Goal: Task Accomplishment & Management: Manage account settings

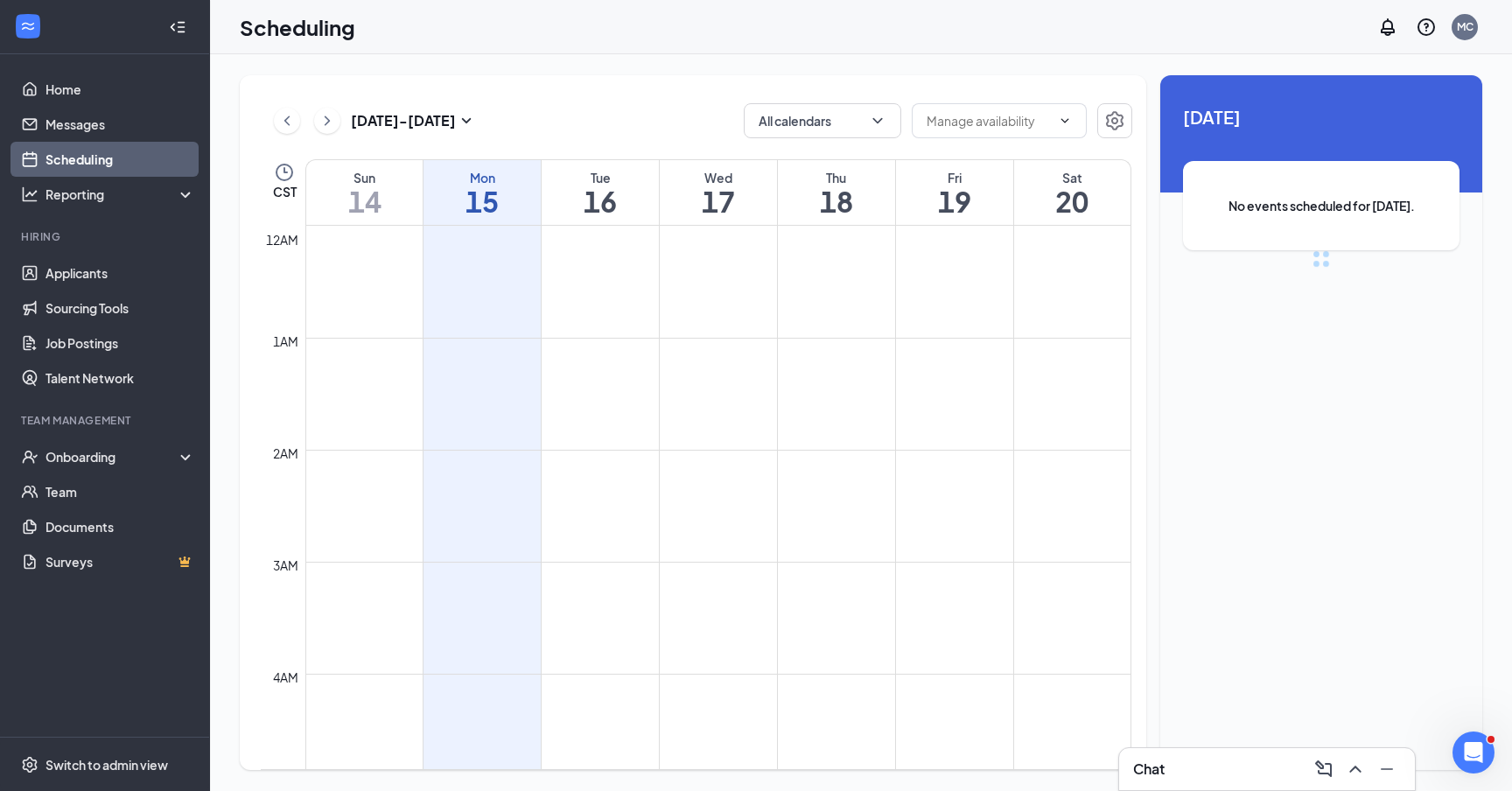
scroll to position [860, 0]
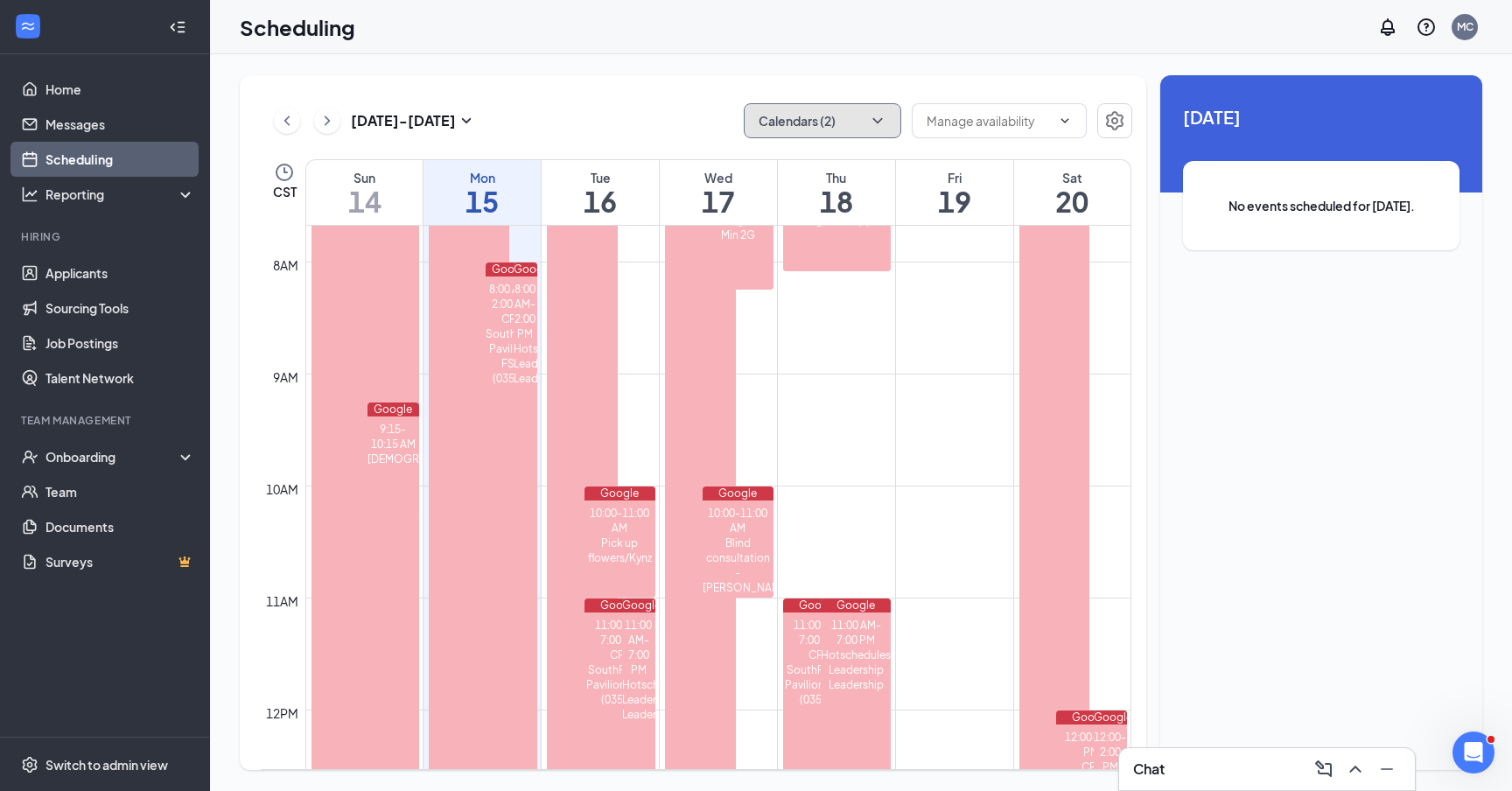
click at [820, 123] on button "Calendars (2)" at bounding box center [822, 121] width 157 height 35
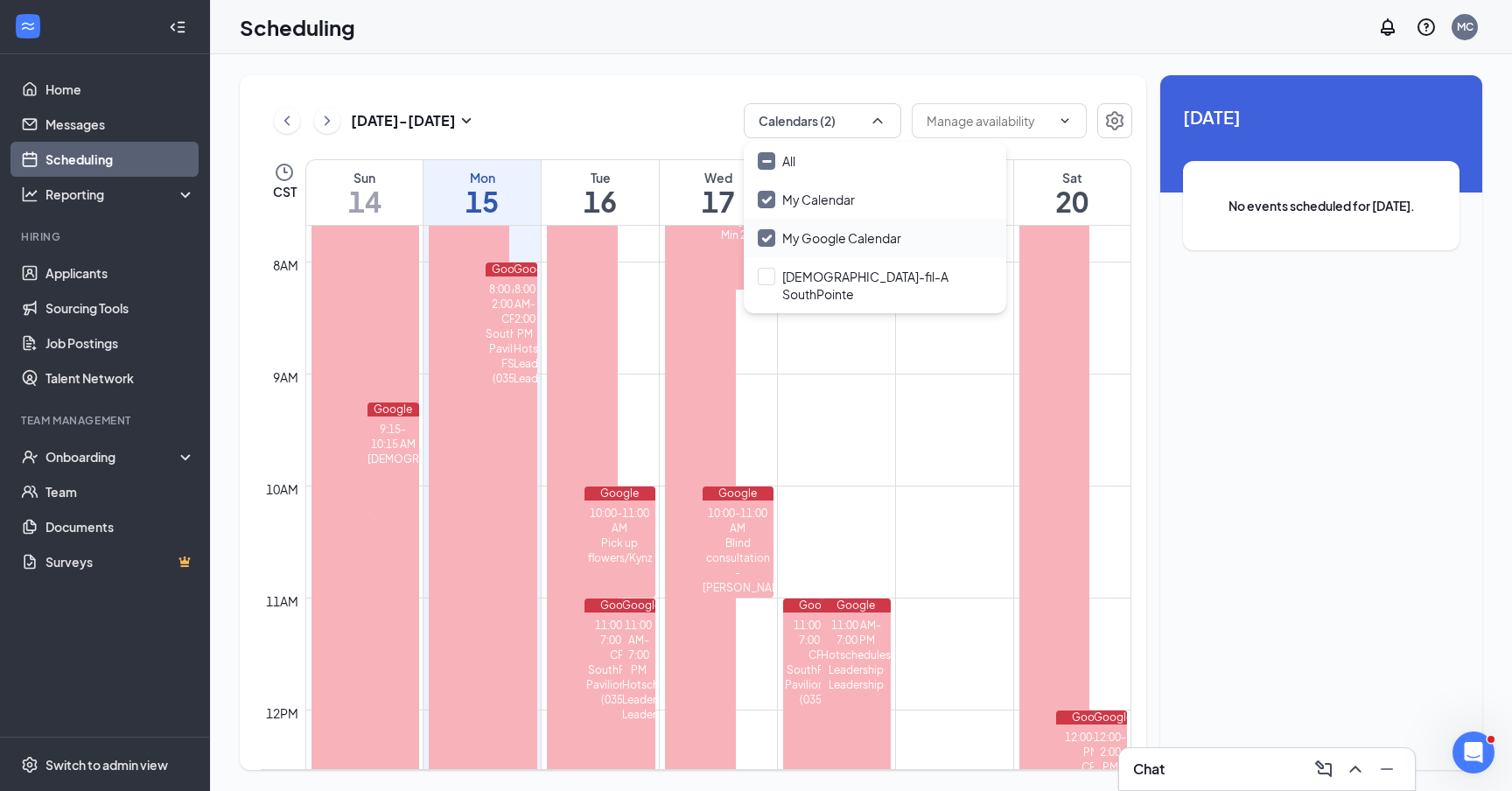
click at [768, 230] on input "My Google Calendar" at bounding box center [829, 238] width 144 height 17
checkbox input "false"
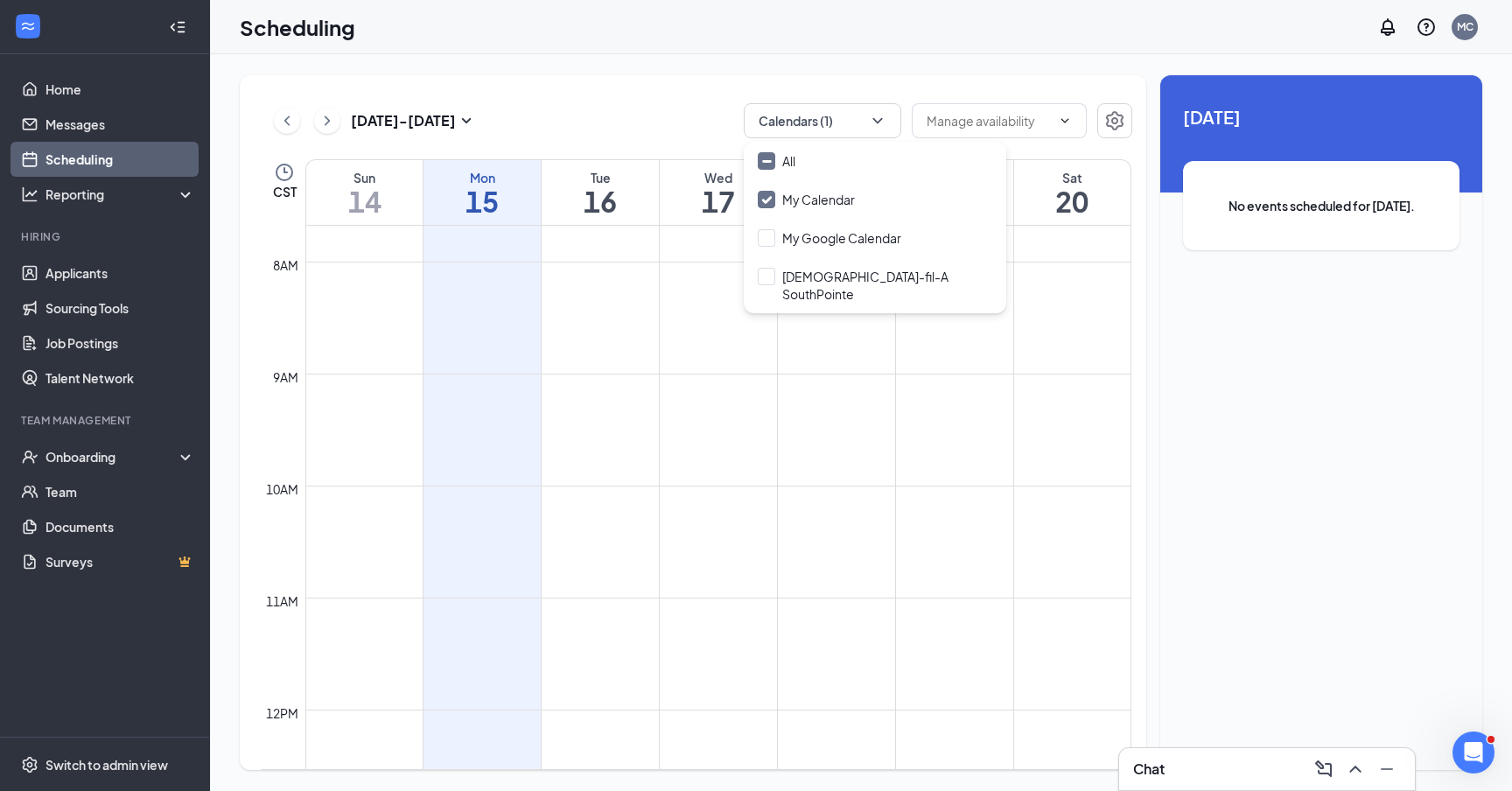
click at [713, 131] on div "[DATE] - [DATE] Calendars (1)" at bounding box center [696, 121] width 872 height 35
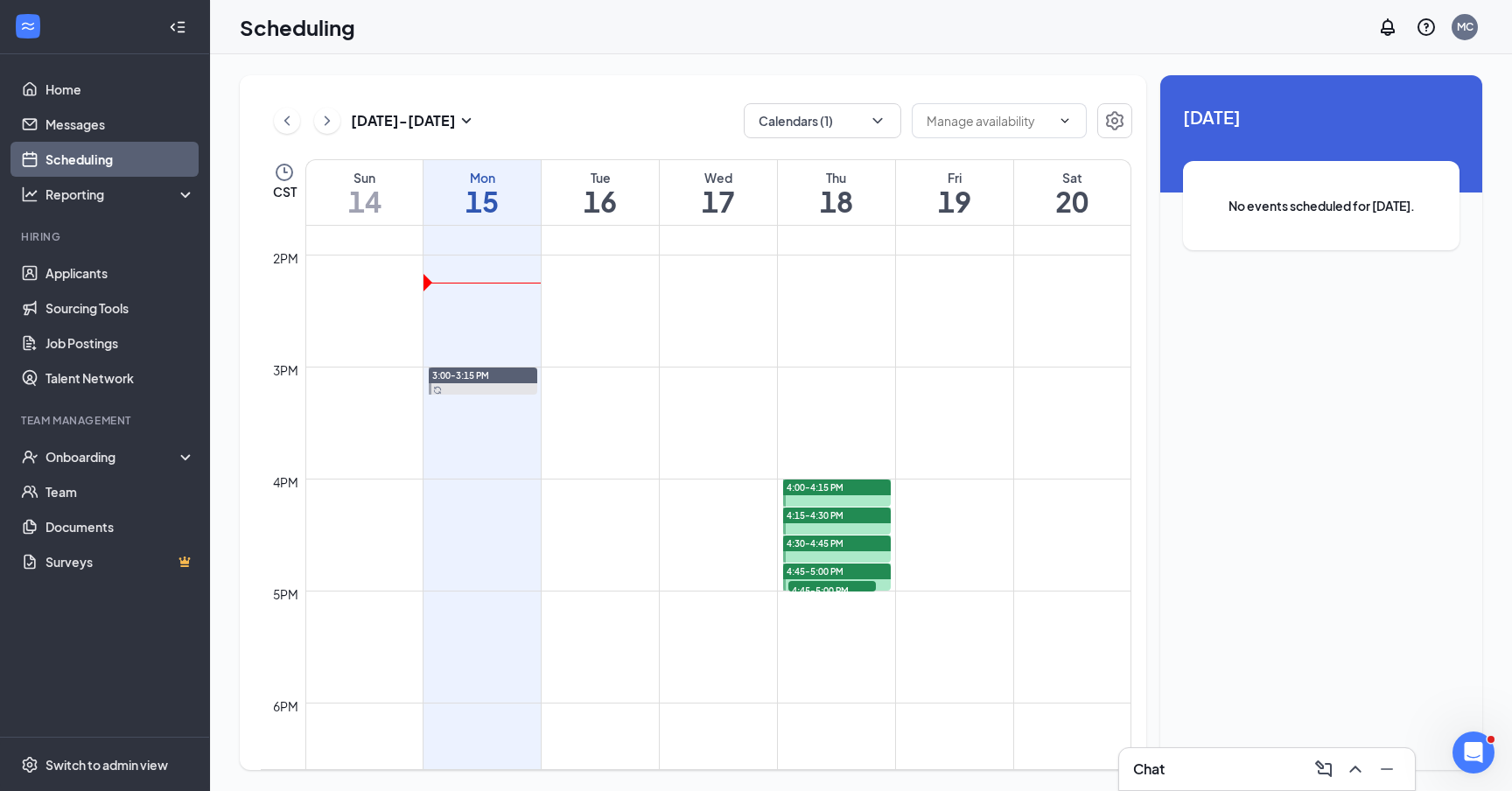
scroll to position [1537, 0]
drag, startPoint x: 842, startPoint y: 453, endPoint x: 842, endPoint y: 466, distance: 13.0
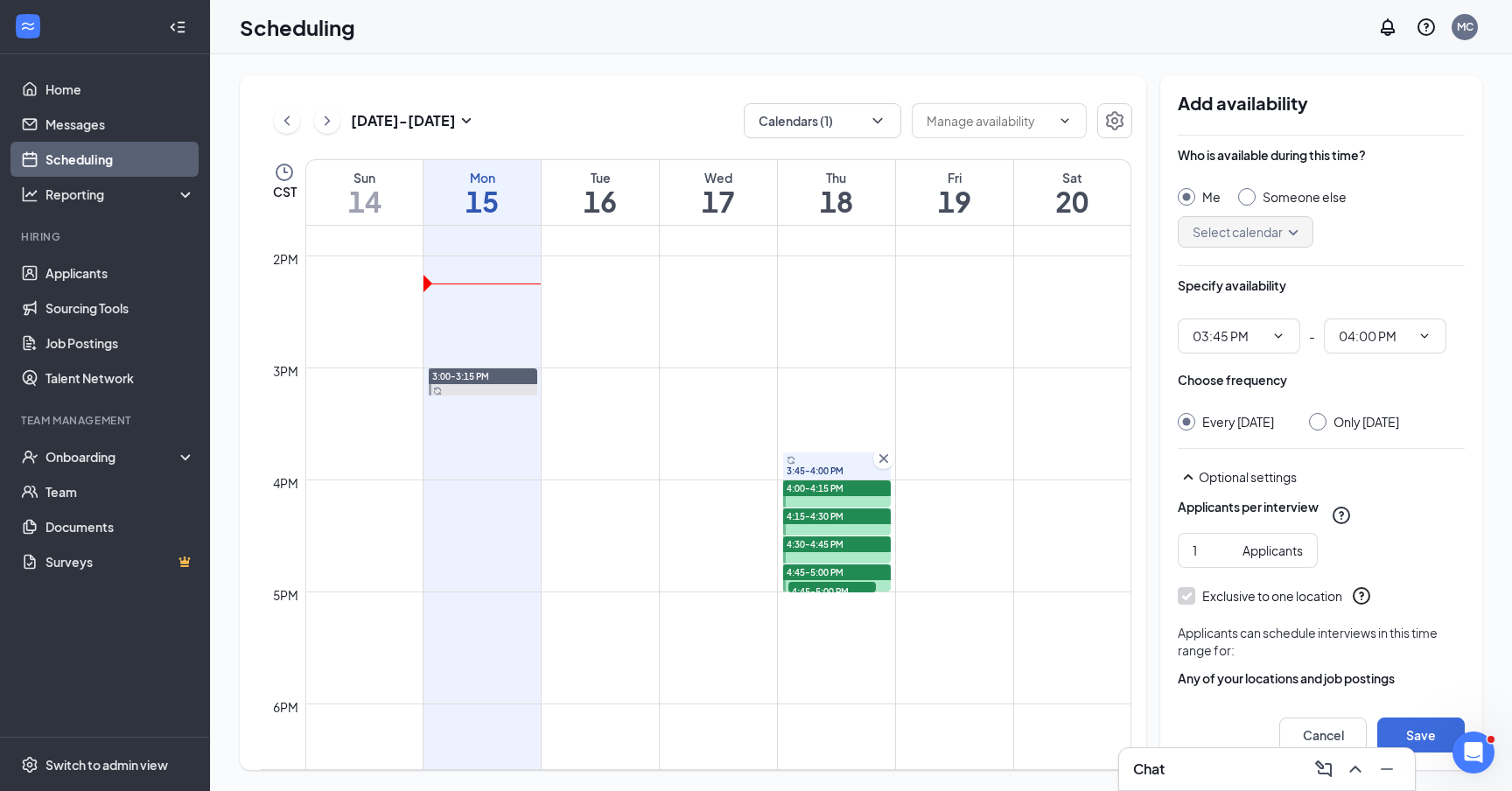
click at [1321, 417] on input "Only [DATE]" at bounding box center [1314, 418] width 12 height 12
radio input "true"
radio input "false"
click at [1436, 737] on button "Save" at bounding box center [1421, 734] width 88 height 35
click at [1321, 420] on input "Only [DATE]" at bounding box center [1314, 418] width 12 height 12
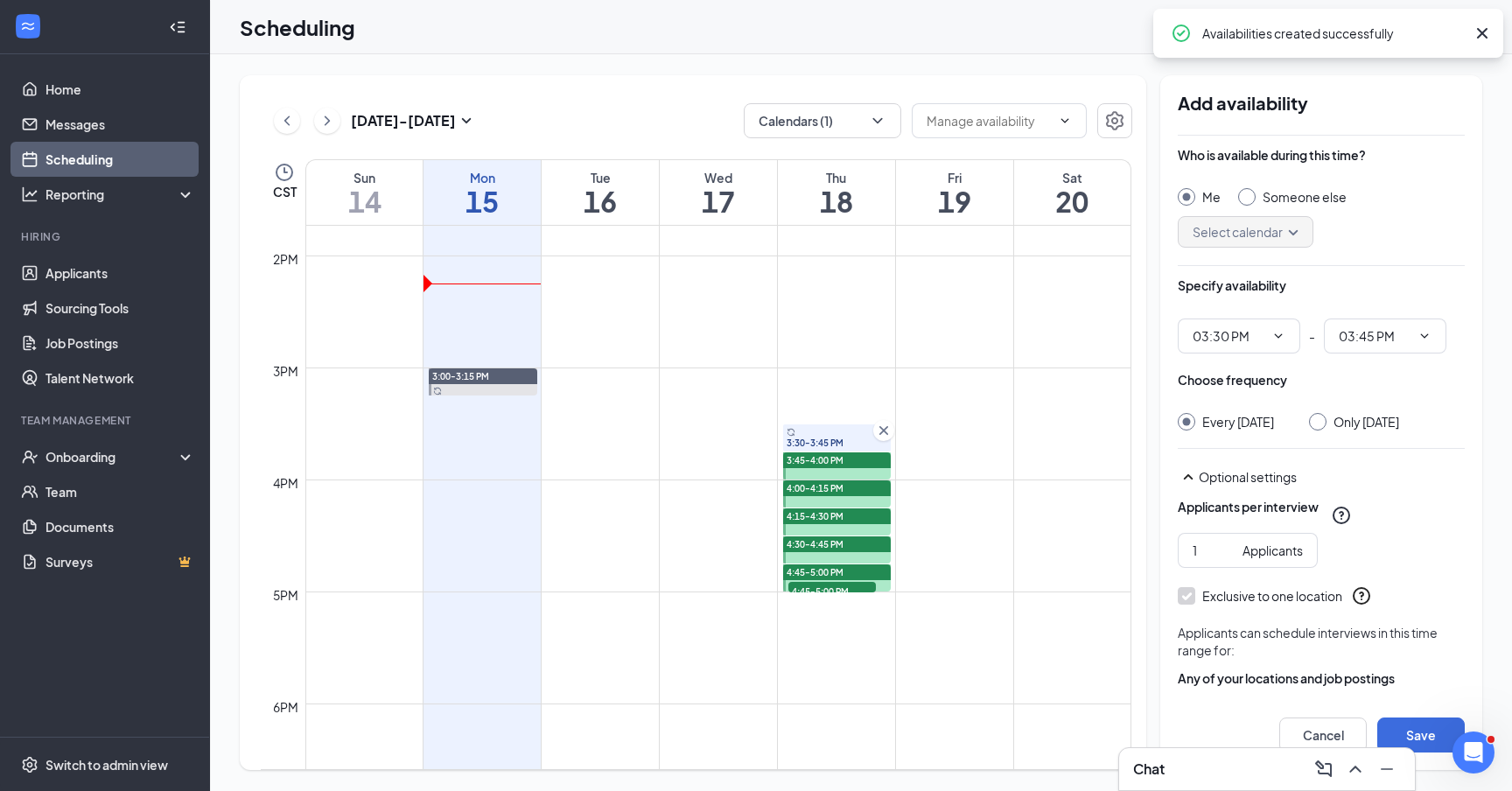
radio input "true"
radio input "false"
click at [1418, 732] on button "Save" at bounding box center [1421, 734] width 88 height 35
click at [1321, 421] on input "Only [DATE]" at bounding box center [1314, 418] width 12 height 12
radio input "true"
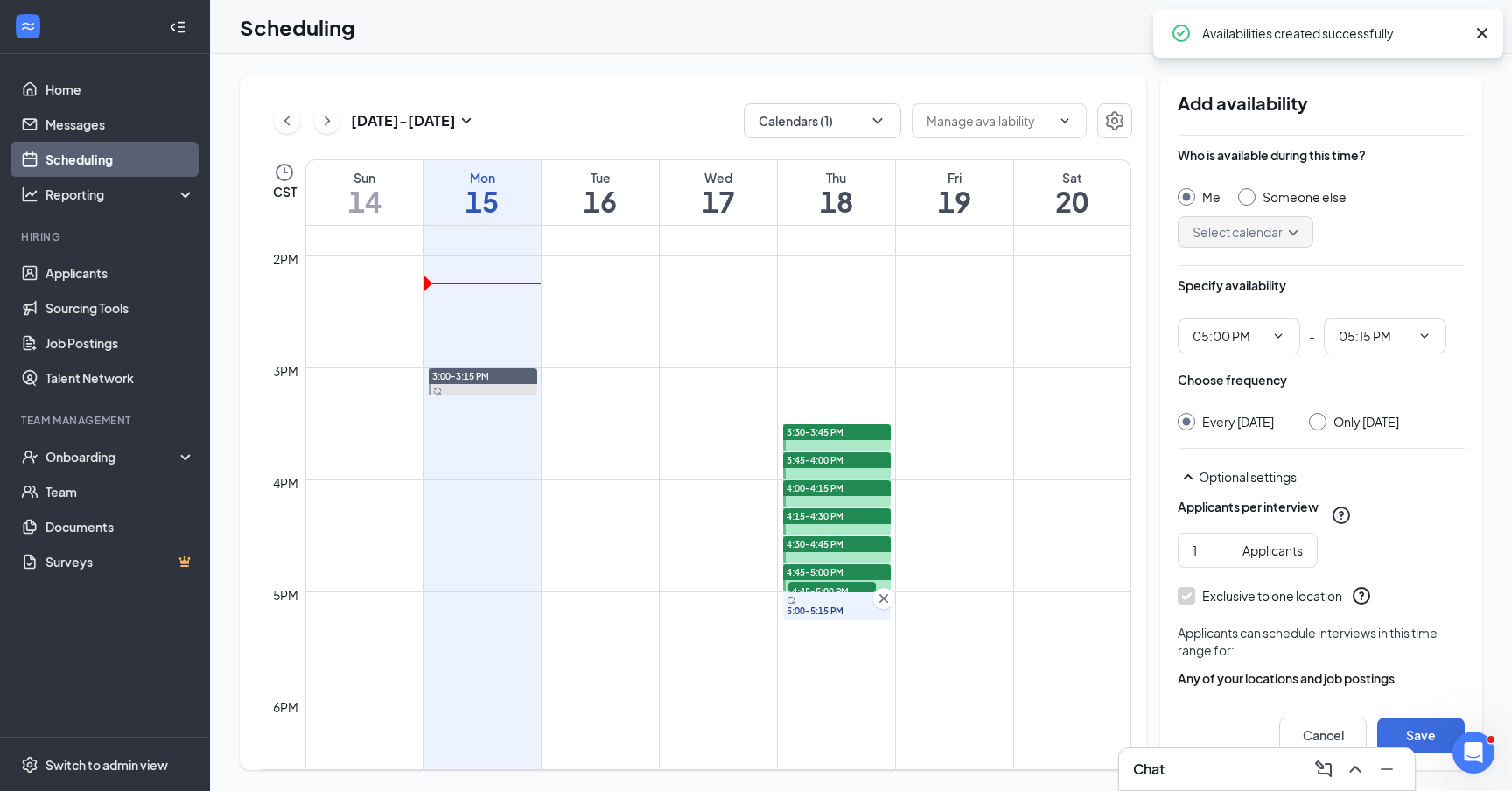
radio input "false"
click at [1428, 733] on button "Save" at bounding box center [1421, 734] width 88 height 35
click at [1321, 419] on input "Only [DATE]" at bounding box center [1314, 418] width 12 height 12
radio input "true"
radio input "false"
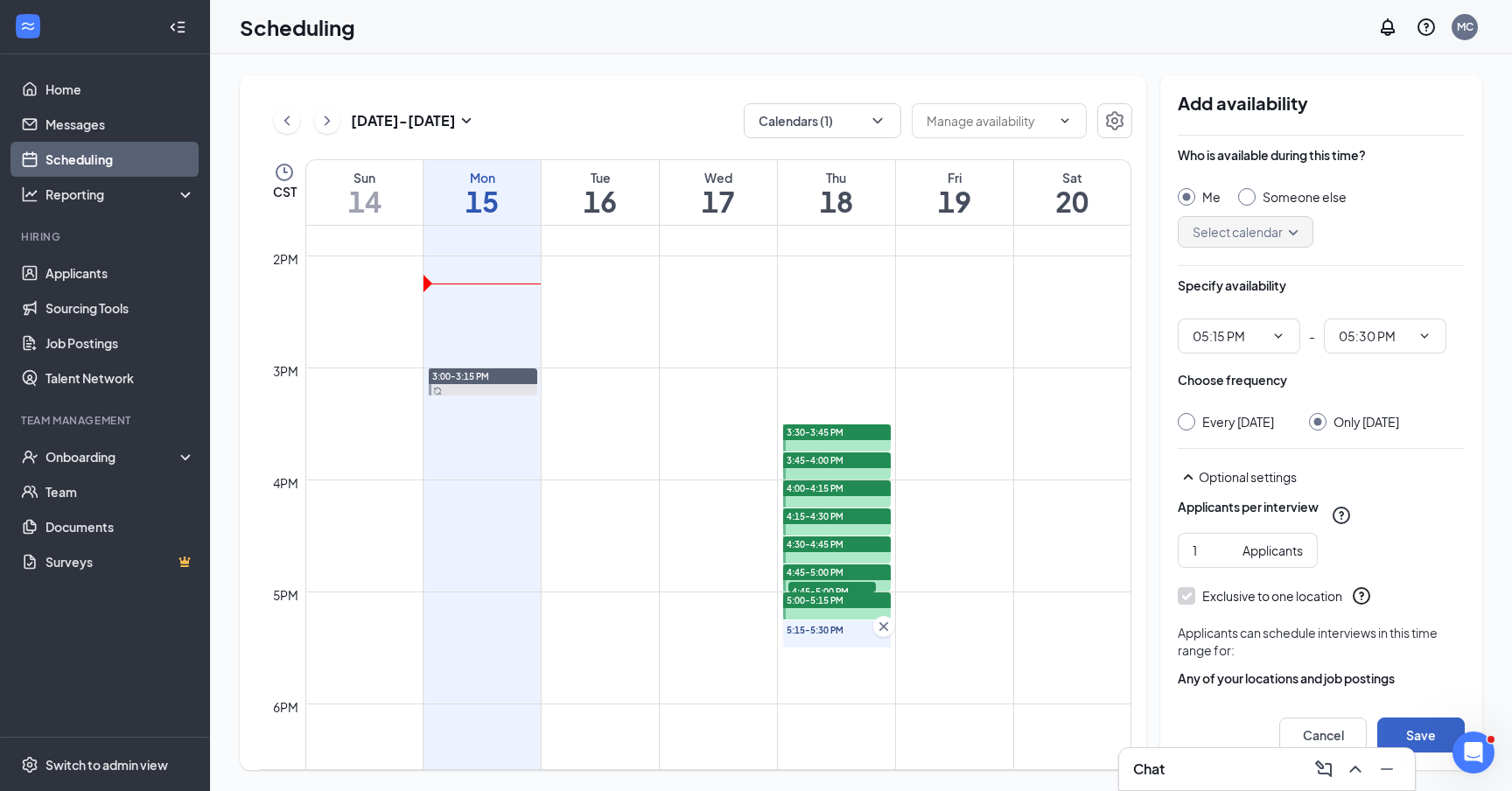
click at [1428, 729] on button "Save" at bounding box center [1421, 734] width 88 height 35
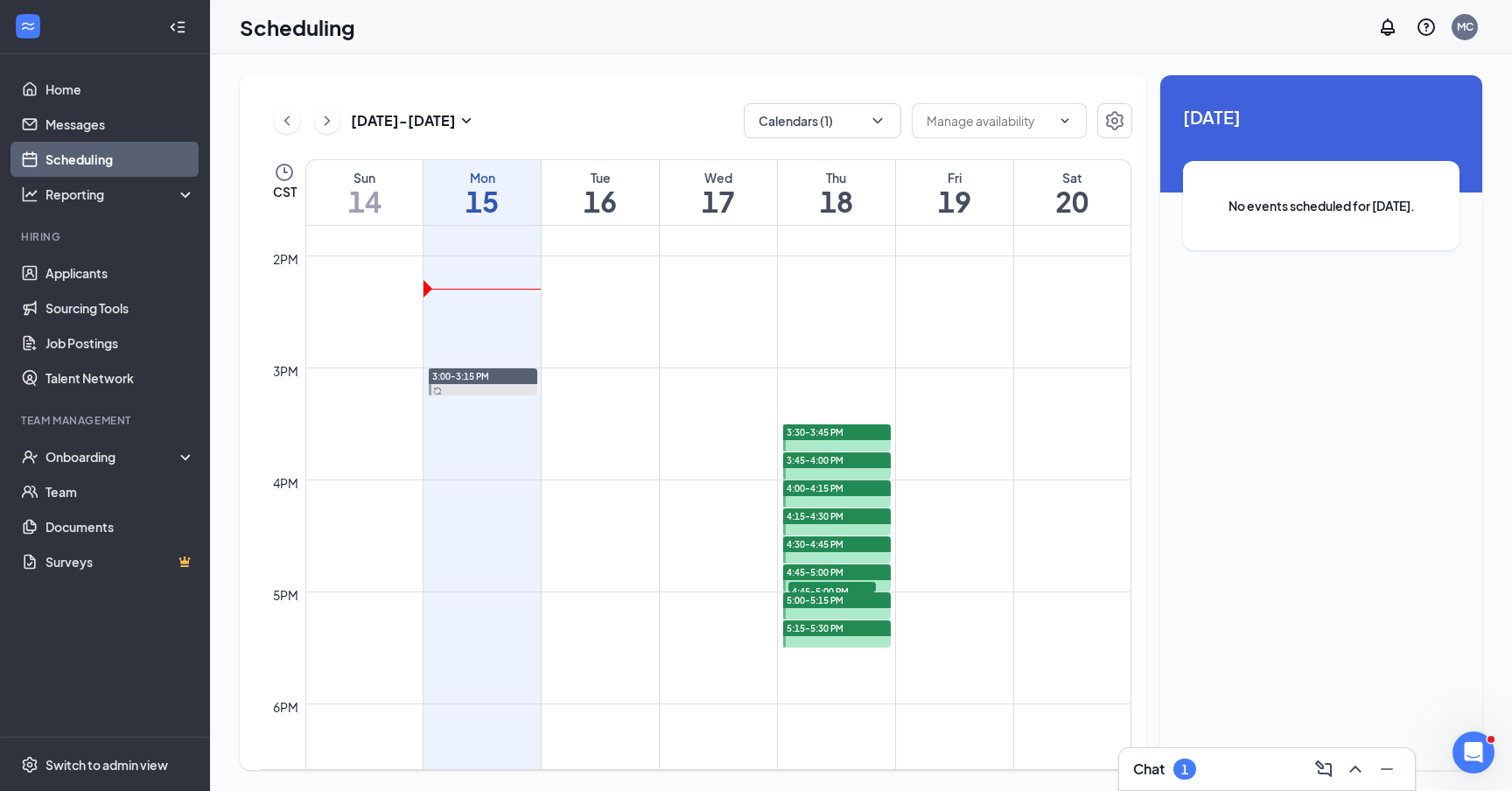
click at [1253, 772] on div "Chat 1" at bounding box center [1267, 768] width 268 height 28
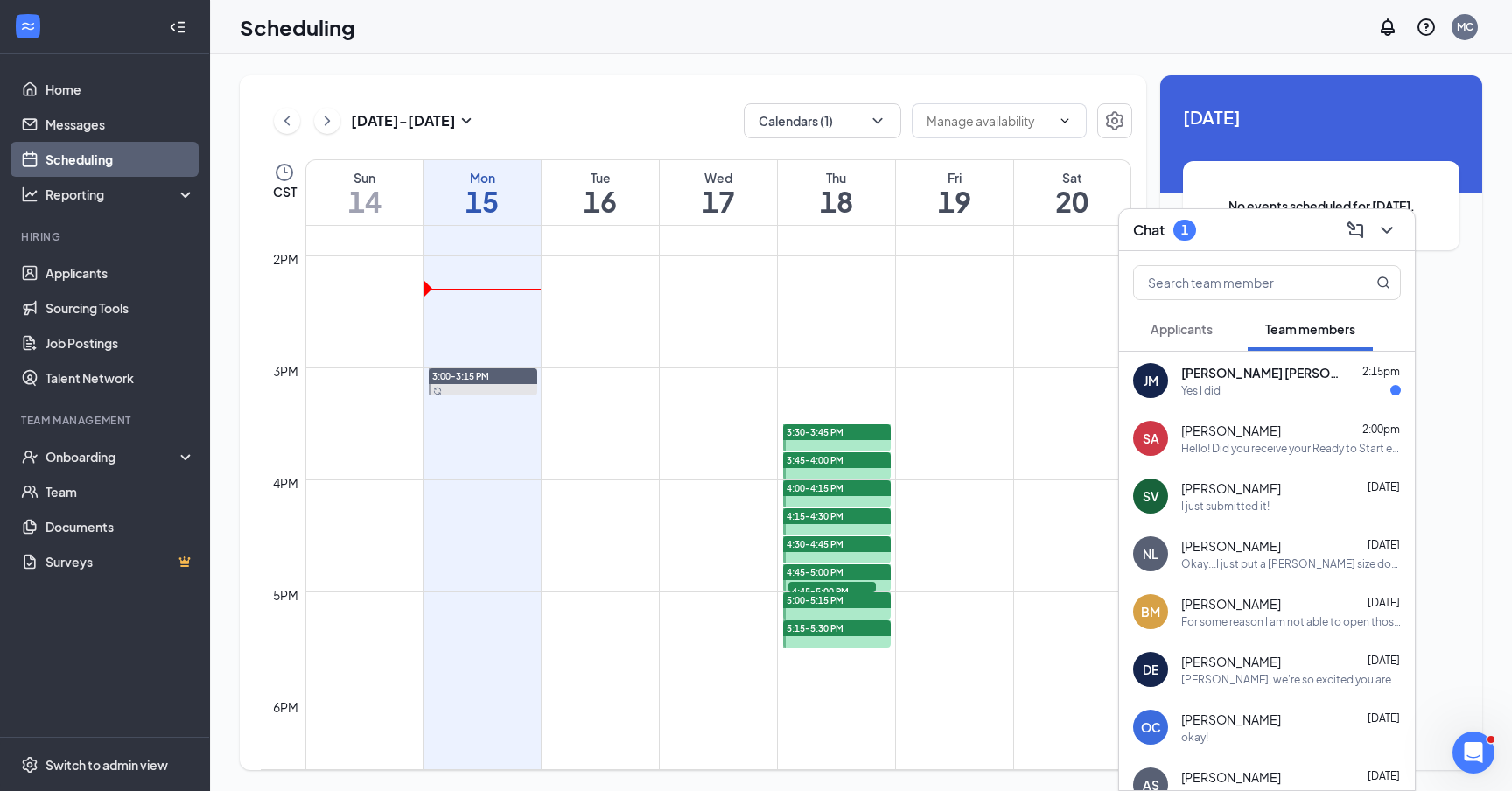
click at [1228, 390] on div "Yes I did" at bounding box center [1291, 390] width 220 height 15
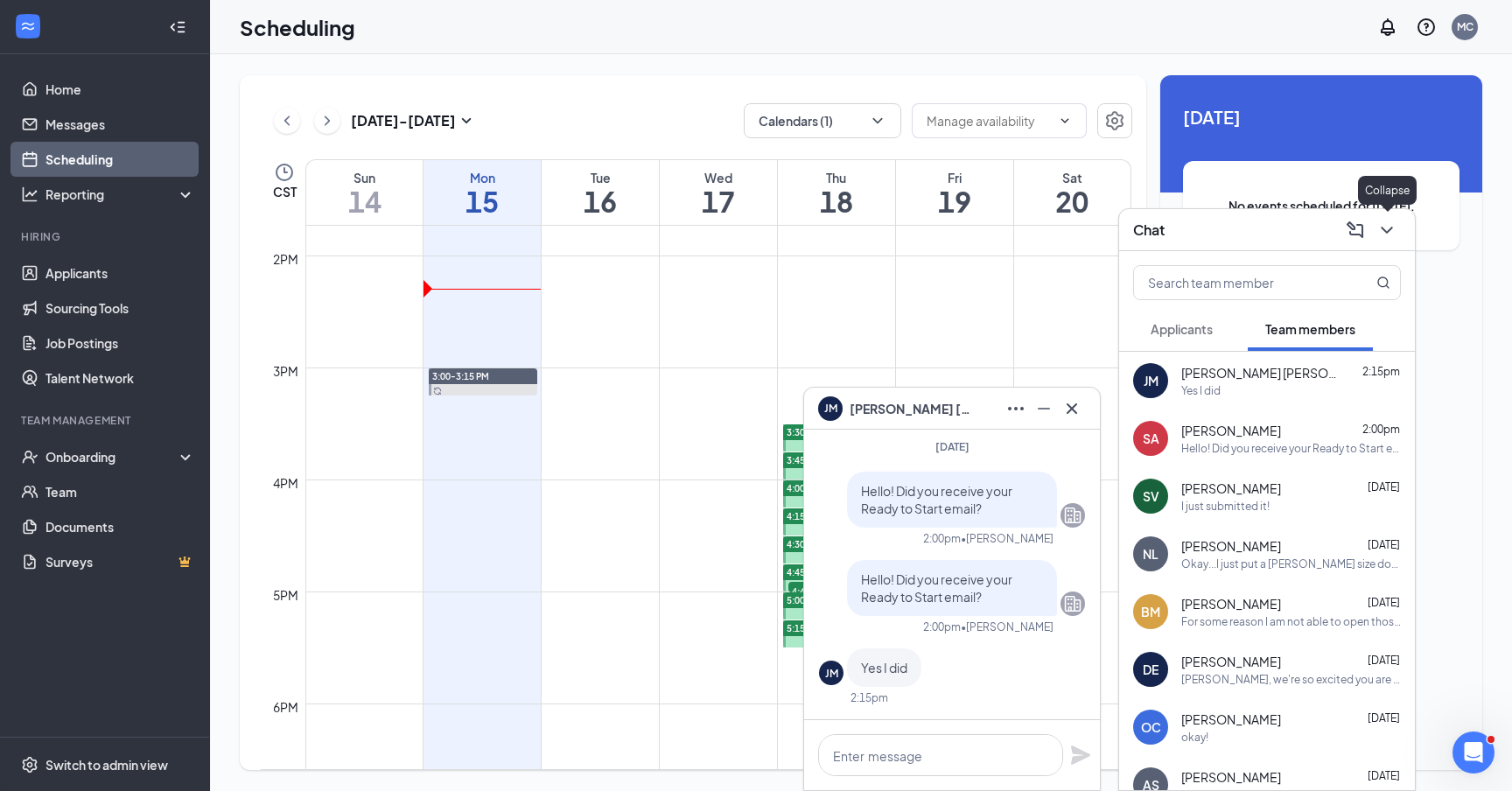
click at [1387, 230] on icon "ChevronDown" at bounding box center [1386, 230] width 21 height 21
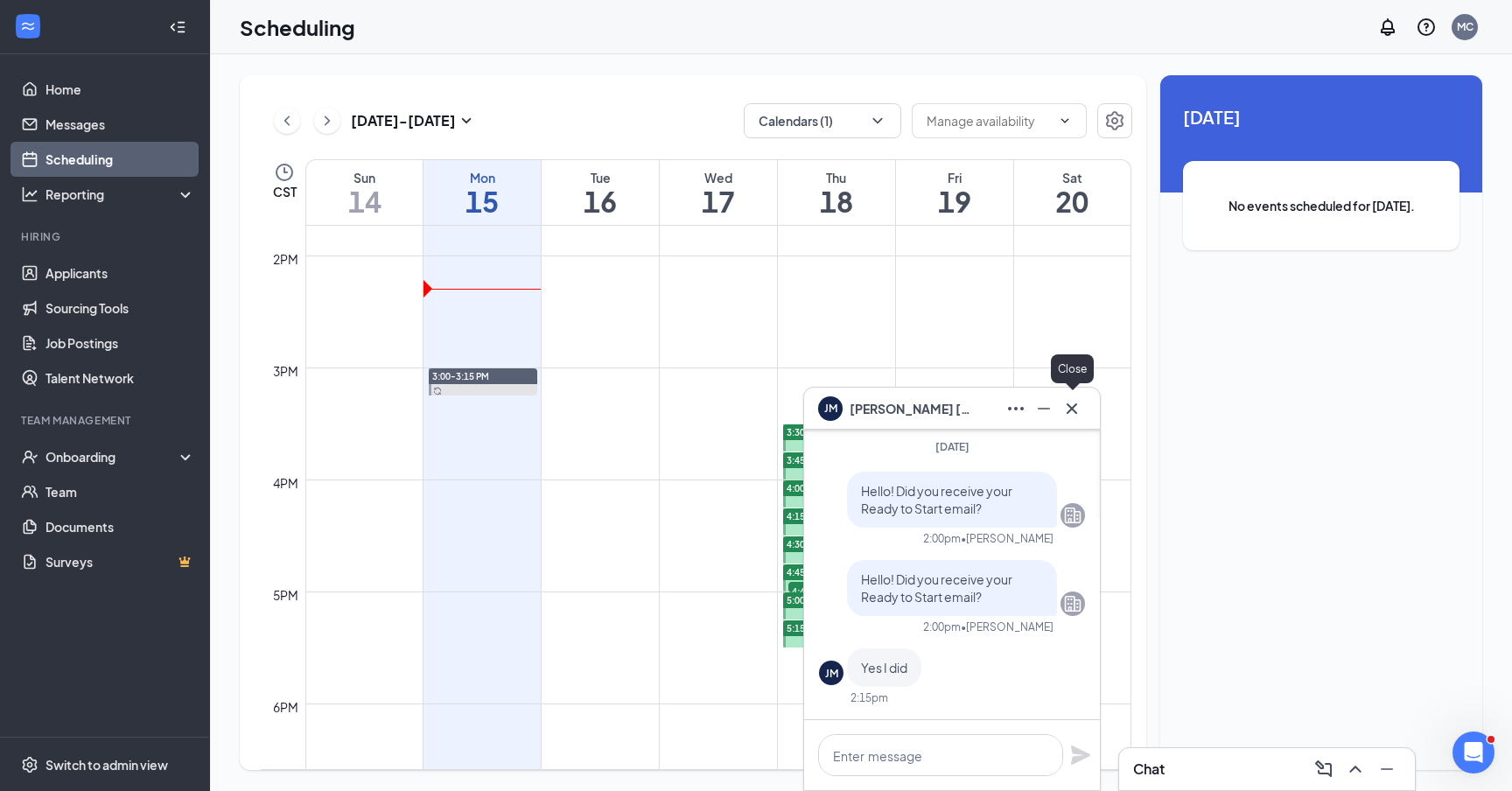
click at [1068, 405] on icon "Cross" at bounding box center [1071, 407] width 10 height 10
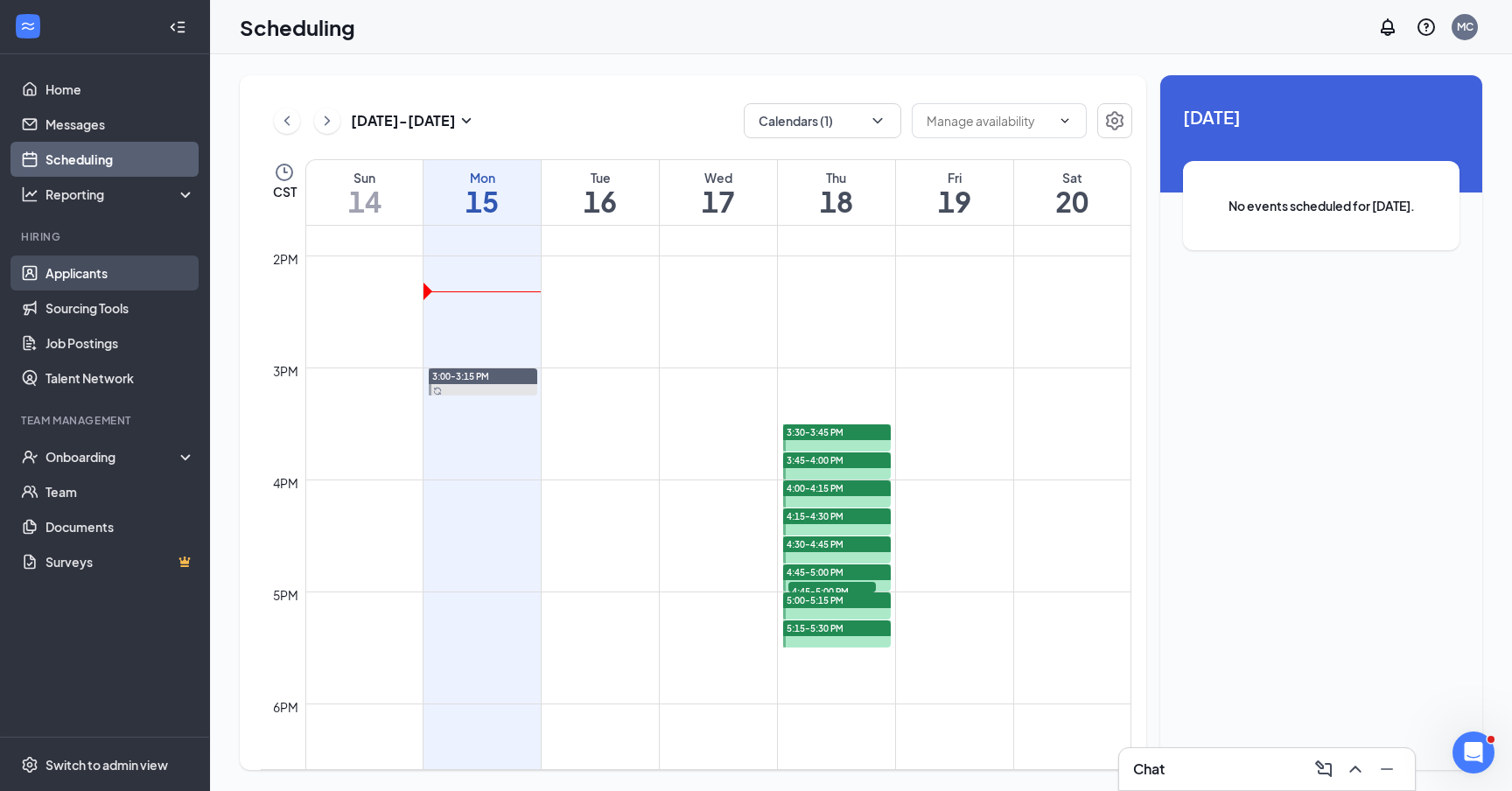
click at [100, 262] on link "Applicants" at bounding box center [121, 273] width 150 height 35
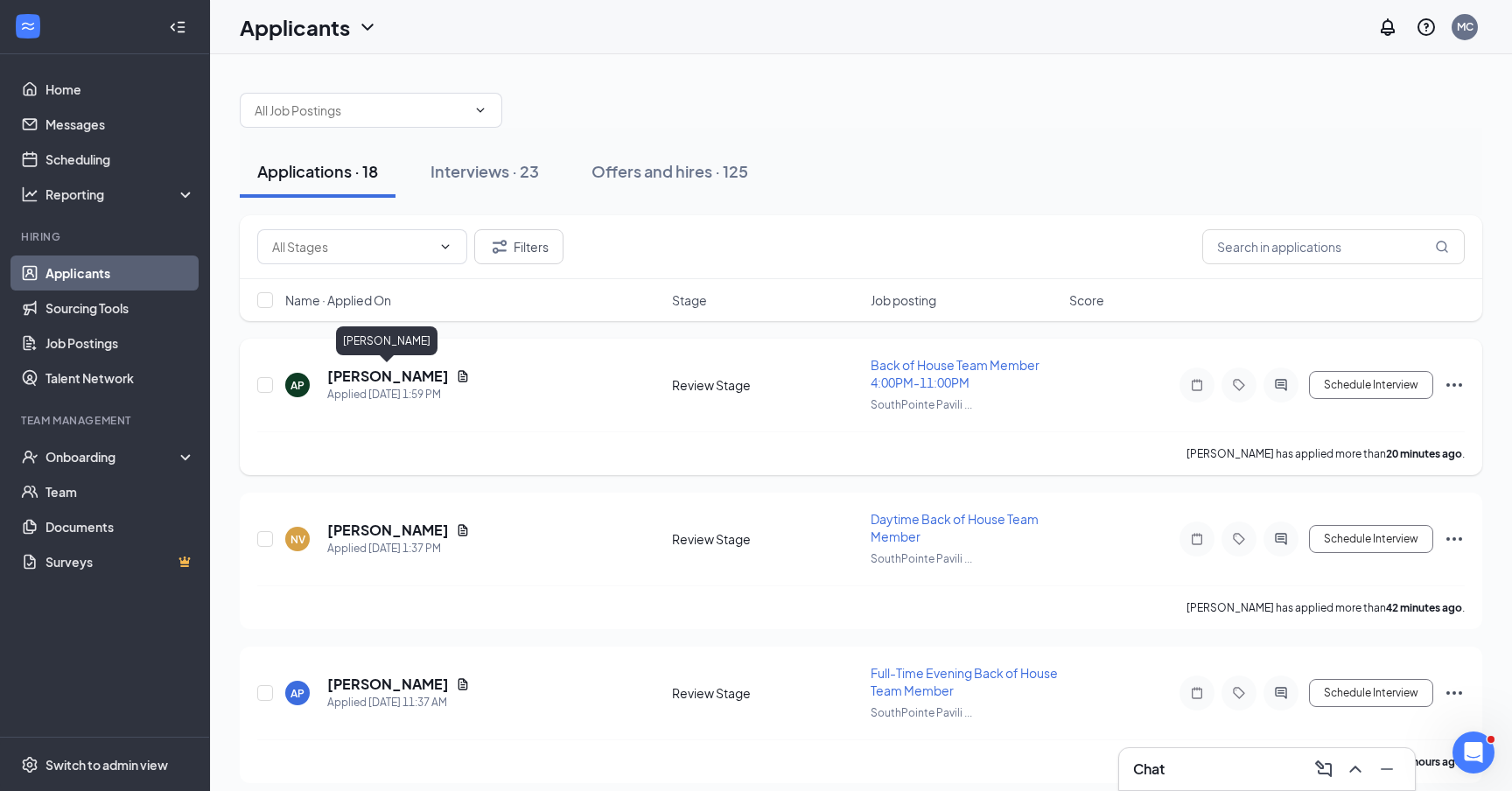
click at [374, 378] on h5 "[PERSON_NAME]" at bounding box center [388, 376] width 122 height 19
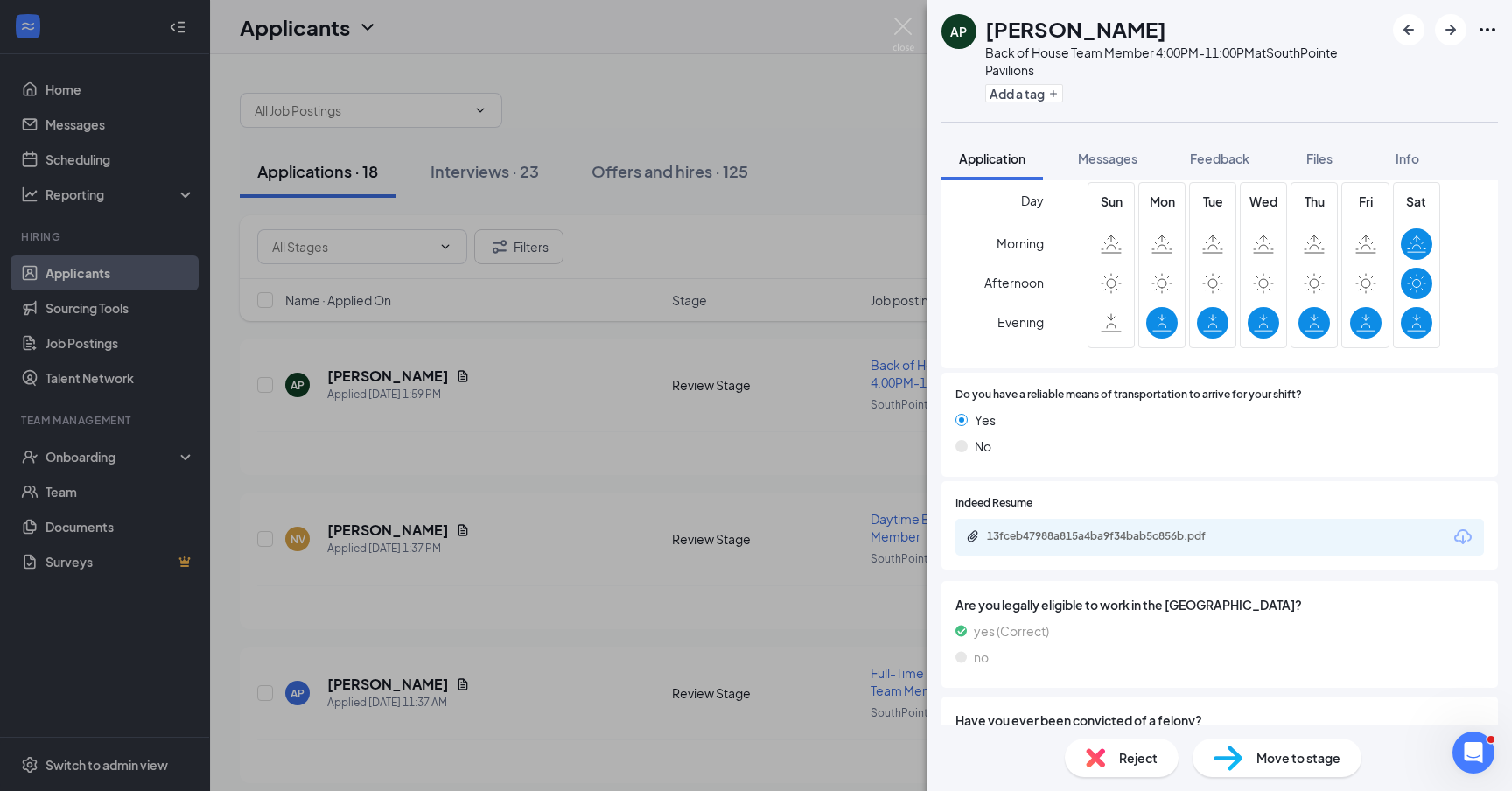
scroll to position [1430, 0]
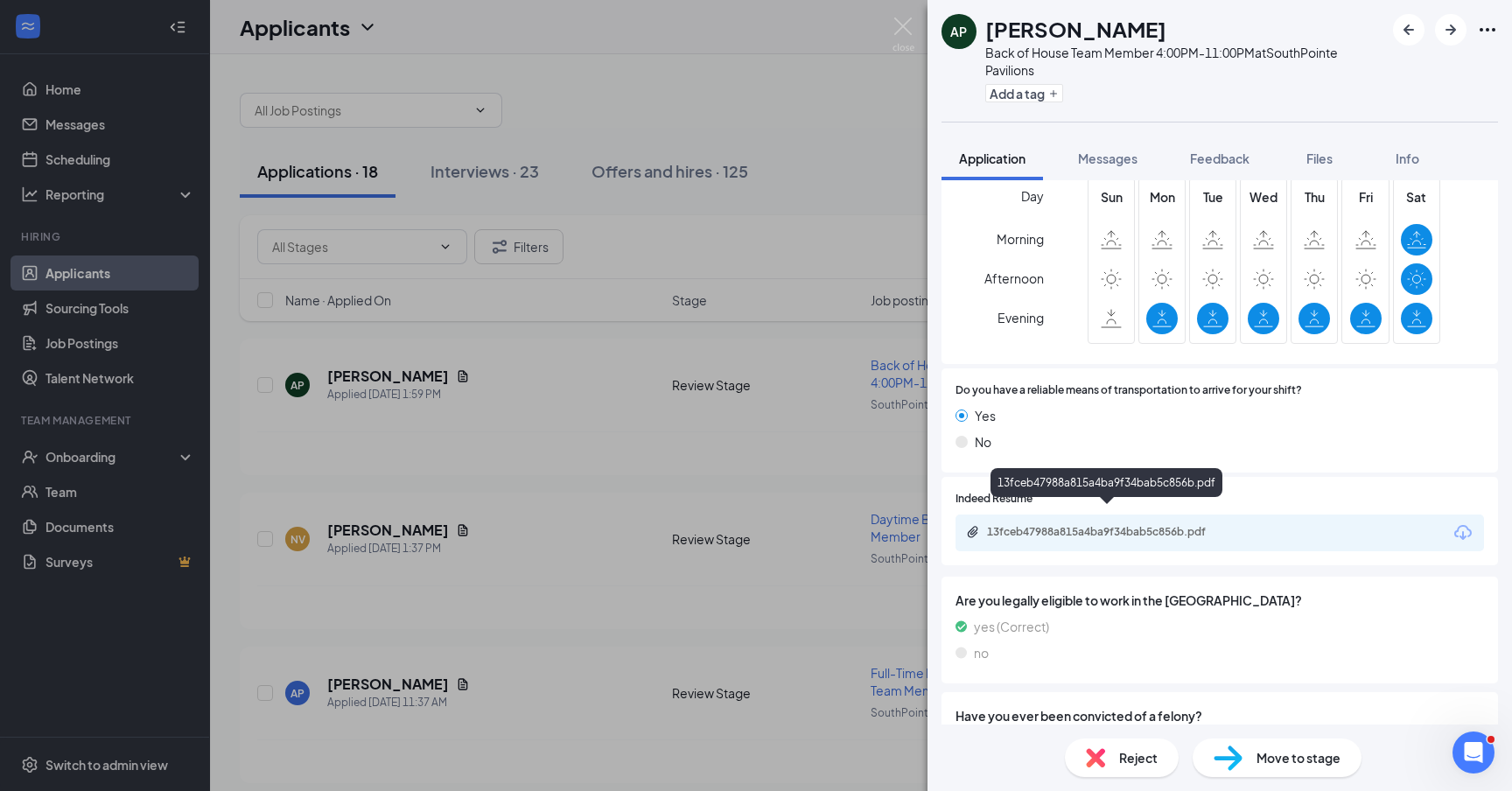
click at [1123, 525] on div "13fceb47988a815a4ba9f34bab5c856b.pdf" at bounding box center [1110, 531] width 245 height 14
click at [901, 28] on img at bounding box center [903, 34] width 22 height 34
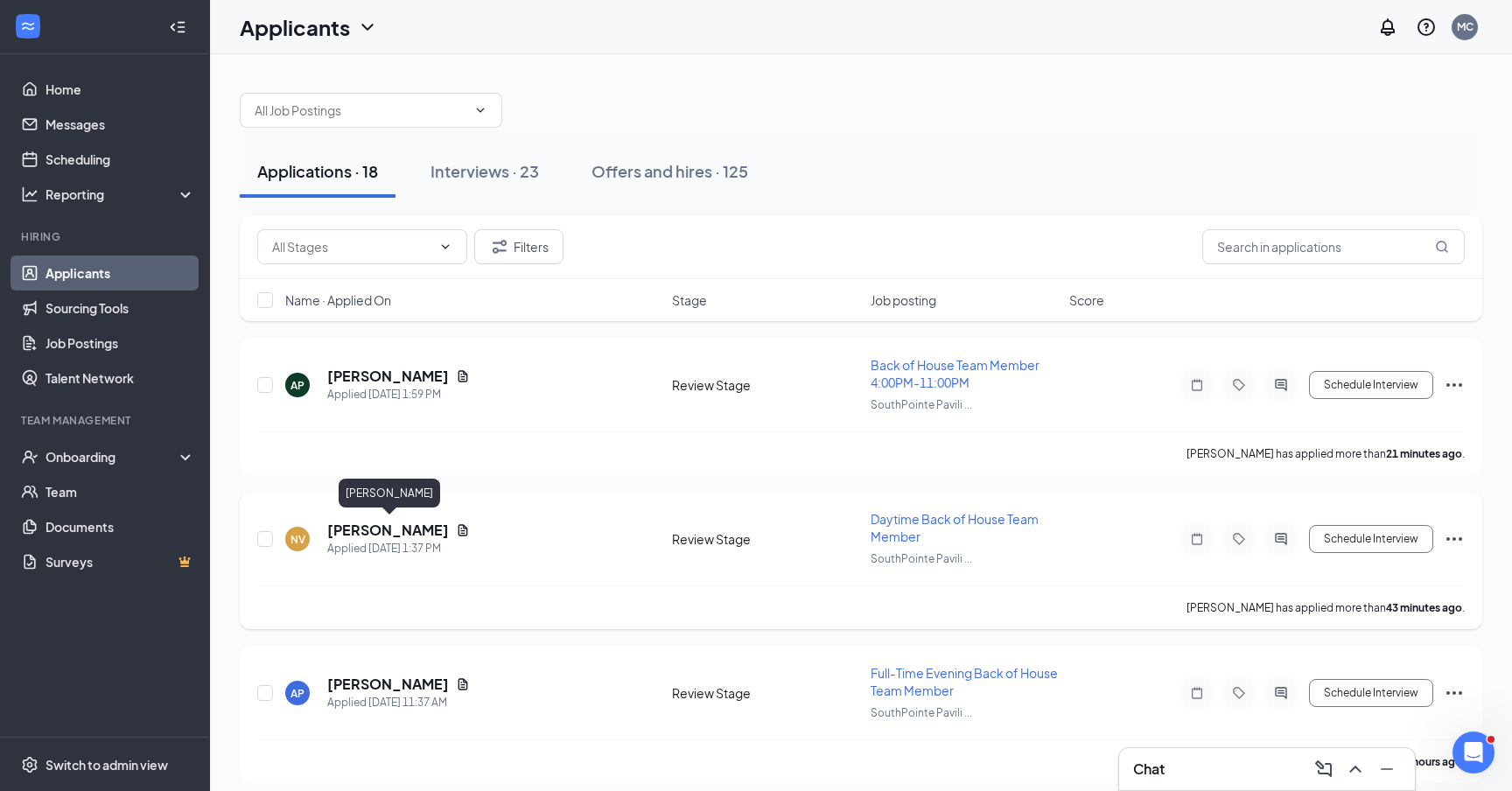
click at [357, 528] on h5 "[PERSON_NAME]" at bounding box center [388, 529] width 122 height 19
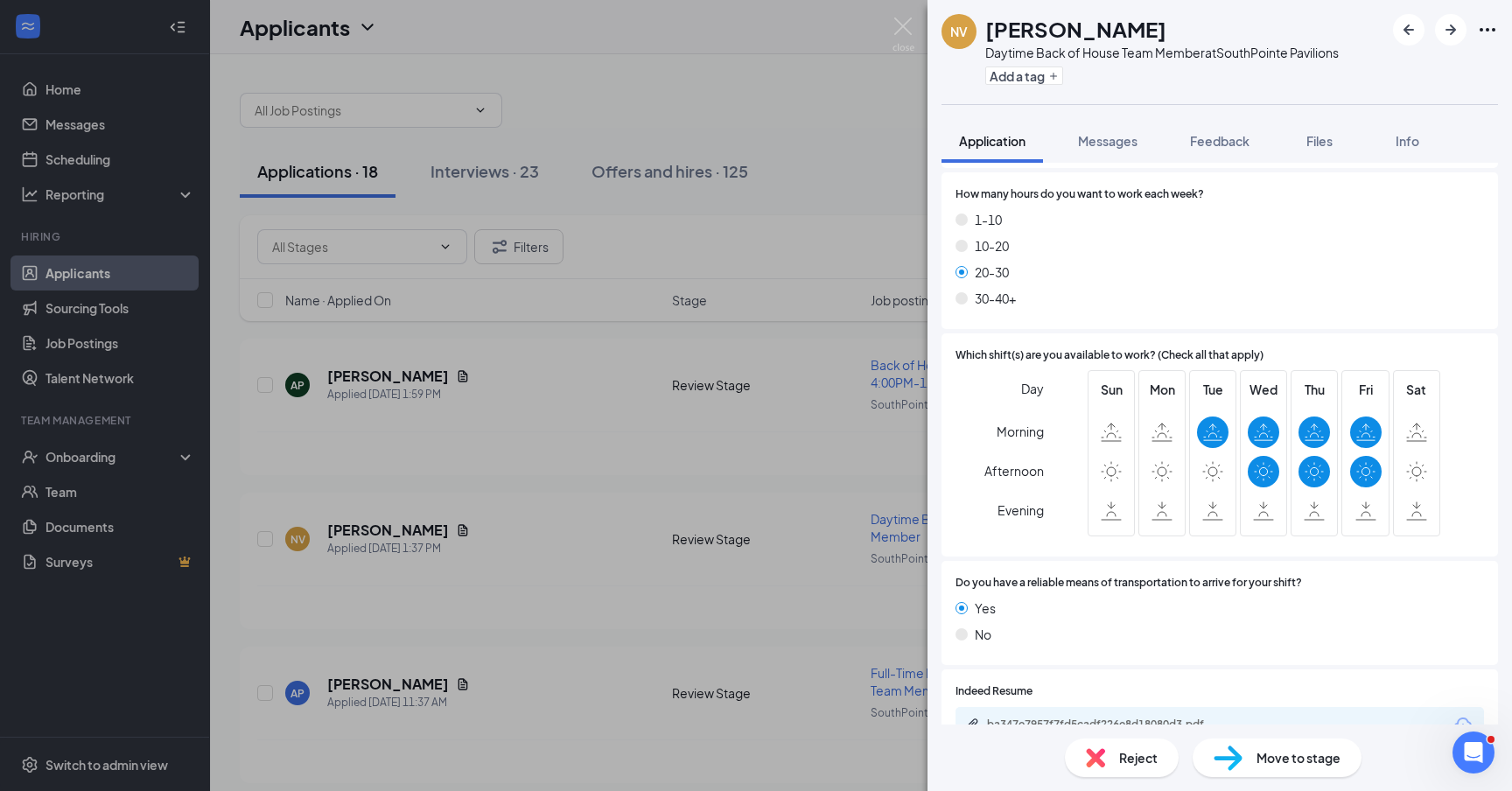
scroll to position [1387, 0]
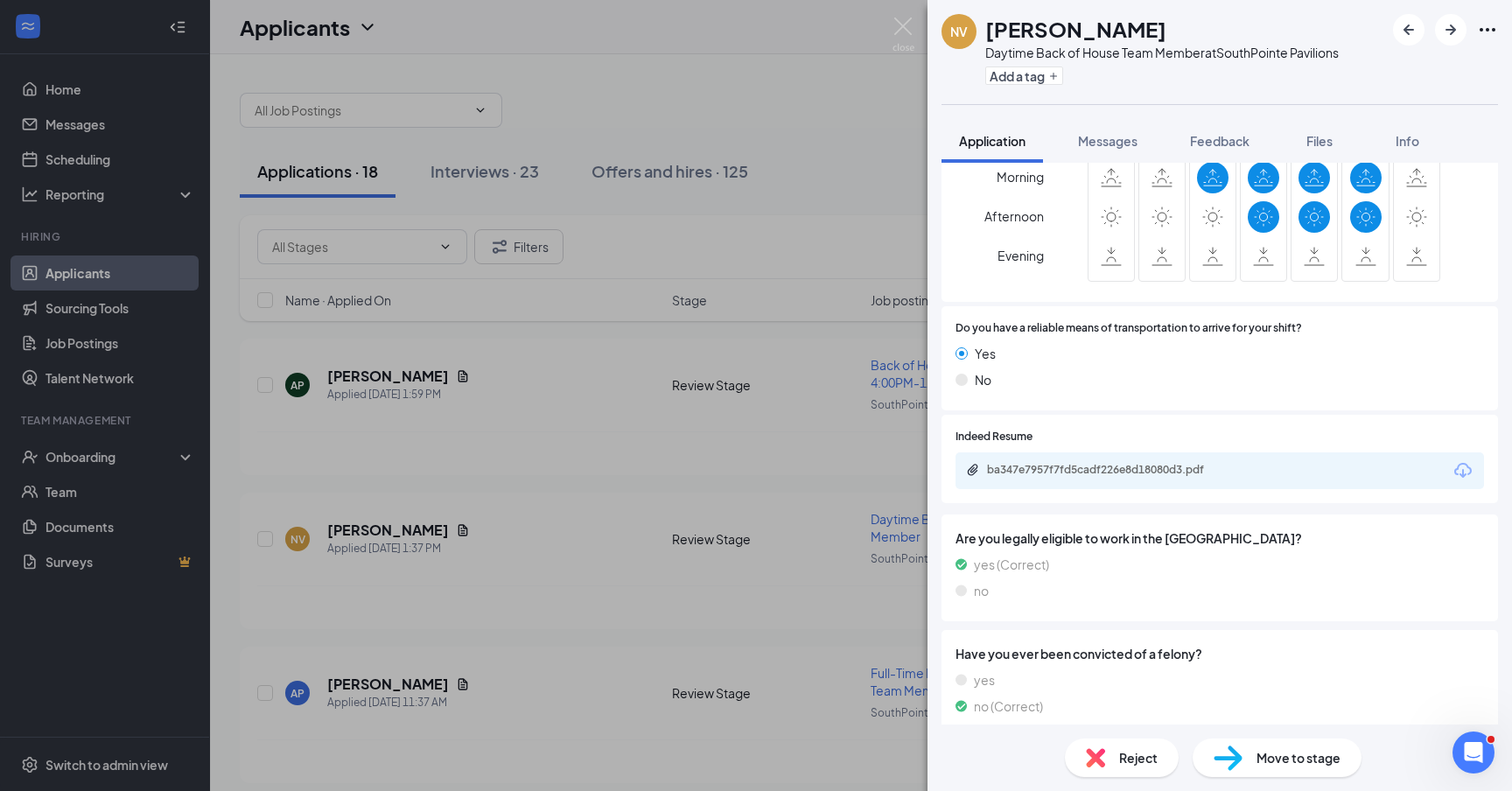
click at [1140, 765] on span "Reject" at bounding box center [1138, 757] width 38 height 19
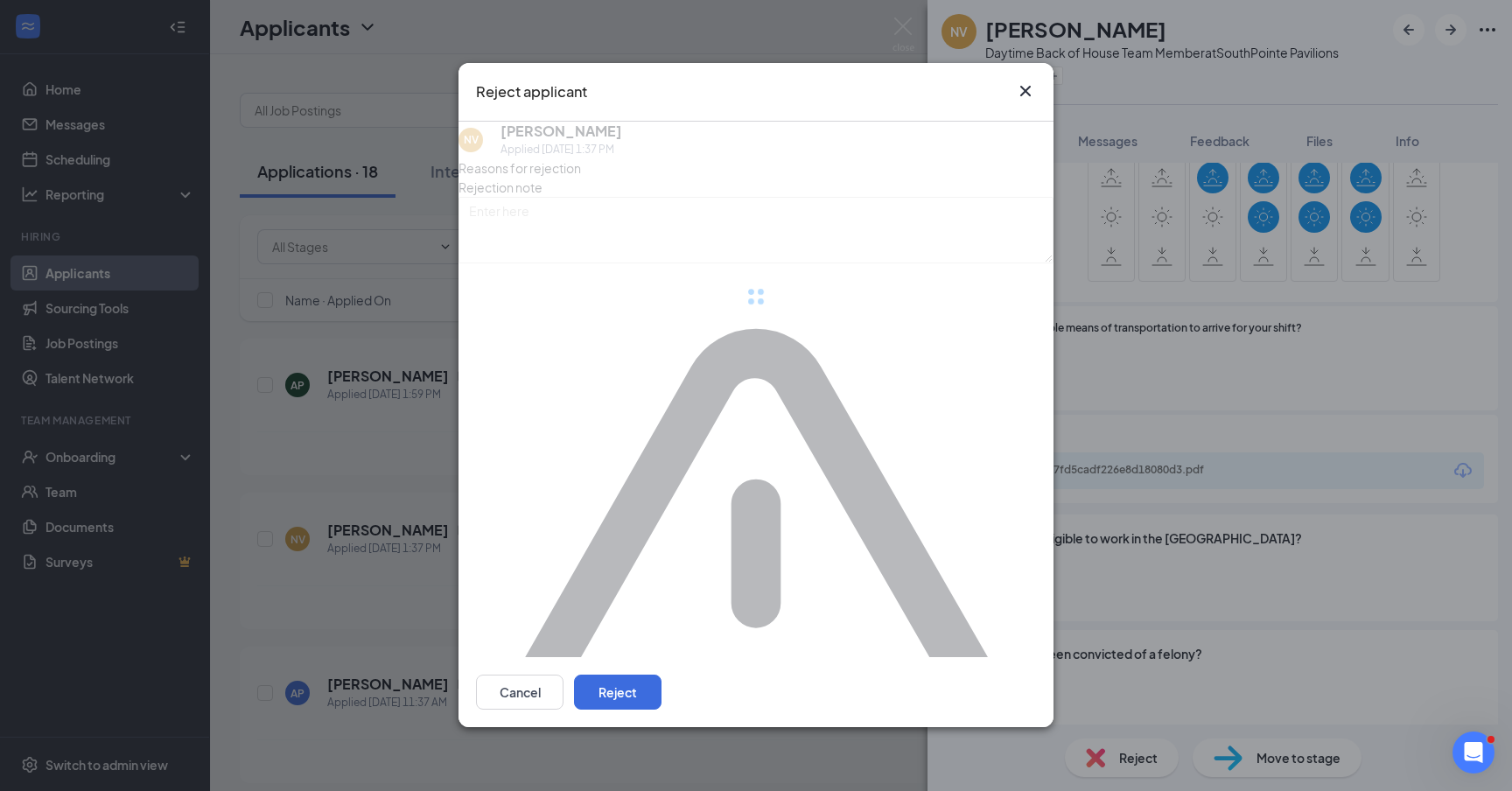
scroll to position [1380, 0]
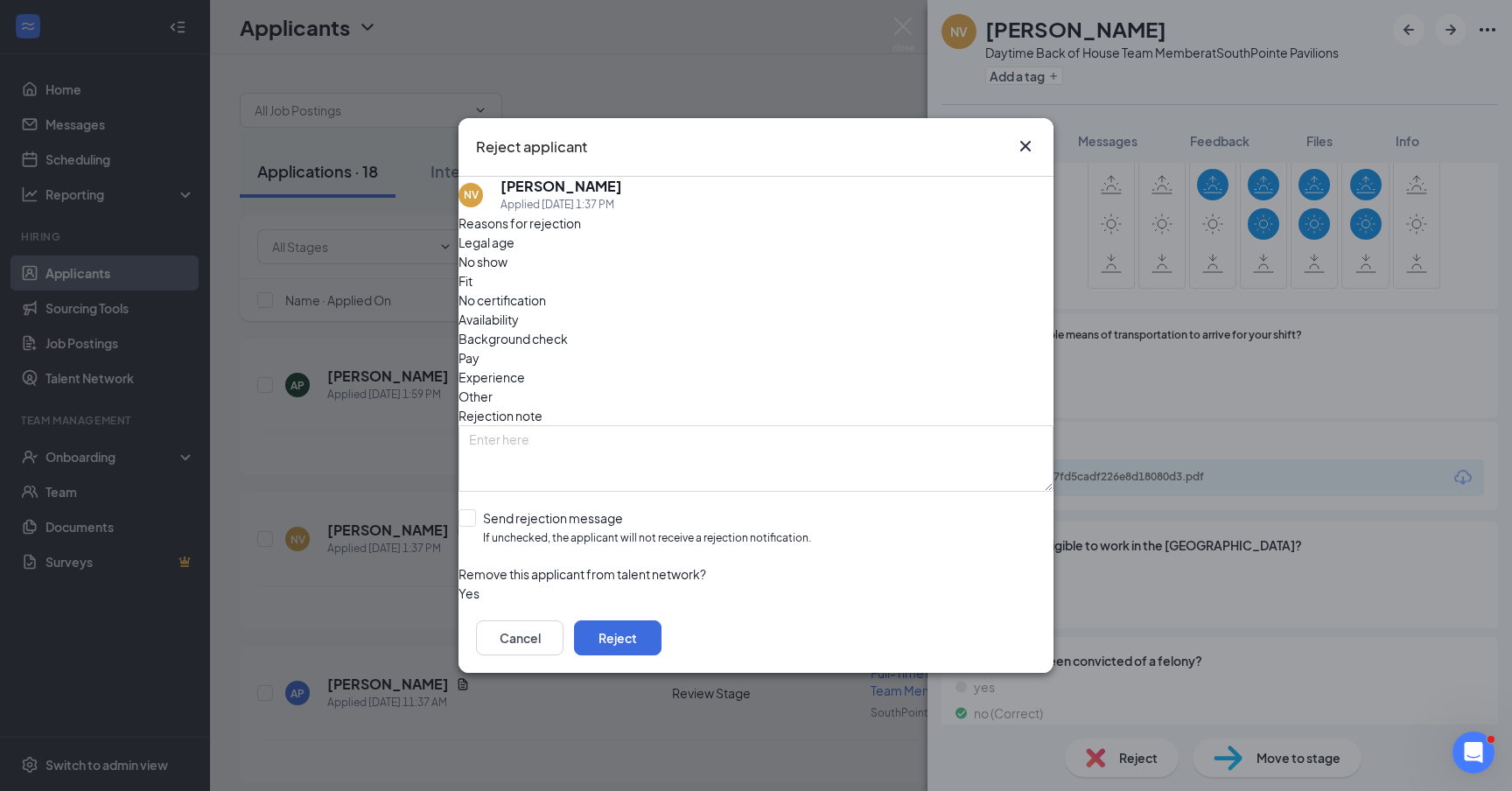
click at [877, 310] on div "Availability" at bounding box center [756, 319] width 595 height 19
click at [479, 509] on input "Send rejection message If unchecked, the applicant will not receive a rejection…" at bounding box center [634, 528] width 352 height 37
checkbox input "true"
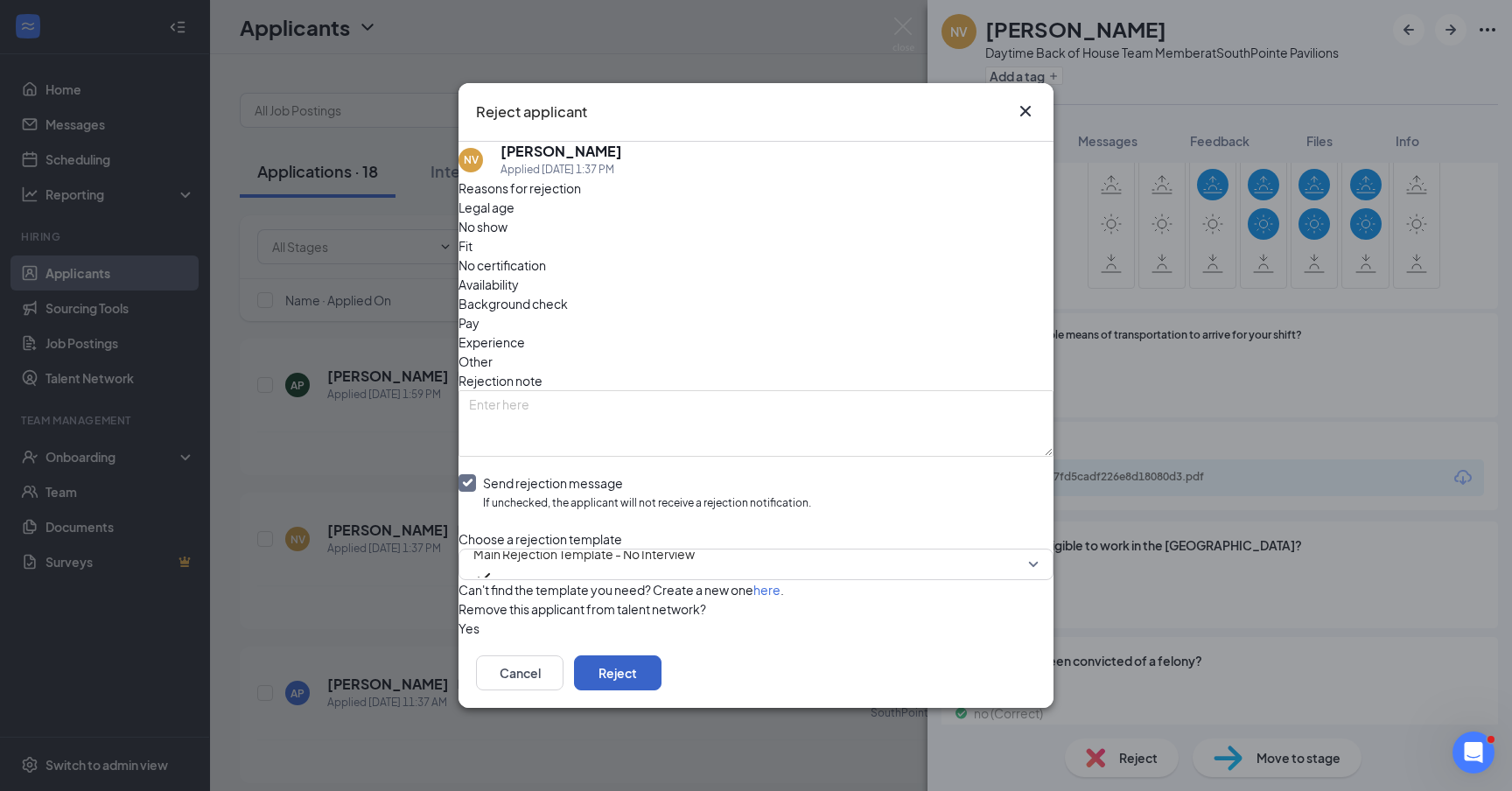
click at [661, 690] on button "Reject" at bounding box center [617, 672] width 88 height 35
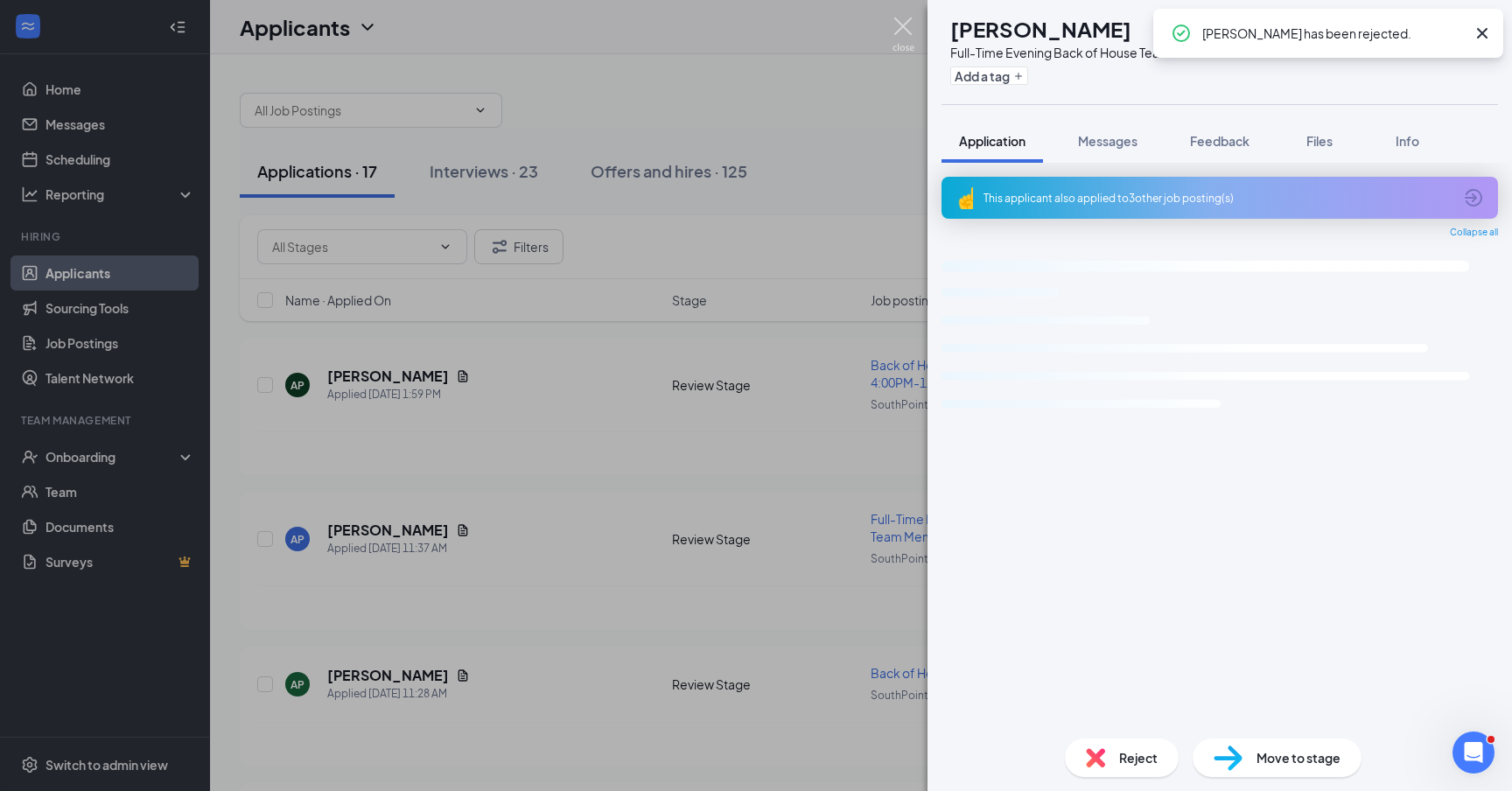
click at [899, 33] on img at bounding box center [903, 34] width 22 height 34
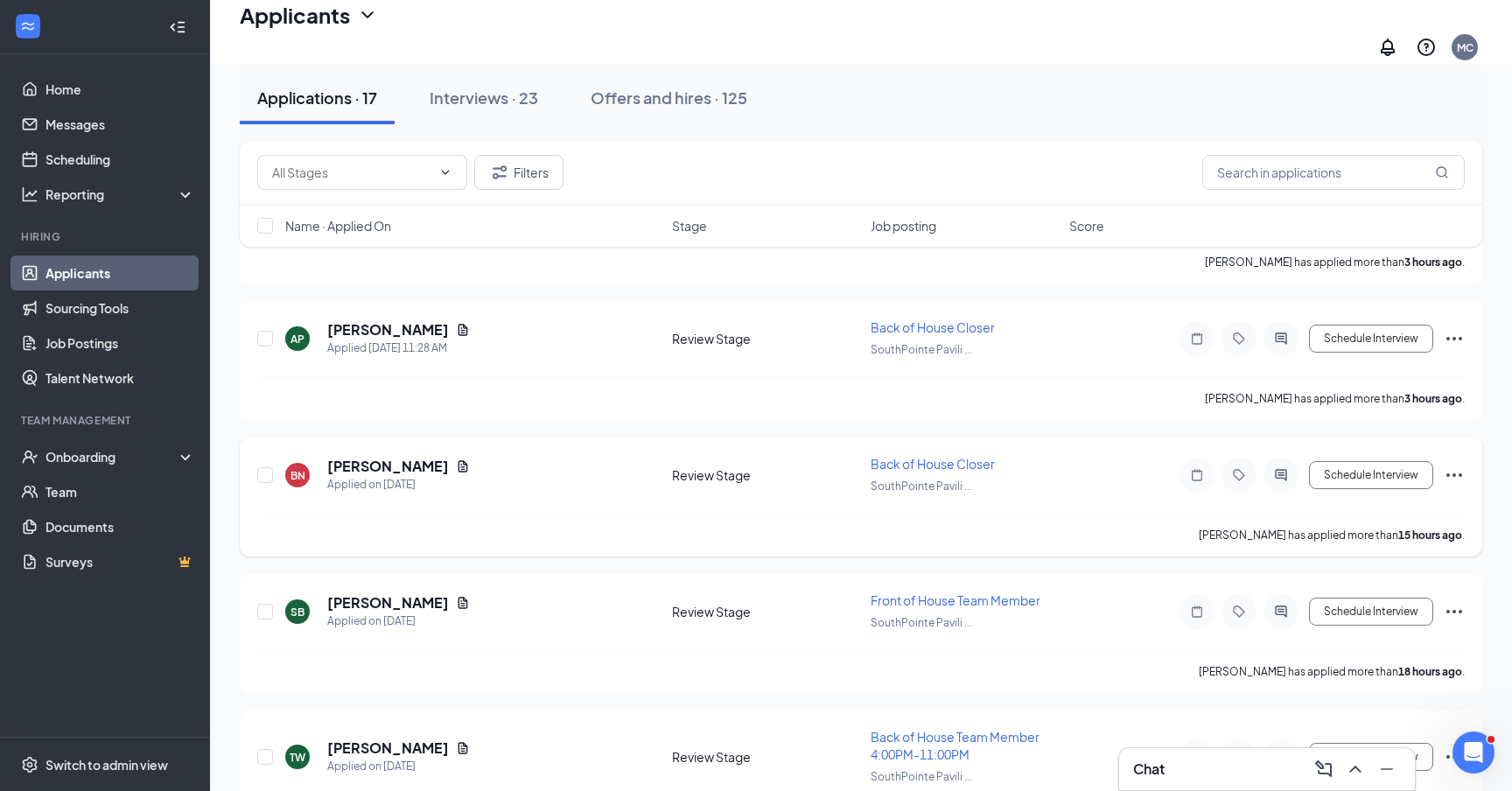
scroll to position [365, 0]
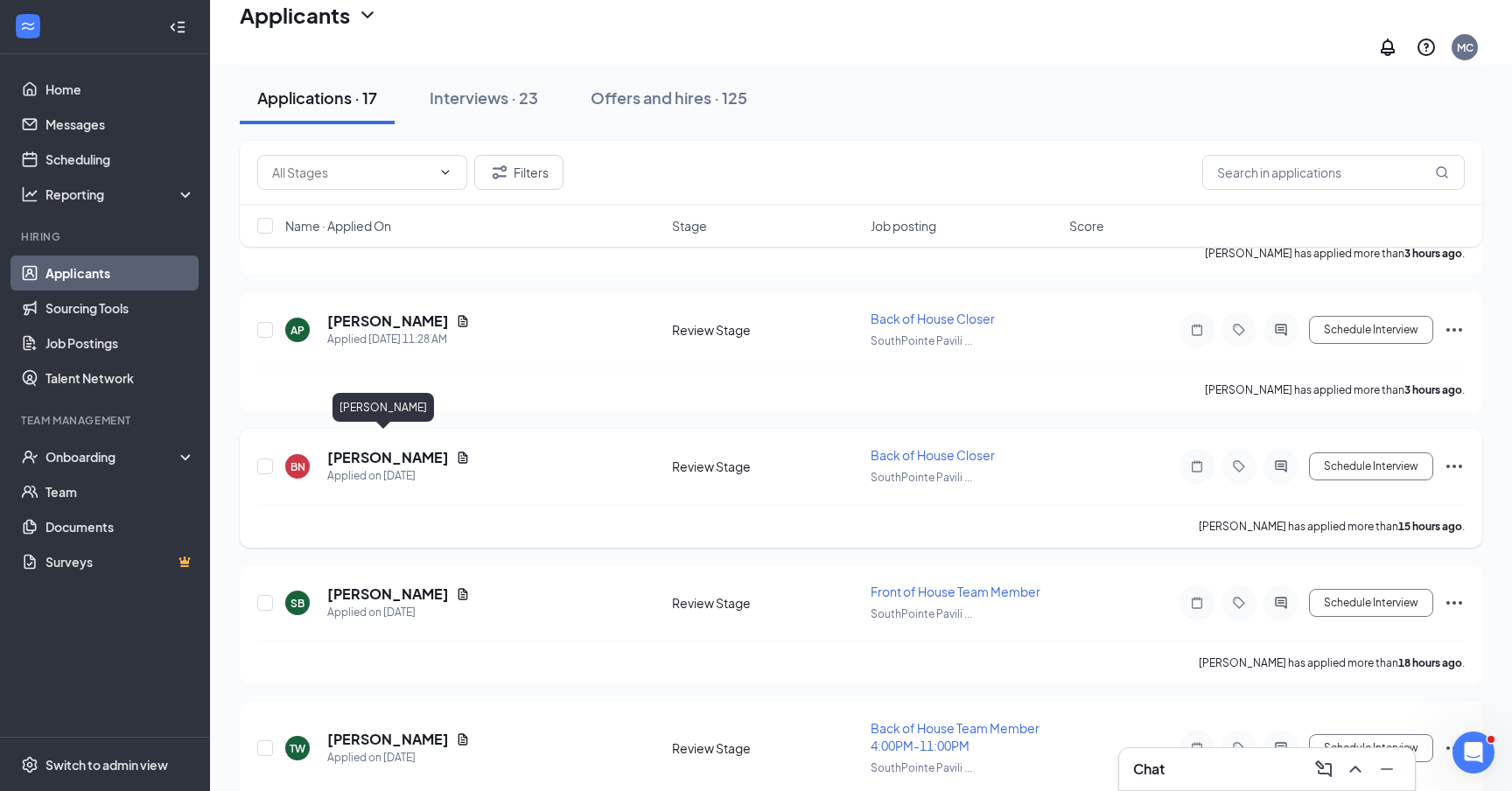
click at [385, 448] on h5 "[PERSON_NAME]" at bounding box center [388, 457] width 122 height 19
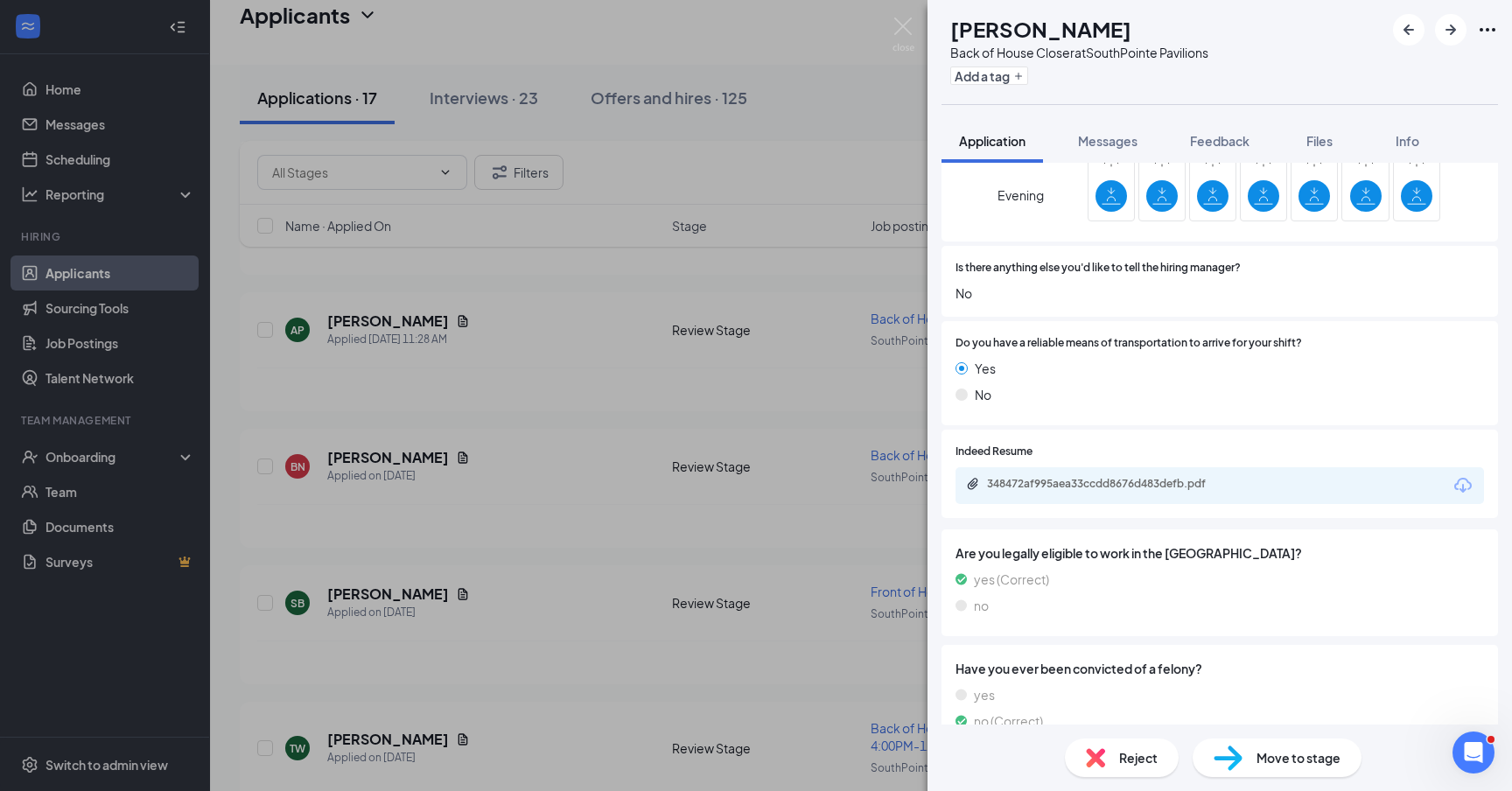
scroll to position [1501, 0]
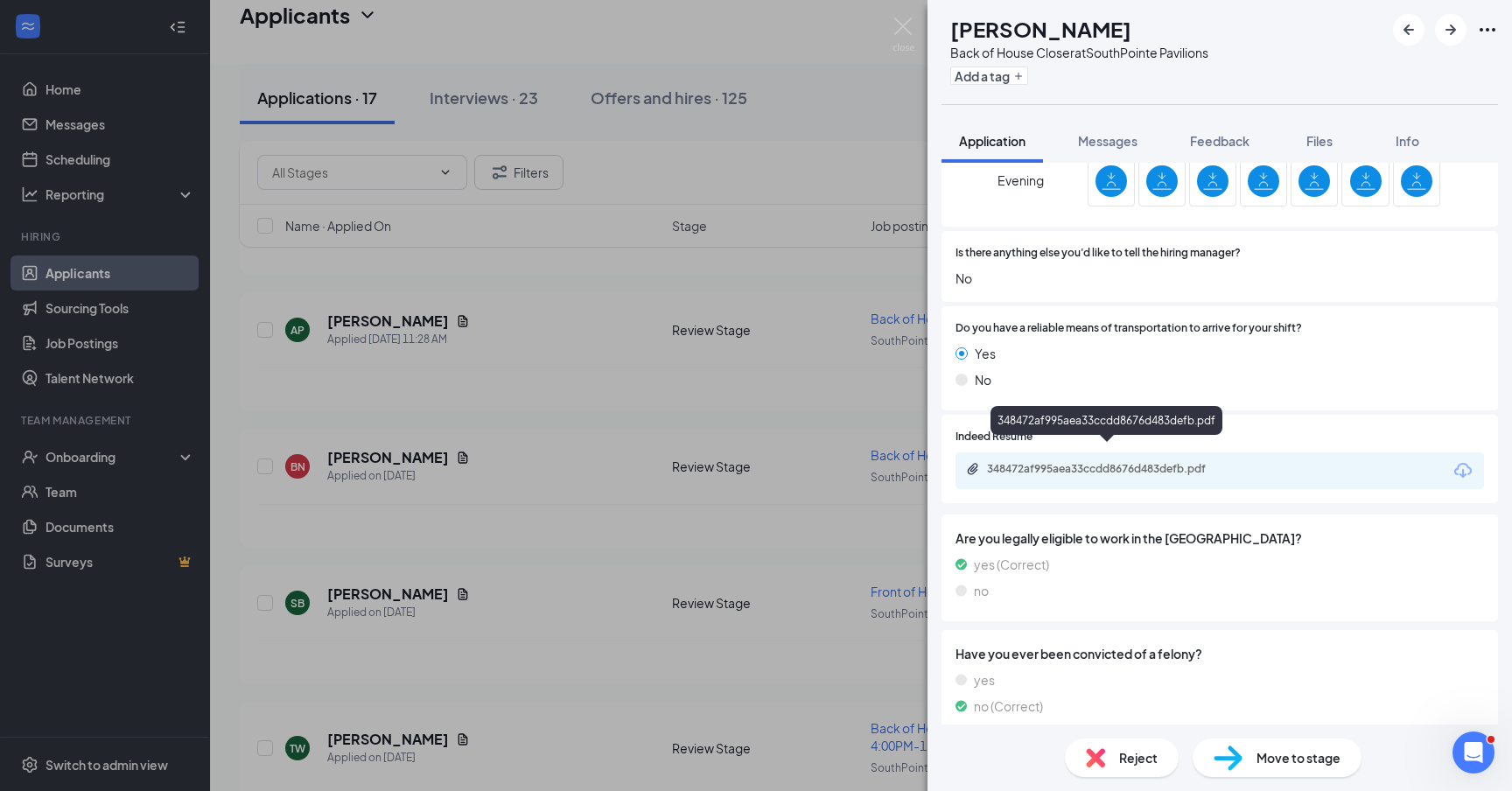
click at [1100, 462] on div "348472af995aea33ccdd8676d483defb.pdf" at bounding box center [1110, 468] width 245 height 14
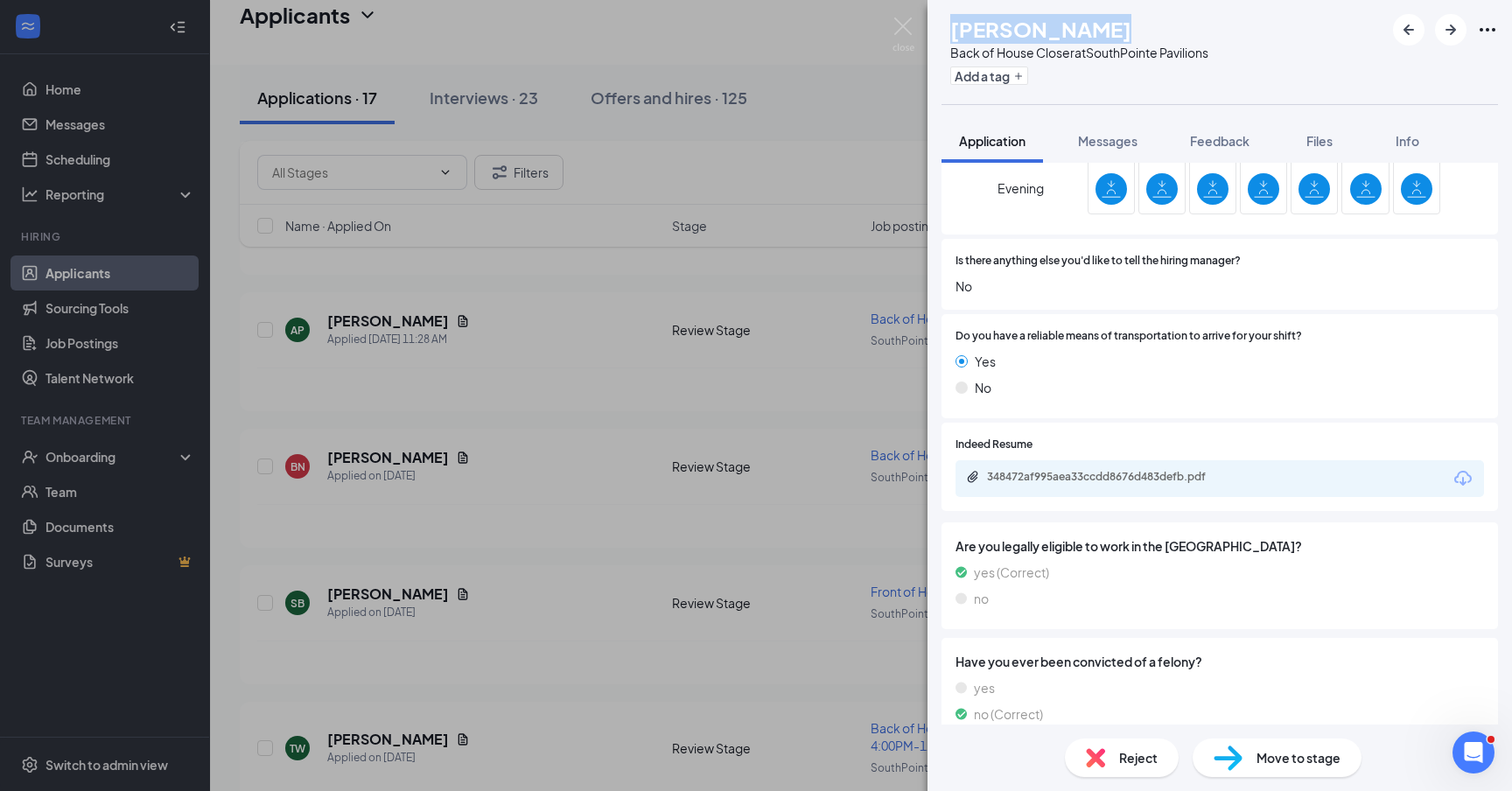
drag, startPoint x: 984, startPoint y: 29, endPoint x: 1190, endPoint y: 30, distance: 206.0
click at [1190, 30] on div "BN [PERSON_NAME] Back of House Closer at SouthPointe Pavilions Add a tag" at bounding box center [1075, 51] width 267 height 76
copy h1 "[PERSON_NAME]"
click at [1180, 89] on div "Add a tag" at bounding box center [1079, 76] width 258 height 29
click at [904, 27] on img at bounding box center [903, 34] width 22 height 34
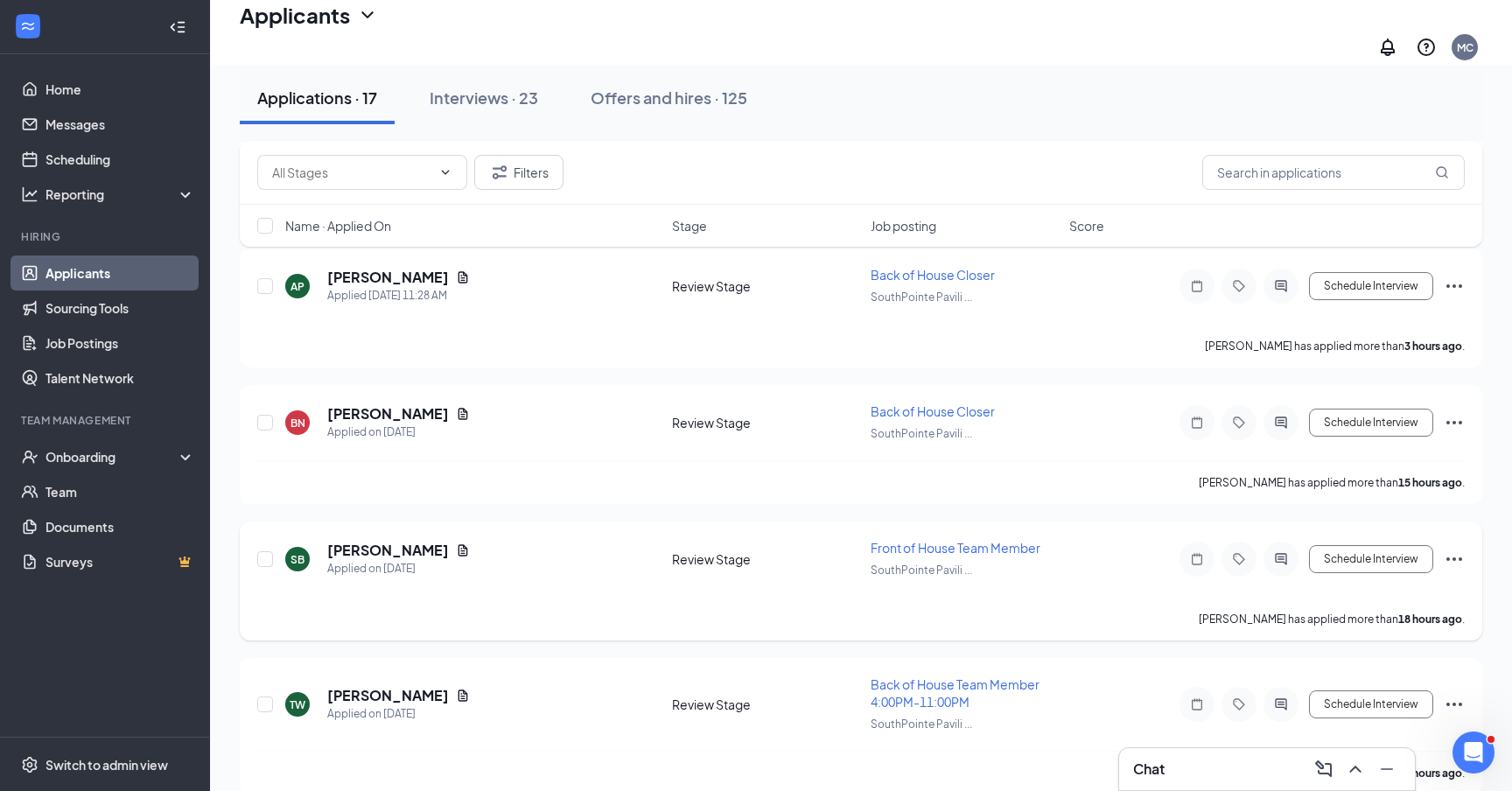
scroll to position [418, 0]
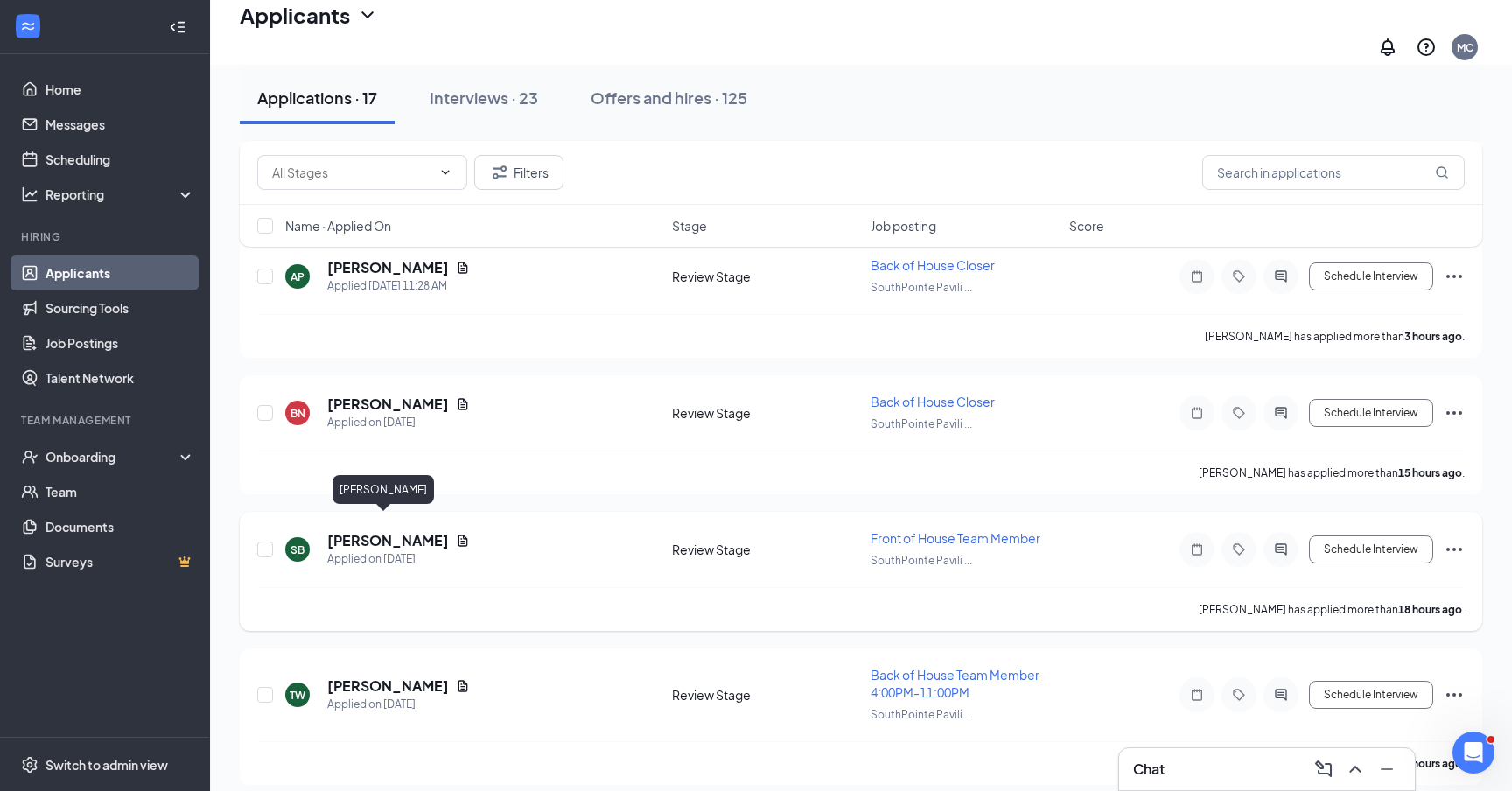
click at [341, 531] on h5 "[PERSON_NAME]" at bounding box center [388, 540] width 122 height 19
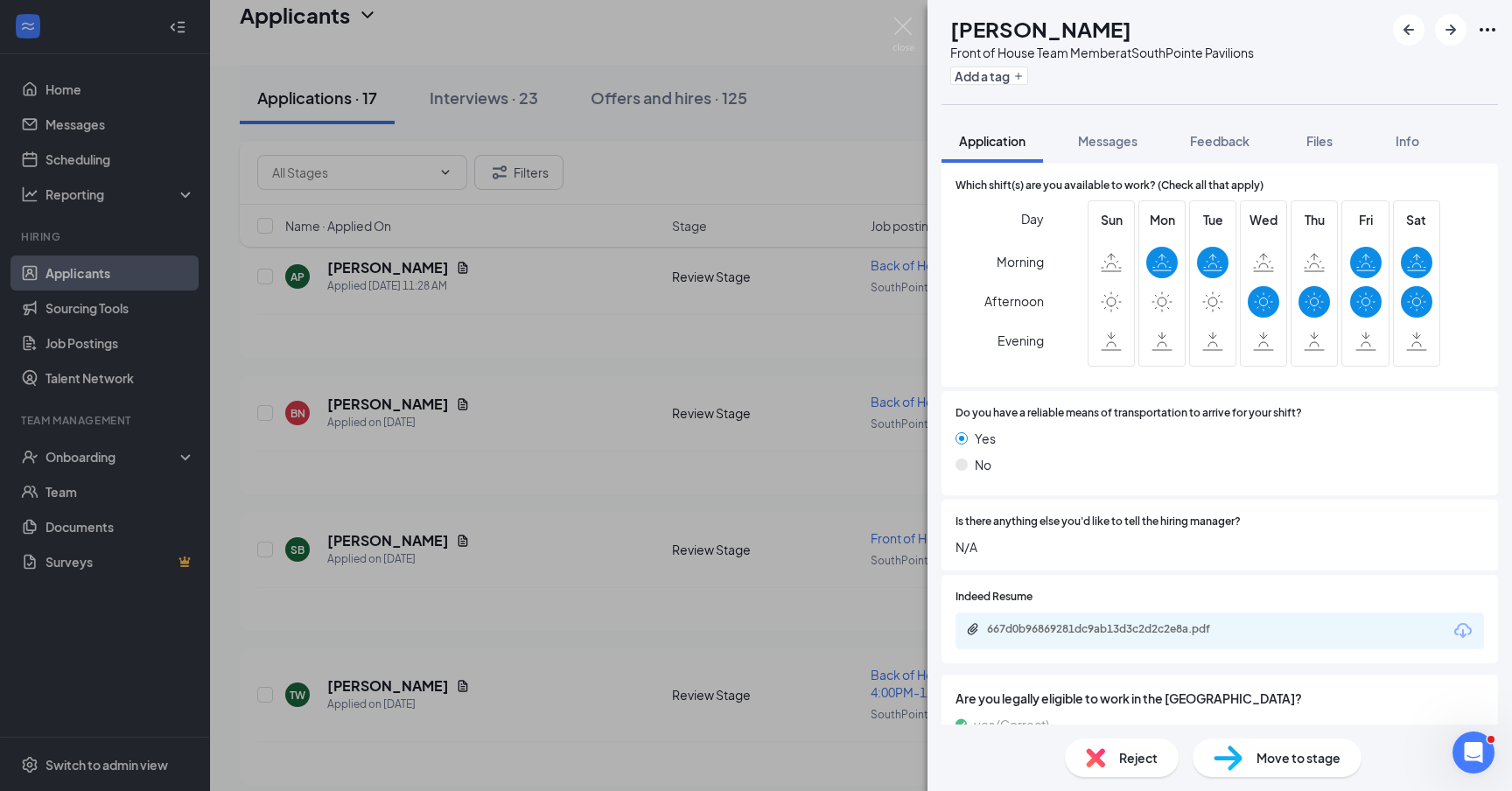
scroll to position [1378, 0]
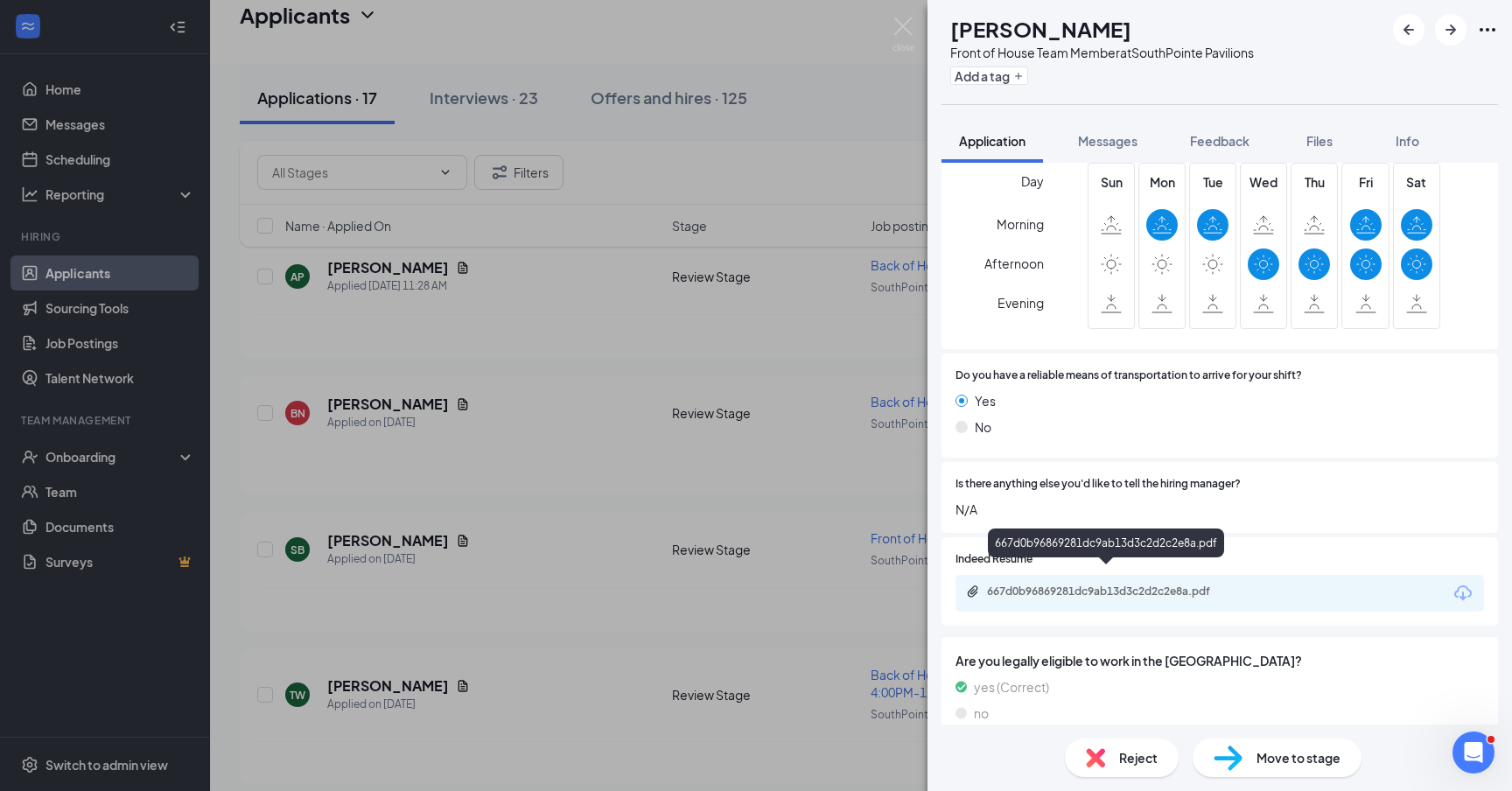
click at [1164, 584] on div "667d0b96869281dc9ab13d3c2d2c2e8a.pdf" at bounding box center [1110, 591] width 245 height 14
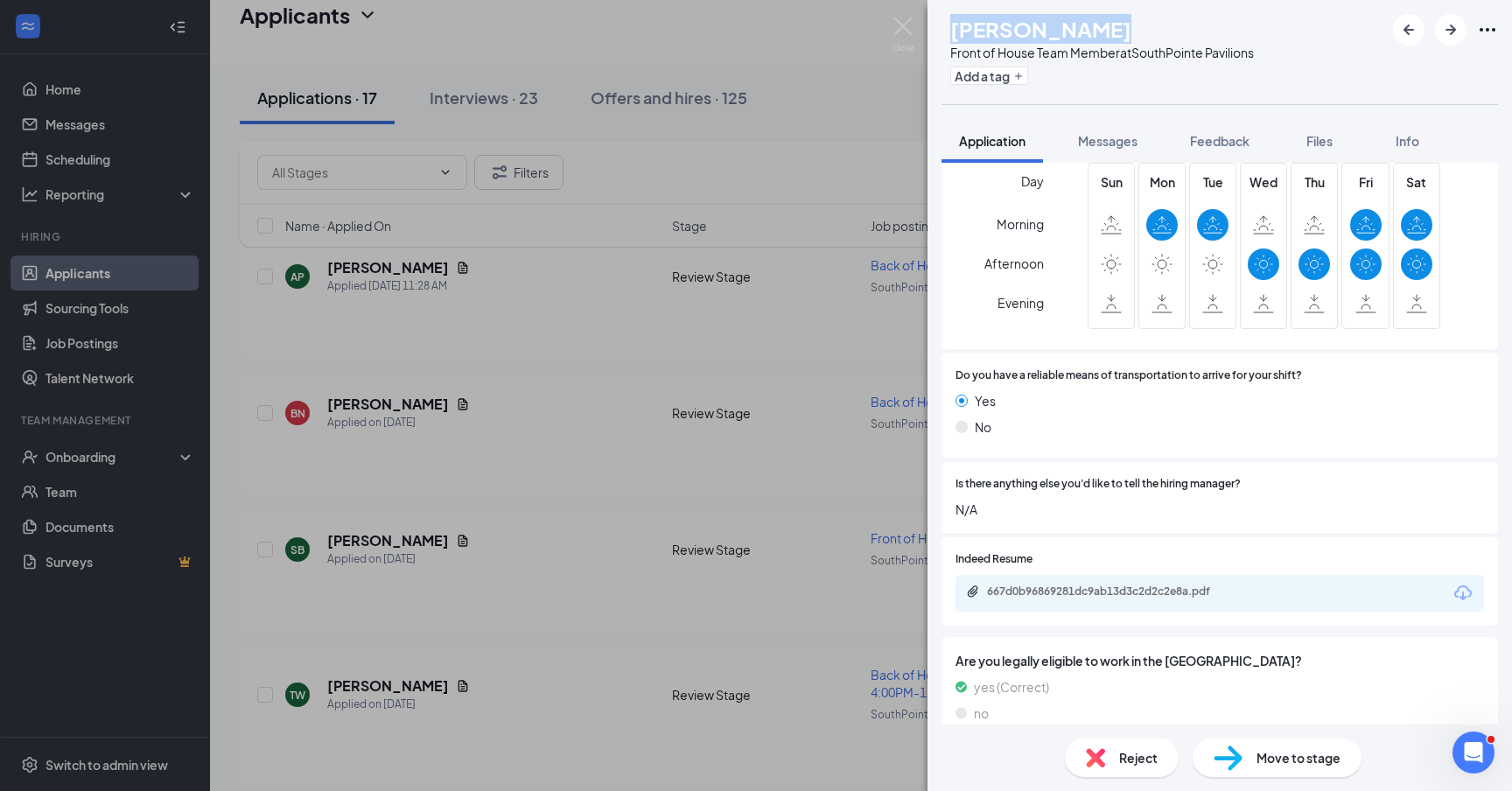
drag, startPoint x: 985, startPoint y: 27, endPoint x: 1213, endPoint y: 26, distance: 228.0
click at [1213, 27] on div "[PERSON_NAME]" at bounding box center [1102, 28] width 304 height 30
copy h1 "[PERSON_NAME]"
click at [1163, 6] on div "SB [PERSON_NAME] Front of House Team Member at [GEOGRAPHIC_DATA] Add a tag" at bounding box center [1219, 52] width 584 height 104
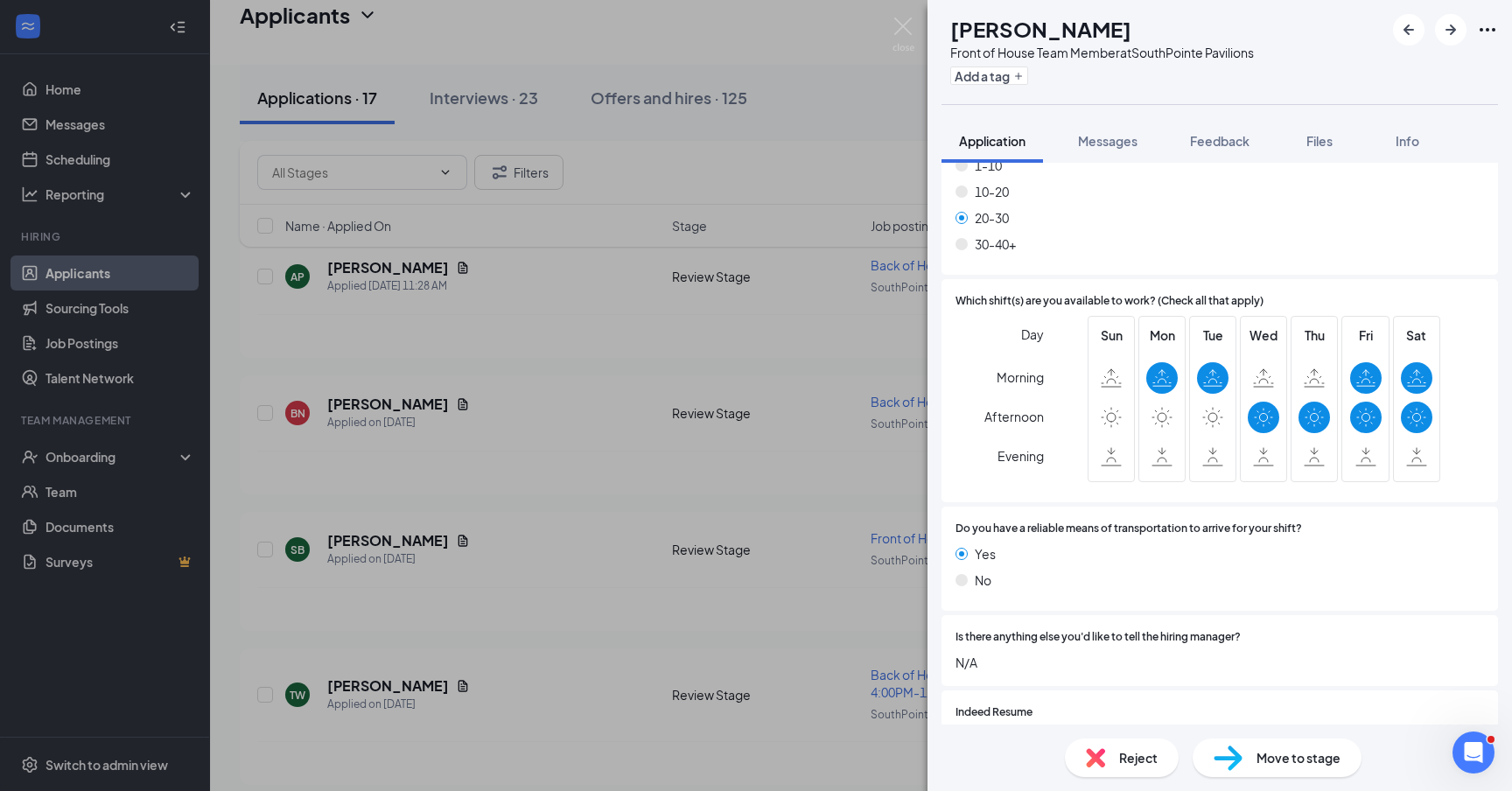
scroll to position [1226, 0]
click at [1104, 760] on img at bounding box center [1095, 757] width 19 height 19
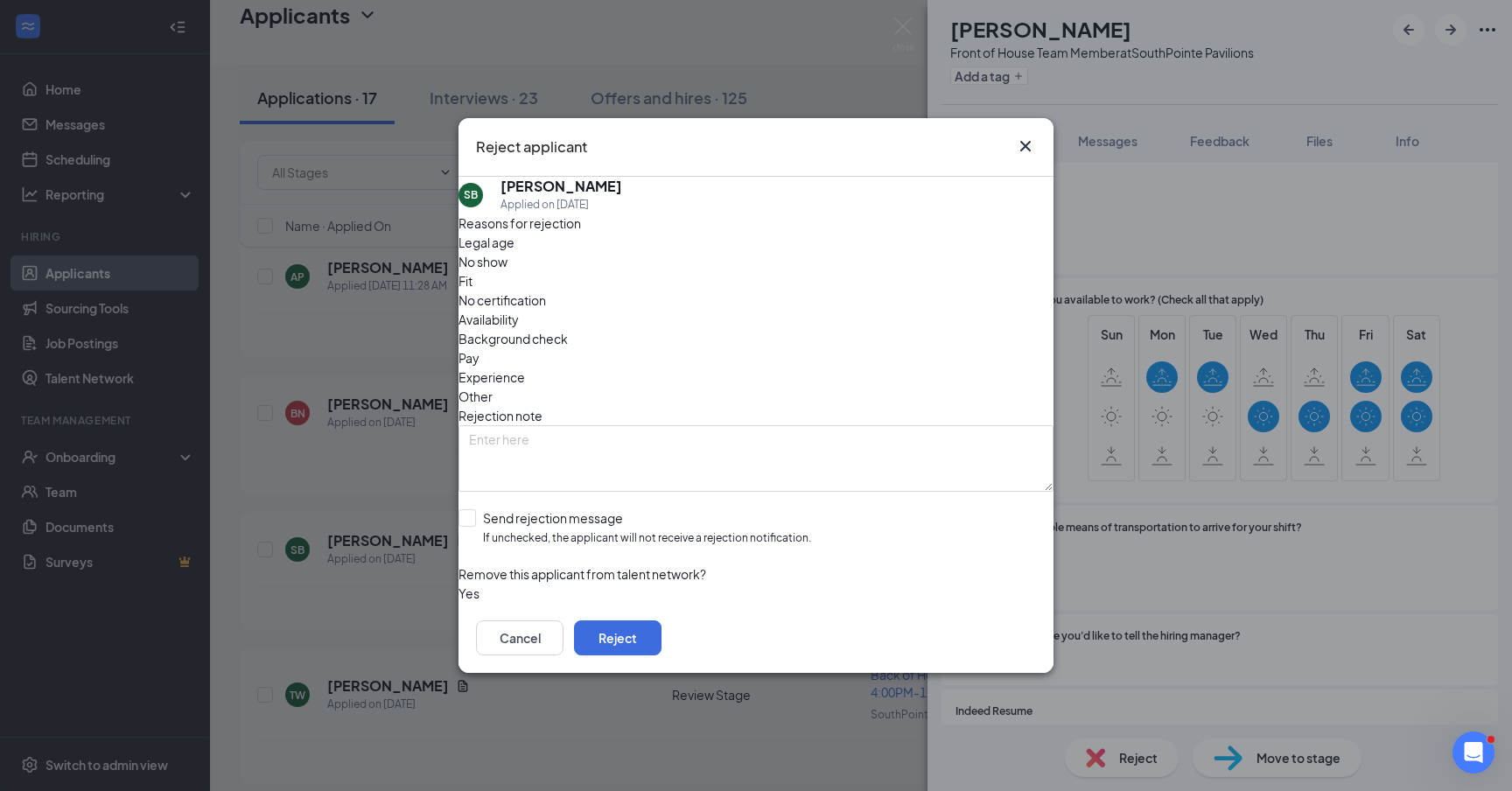
click at [519, 310] on span "Availability" at bounding box center [488, 319] width 60 height 19
click at [479, 509] on input "Send rejection message If unchecked, the applicant will not receive a rejection…" at bounding box center [634, 528] width 352 height 37
checkbox input "true"
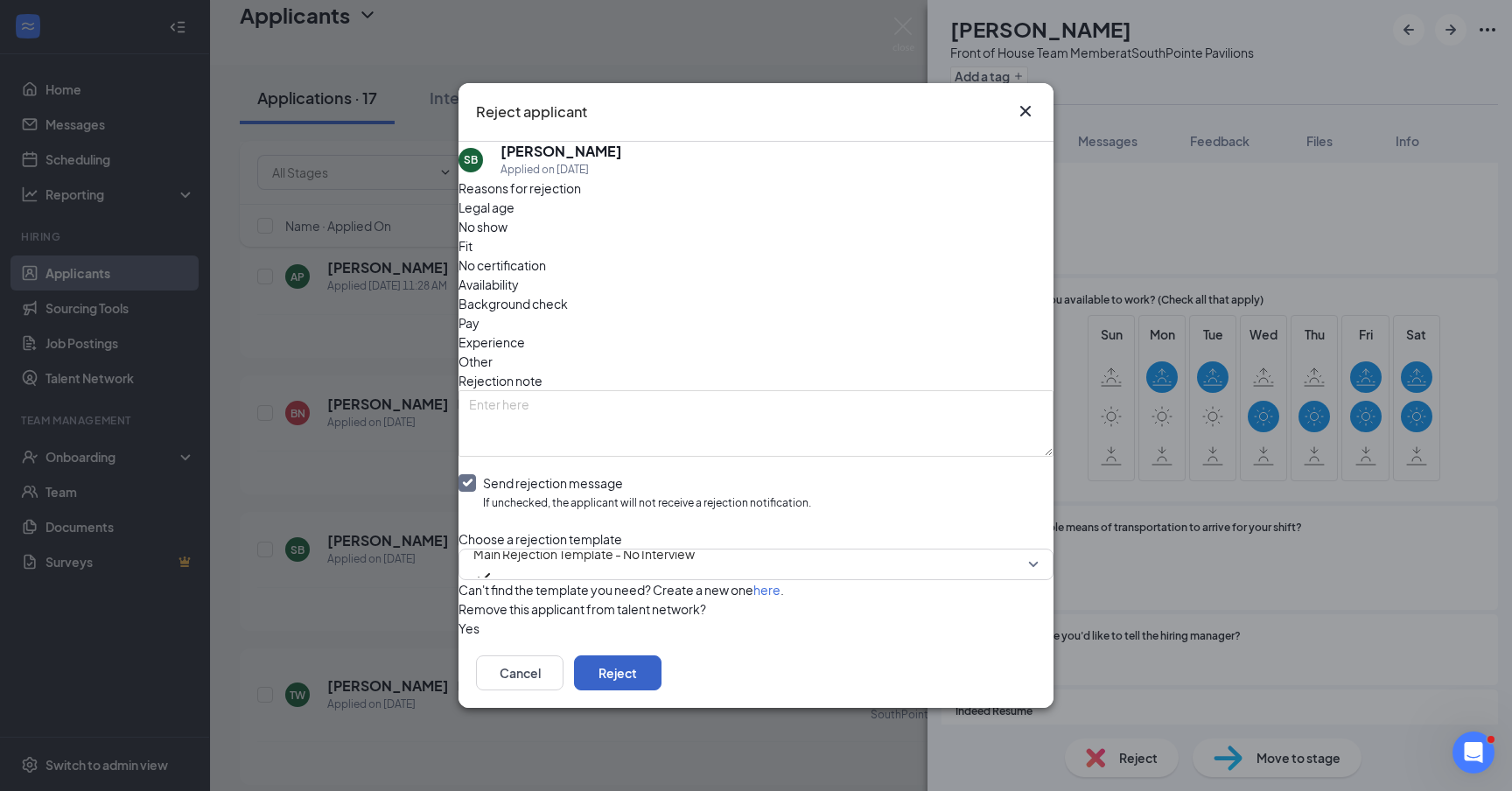
click at [661, 681] on button "Reject" at bounding box center [617, 672] width 88 height 35
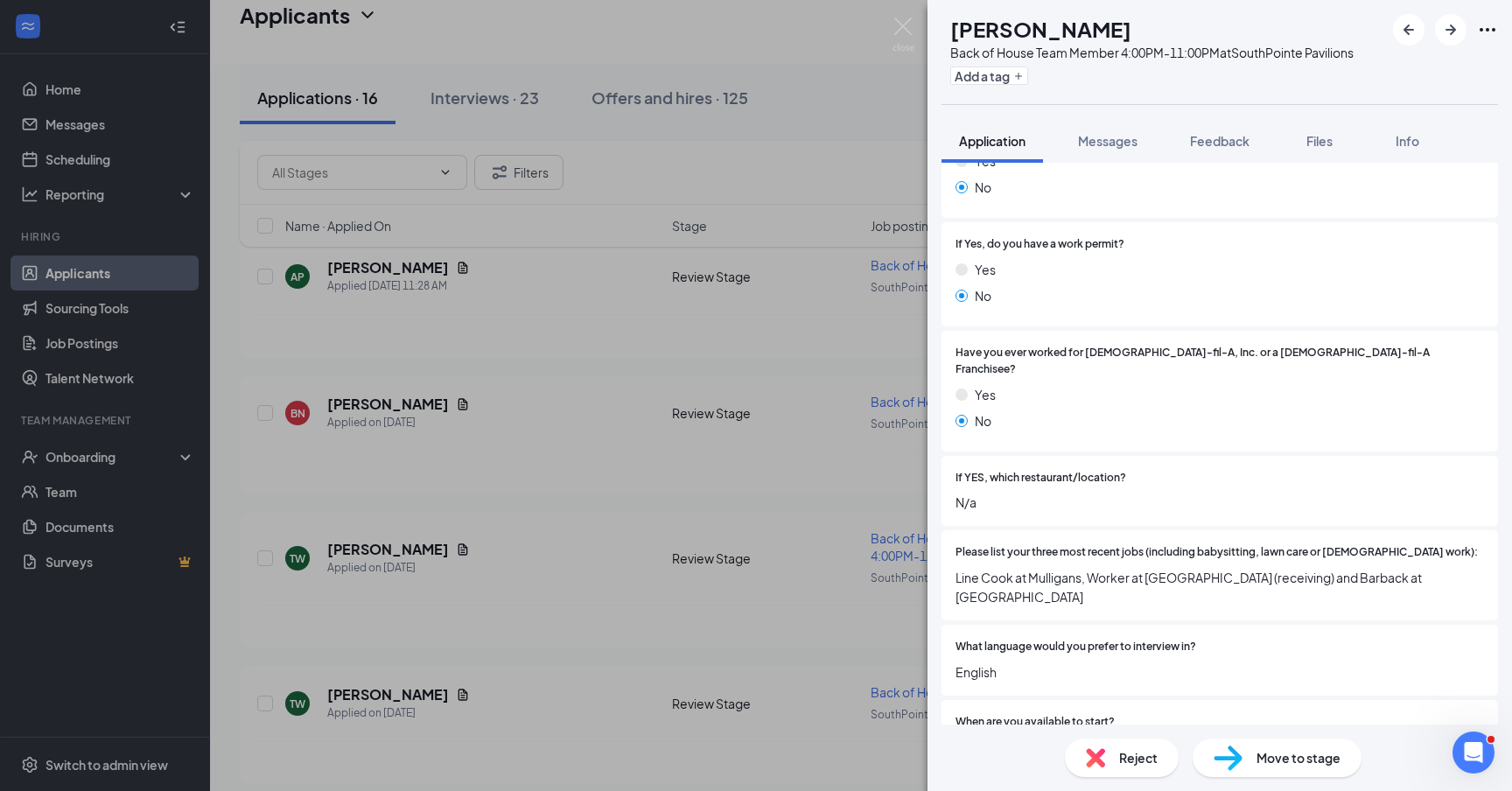
scroll to position [356, 0]
click at [895, 23] on img at bounding box center [903, 34] width 22 height 34
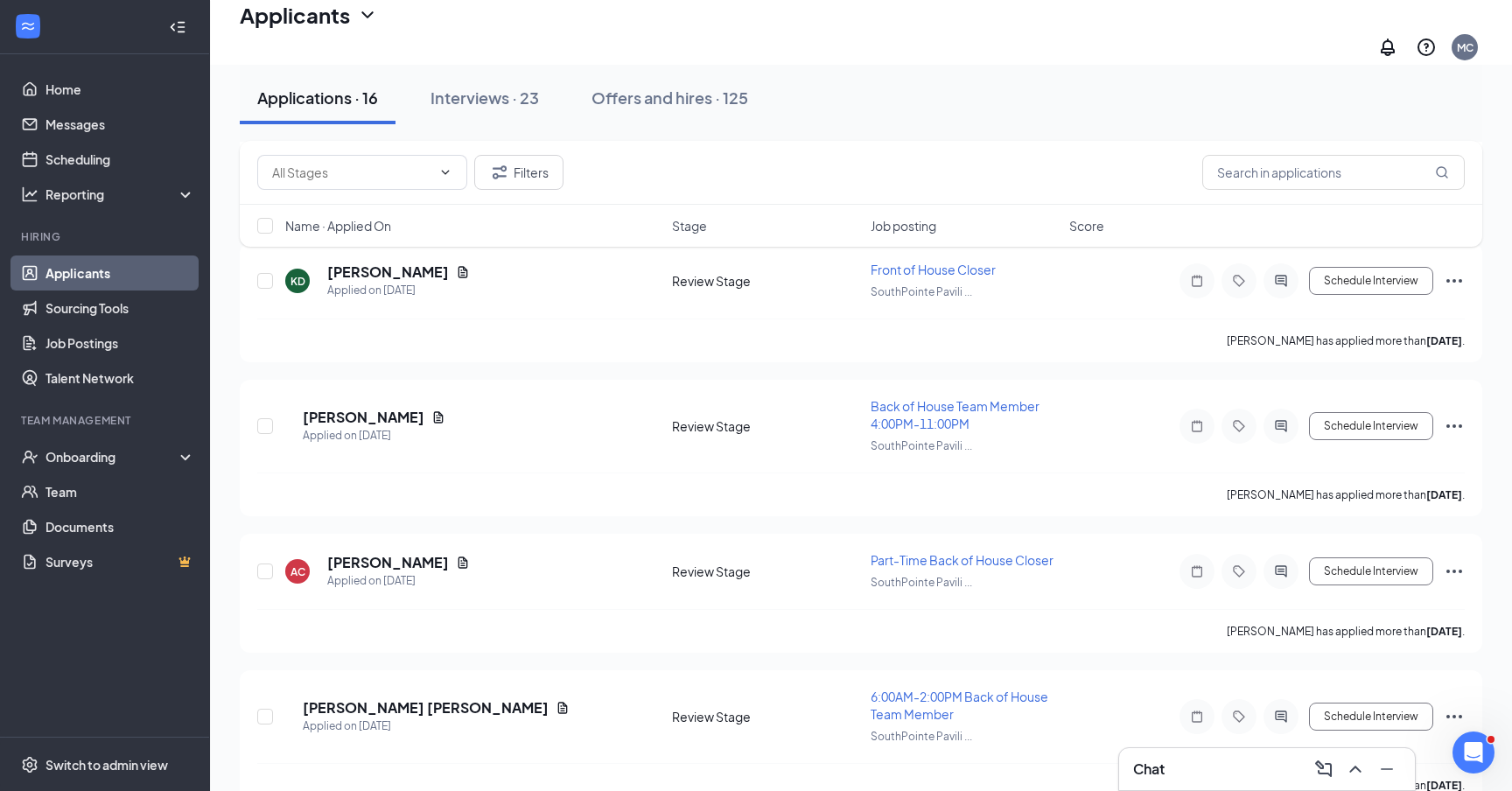
scroll to position [1818, 0]
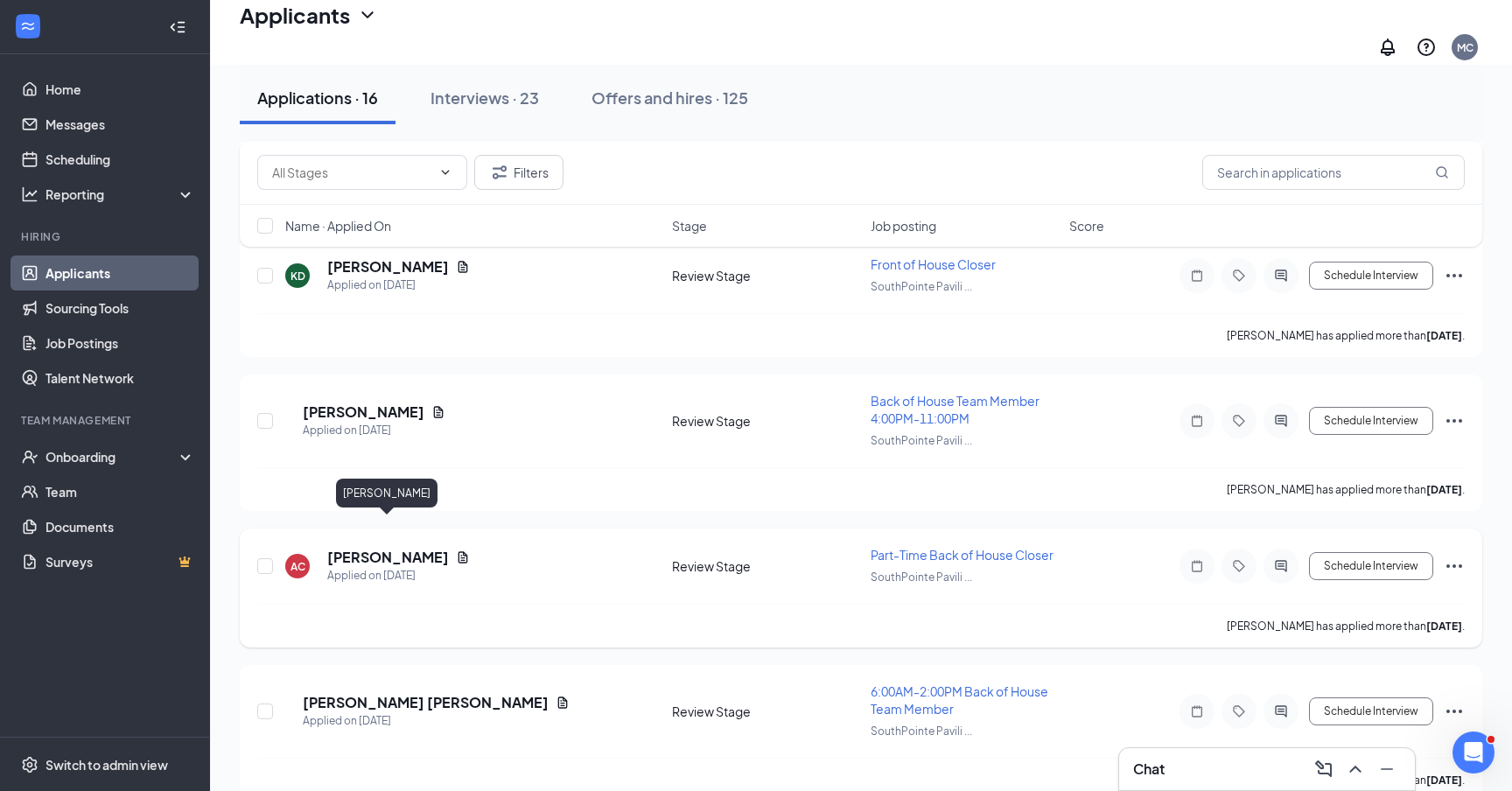
click at [378, 548] on h5 "[PERSON_NAME]" at bounding box center [388, 557] width 122 height 19
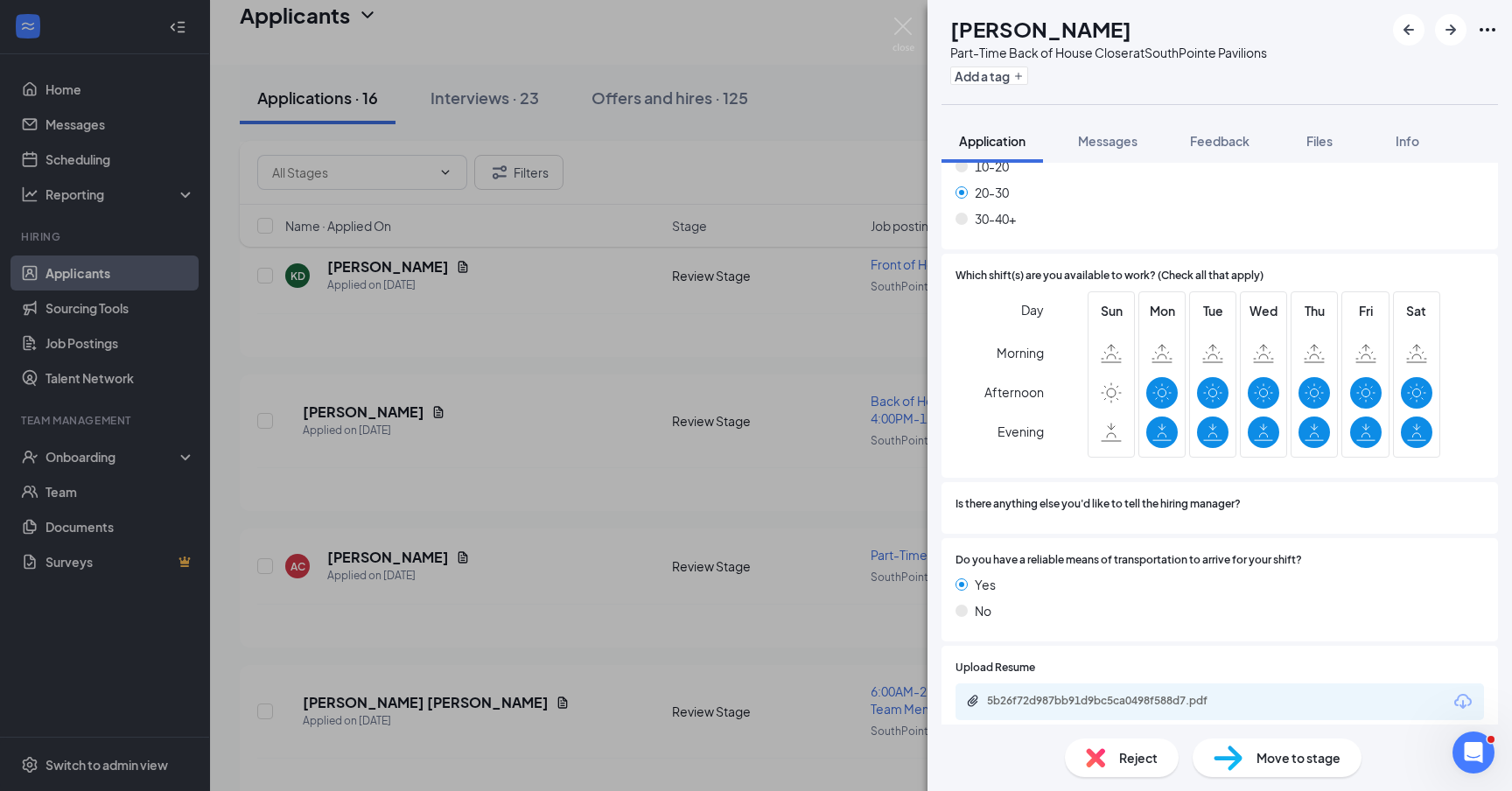
scroll to position [1214, 0]
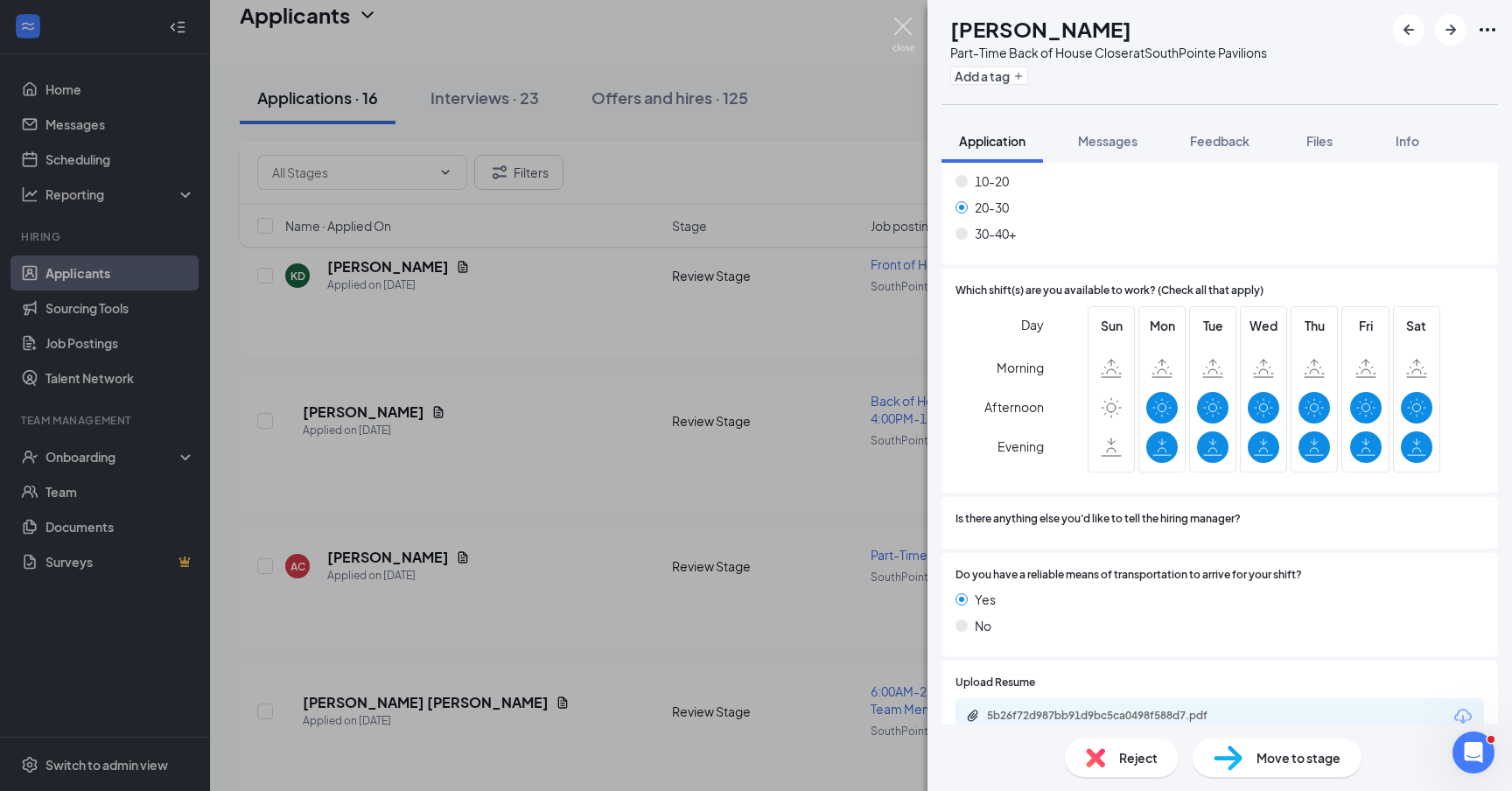
click at [904, 23] on img at bounding box center [903, 34] width 22 height 34
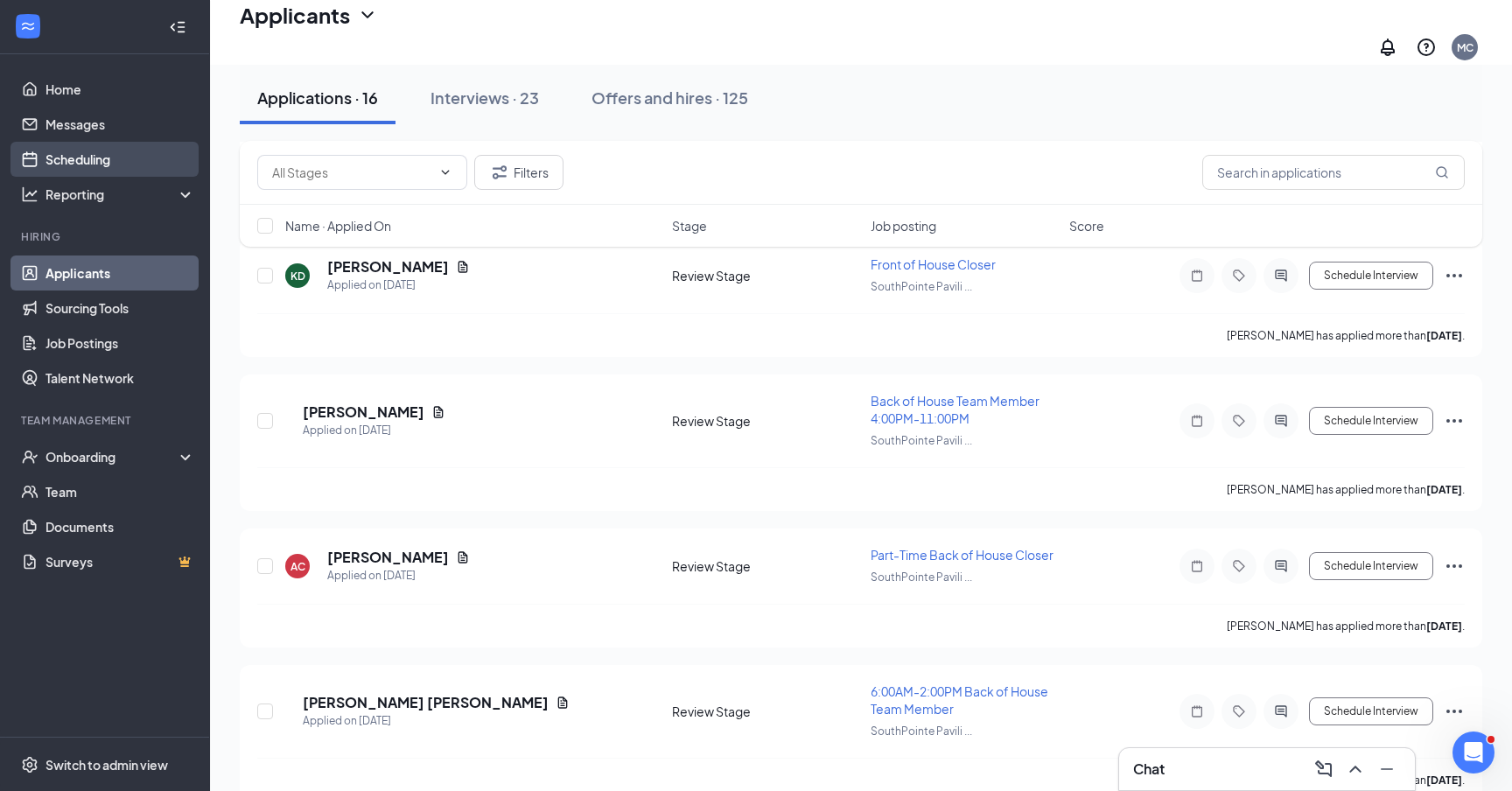
click at [101, 155] on link "Scheduling" at bounding box center [121, 159] width 150 height 35
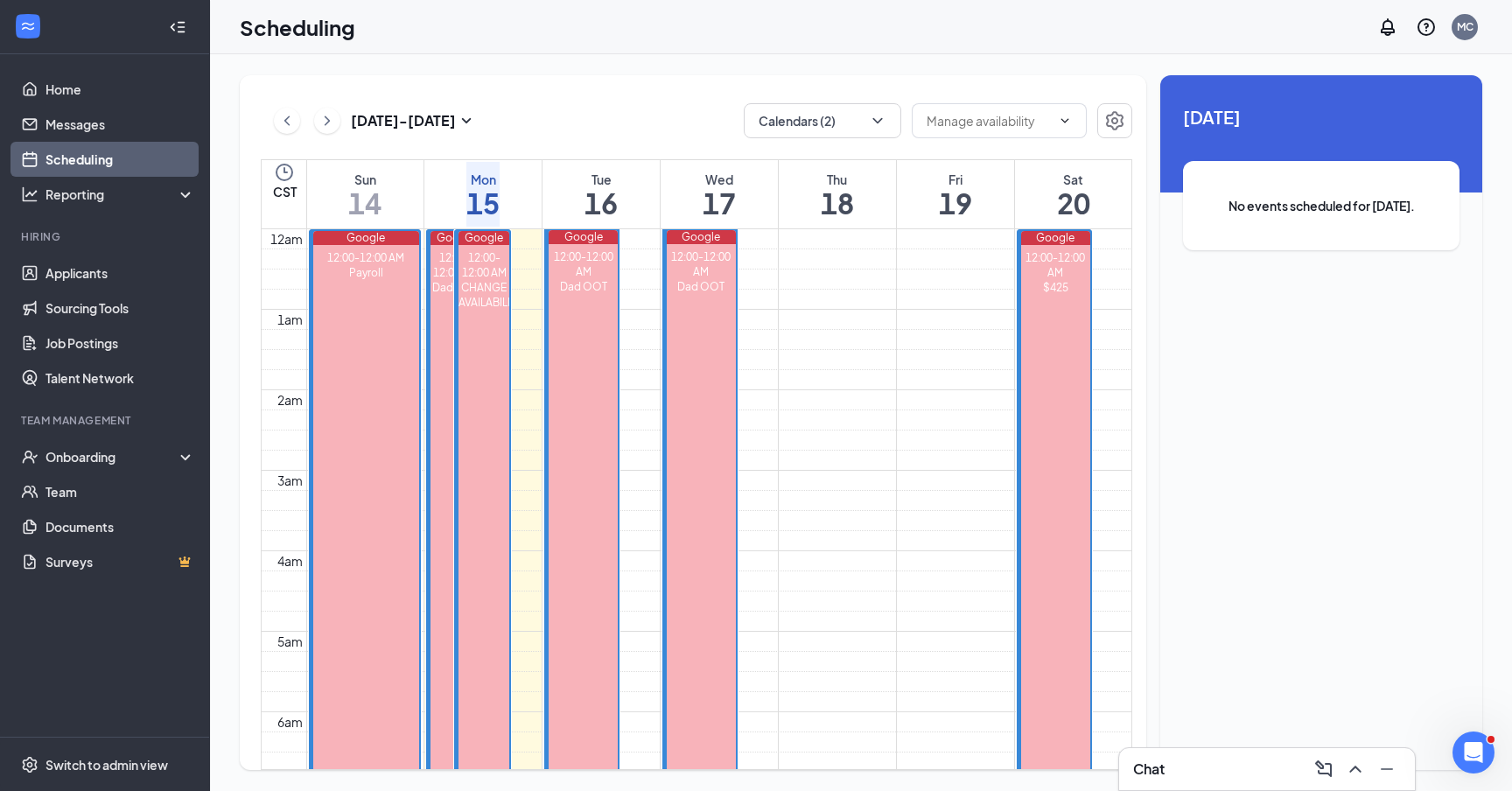
scroll to position [860, 0]
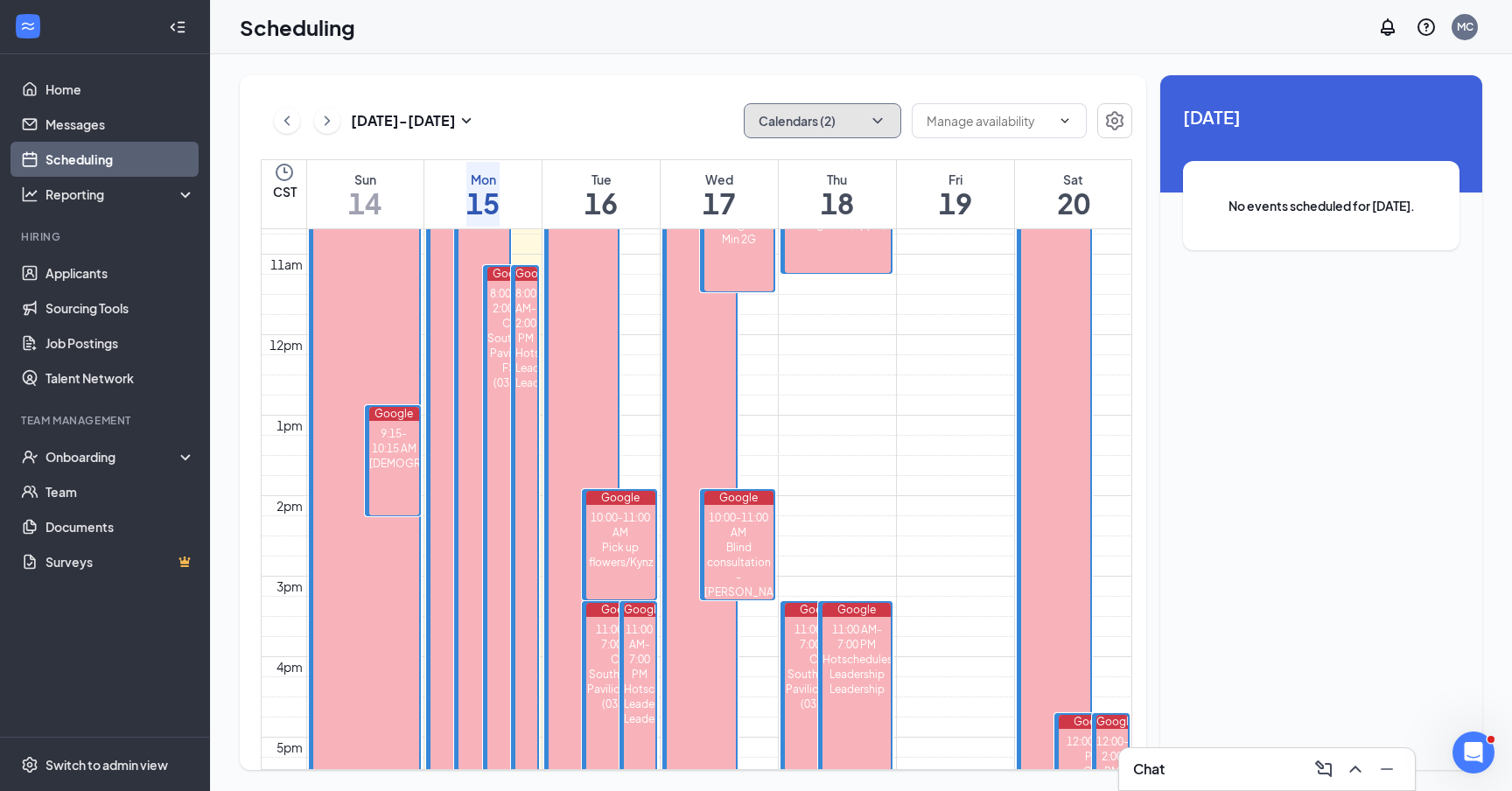
click at [870, 123] on icon "ChevronDown" at bounding box center [877, 120] width 17 height 17
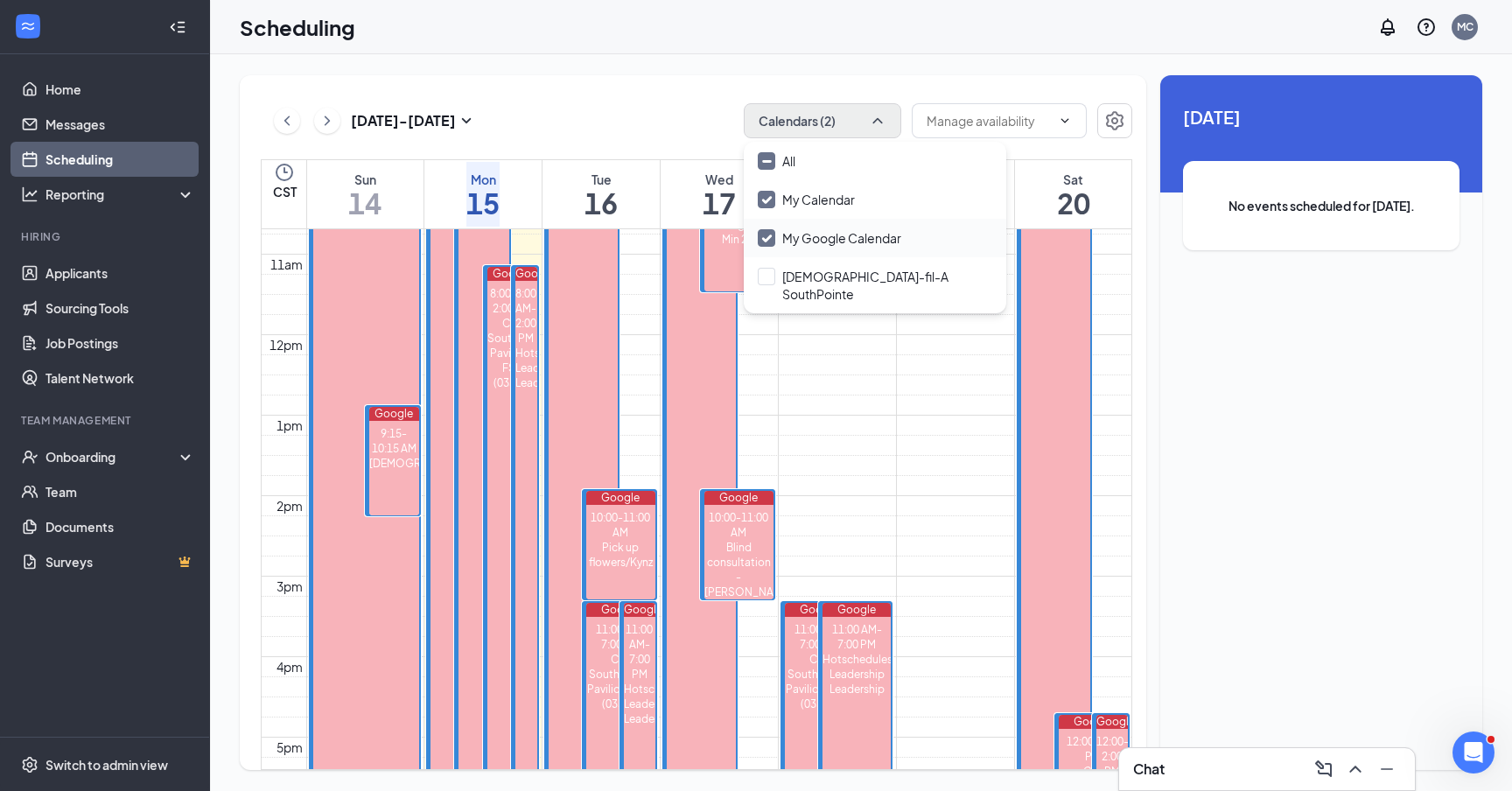
click at [769, 230] on input "My Google Calendar" at bounding box center [829, 238] width 144 height 17
checkbox input "false"
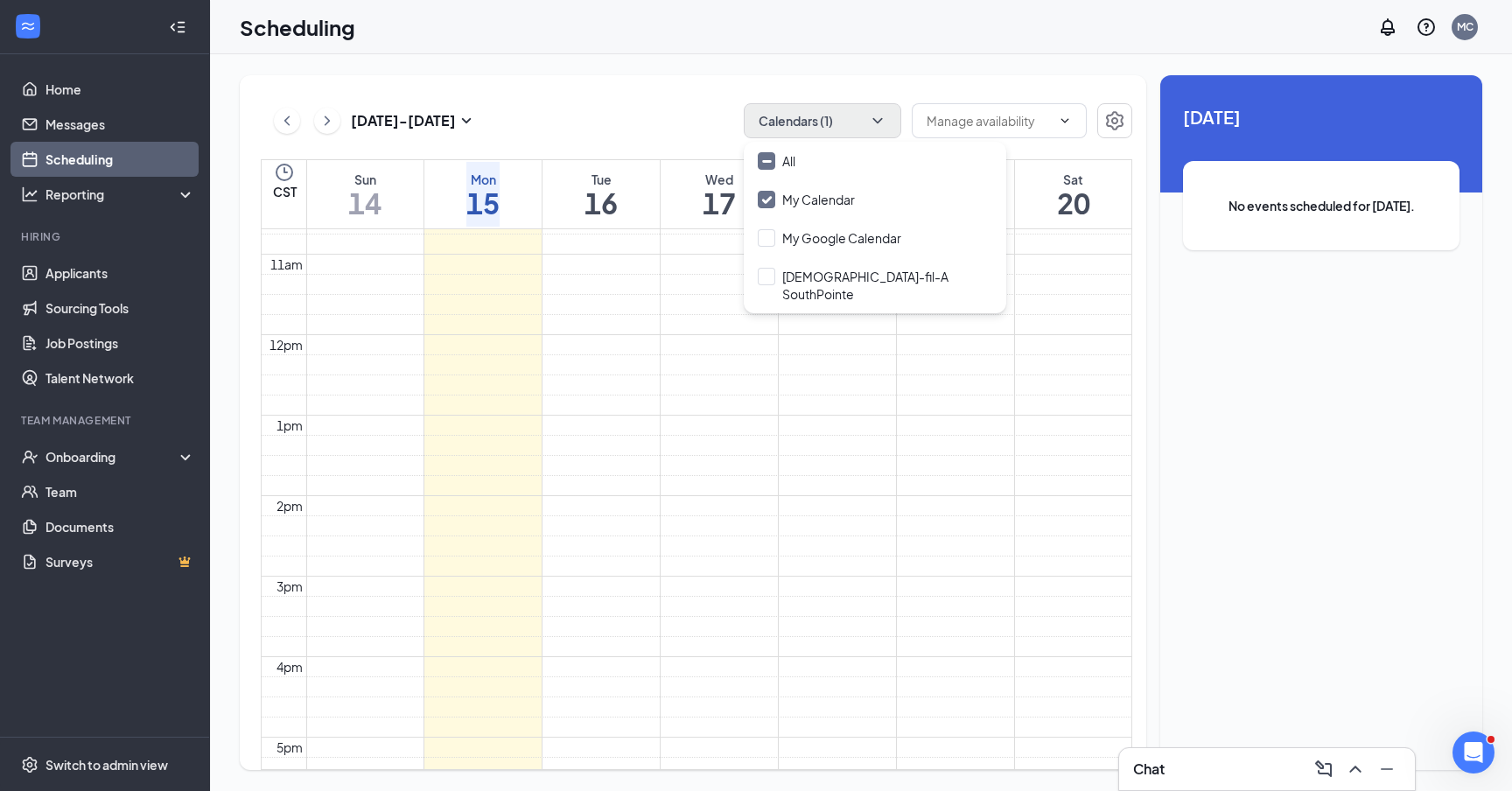
click at [680, 132] on div "[DATE] - [DATE] Calendars (1)" at bounding box center [696, 121] width 872 height 35
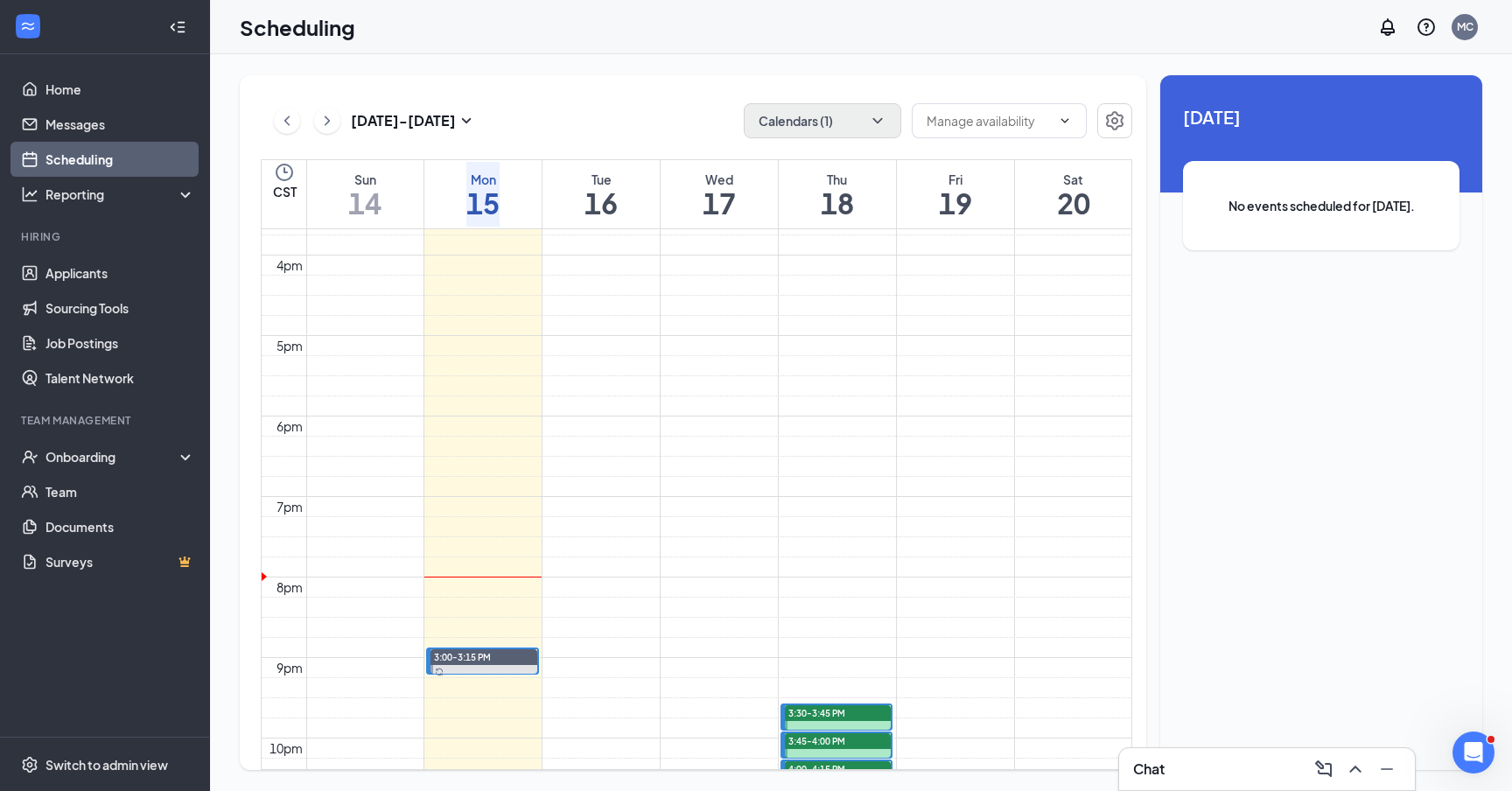
scroll to position [1269, 0]
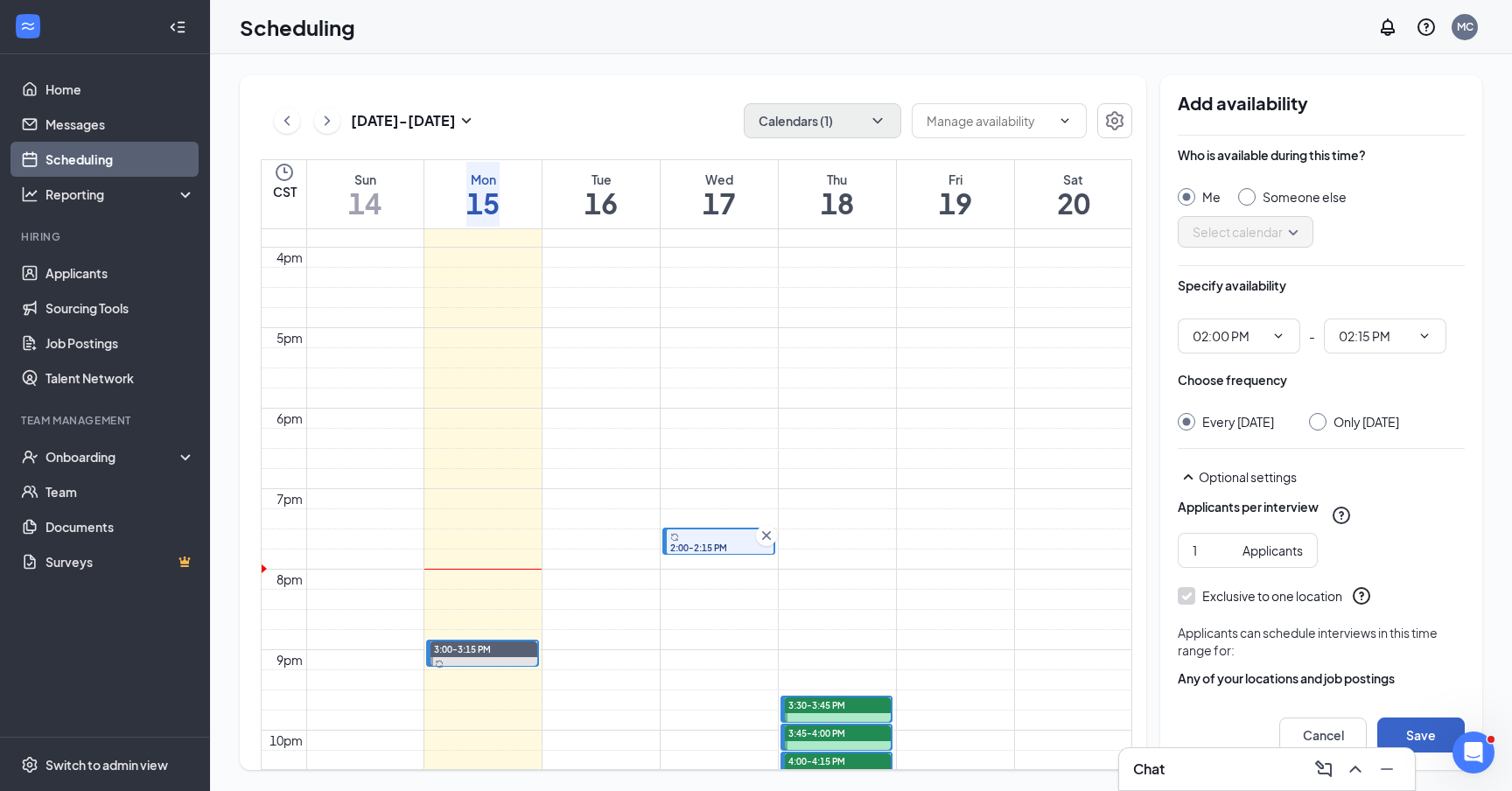
click at [1431, 728] on button "Save" at bounding box center [1421, 734] width 88 height 35
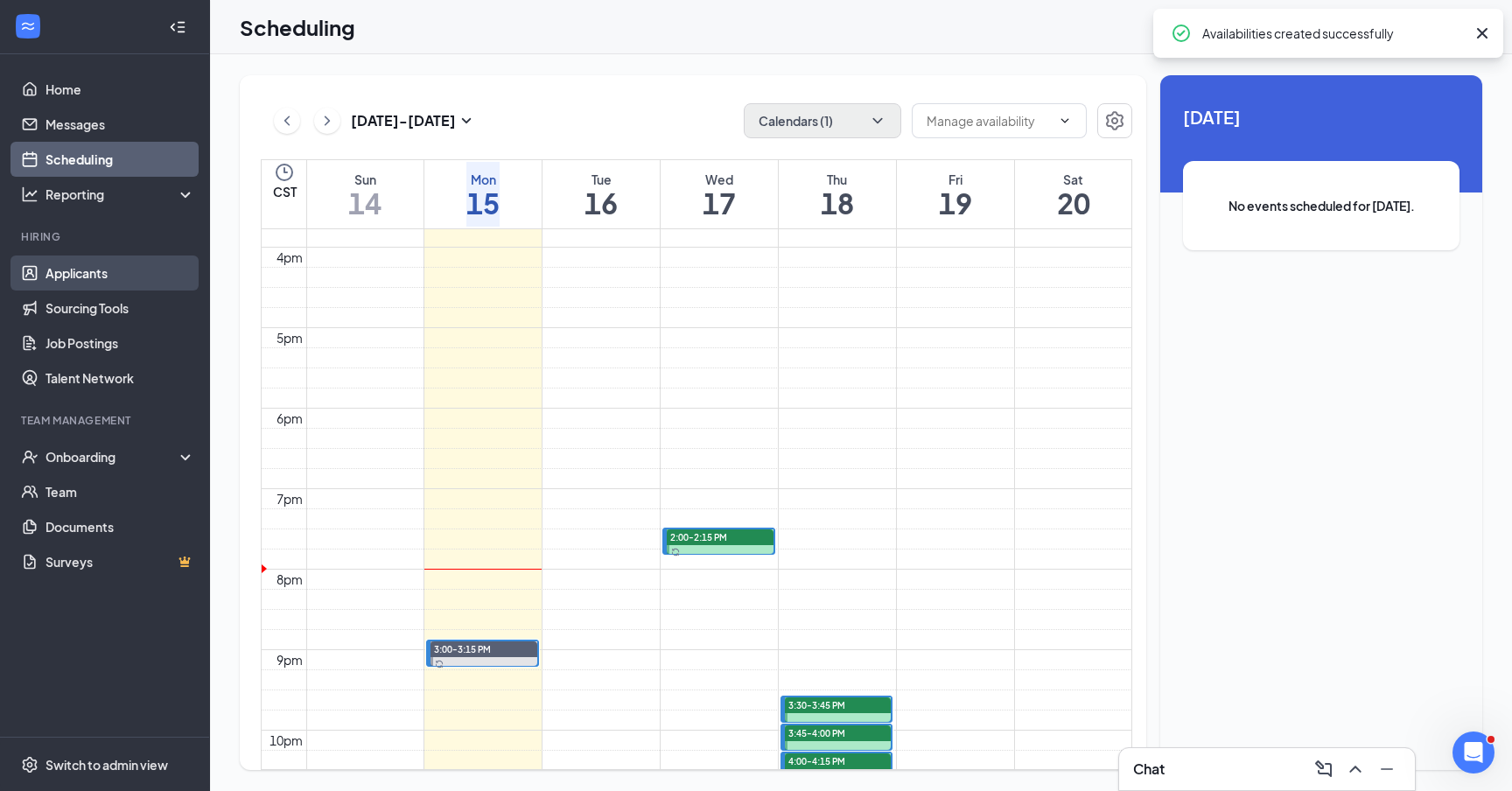
click at [90, 273] on link "Applicants" at bounding box center [121, 273] width 150 height 35
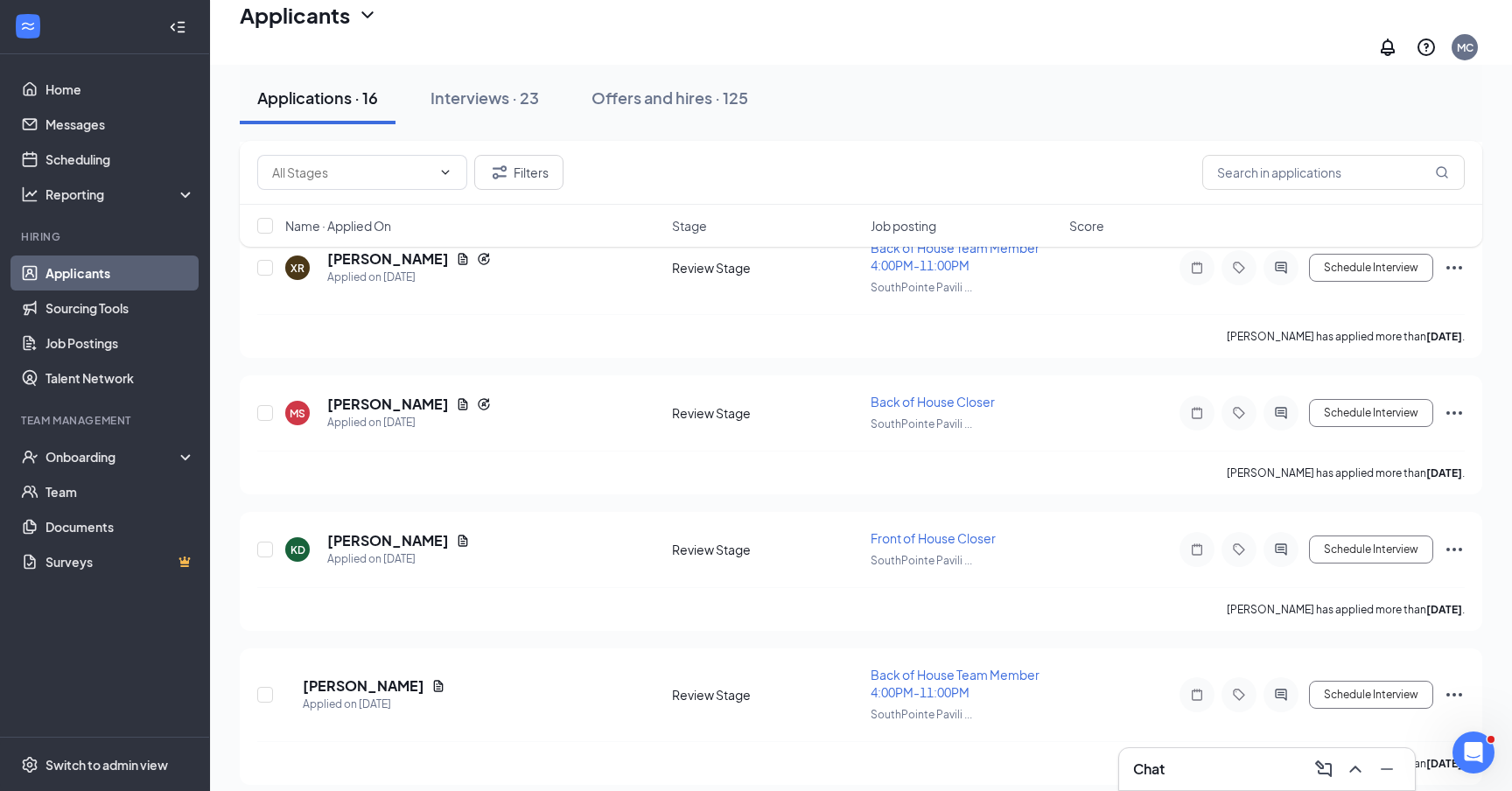
scroll to position [1818, 0]
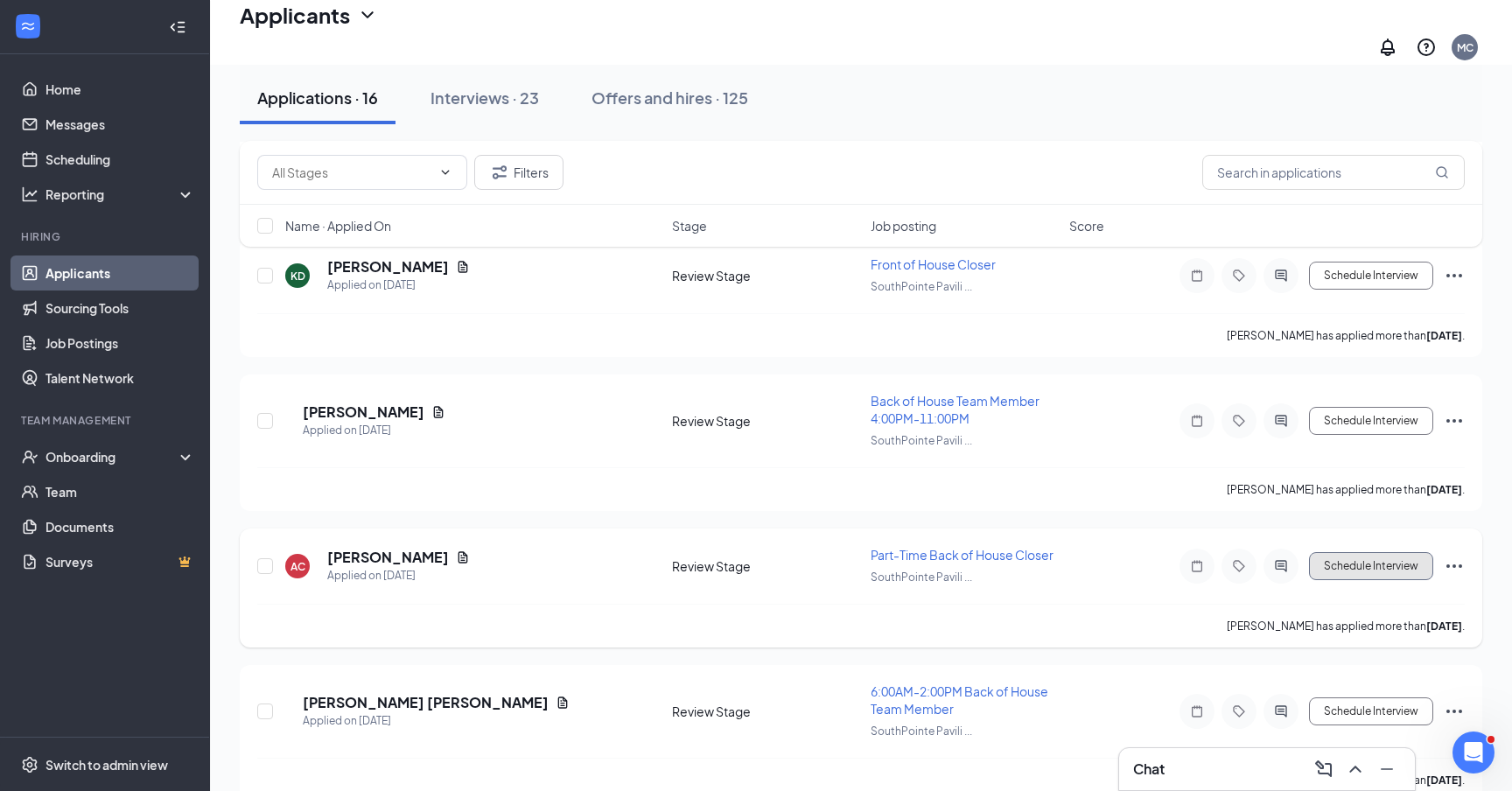
click at [1402, 551] on button "Schedule Interview" at bounding box center [1371, 565] width 124 height 28
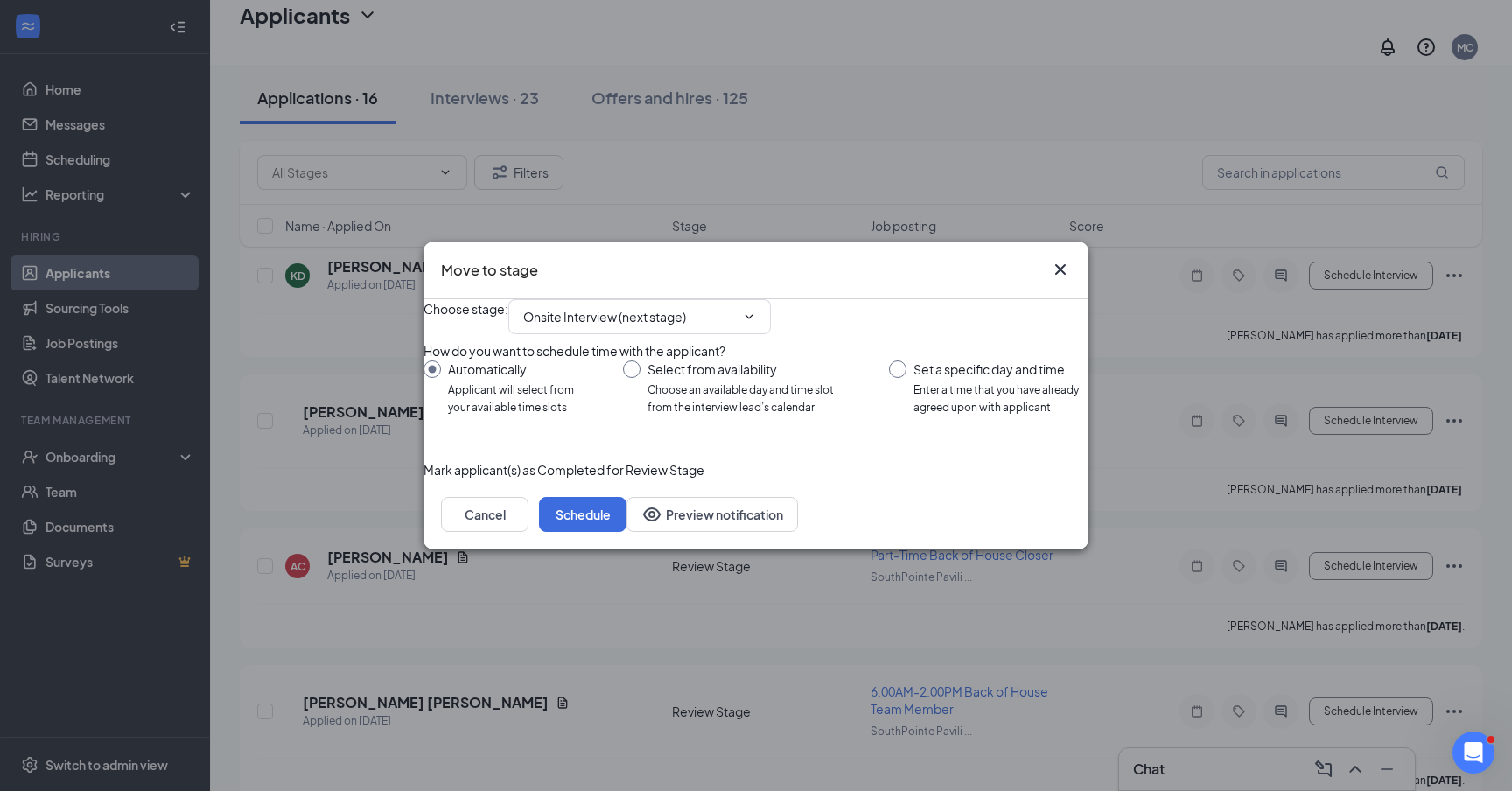
click at [900, 368] on input "Set a specific day and time Enter a time that you have already agreed upon with…" at bounding box center [989, 388] width 199 height 56
radio input "true"
radio input "false"
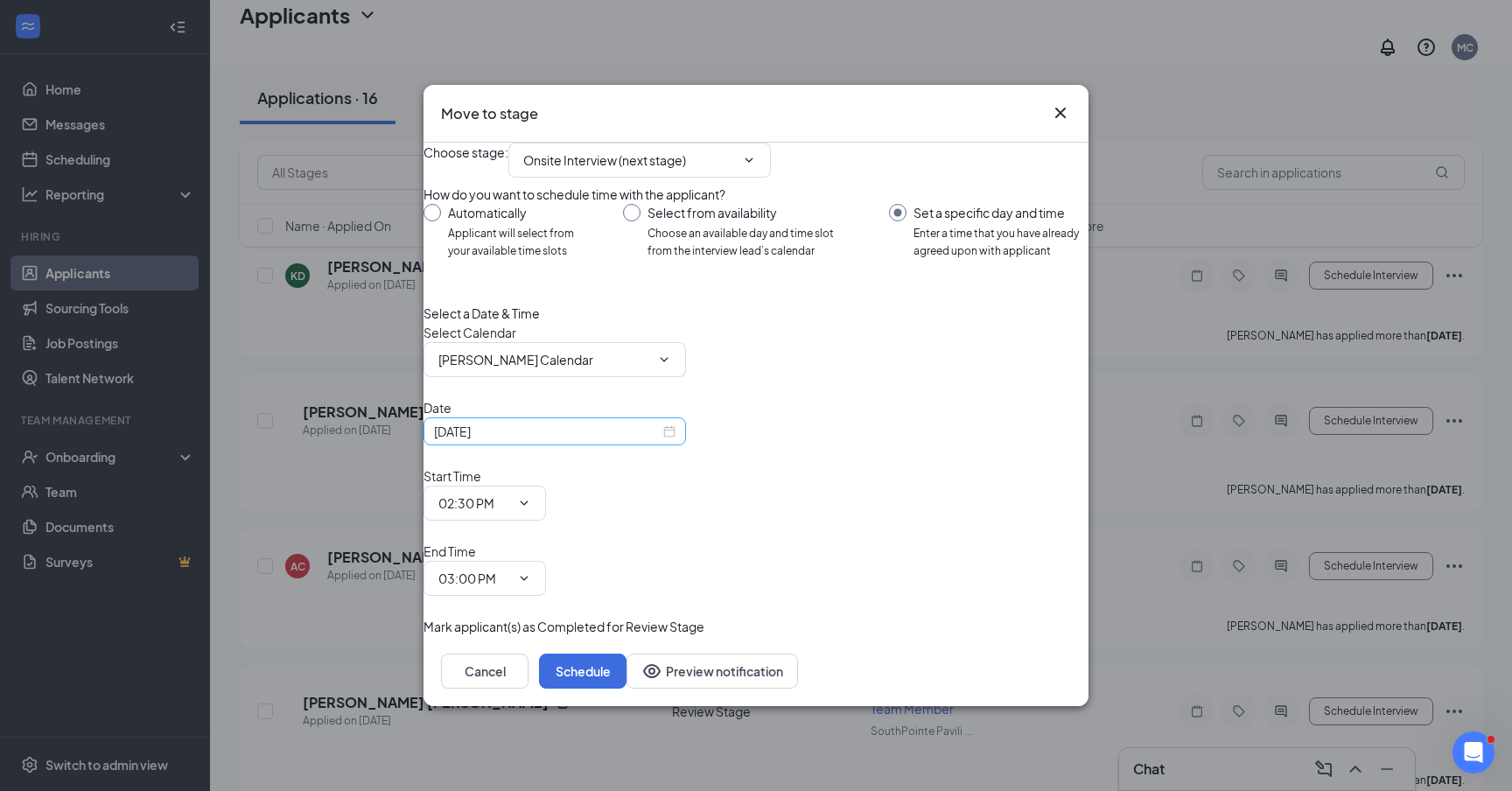
click at [589, 445] on div "[DATE]" at bounding box center [554, 431] width 263 height 28
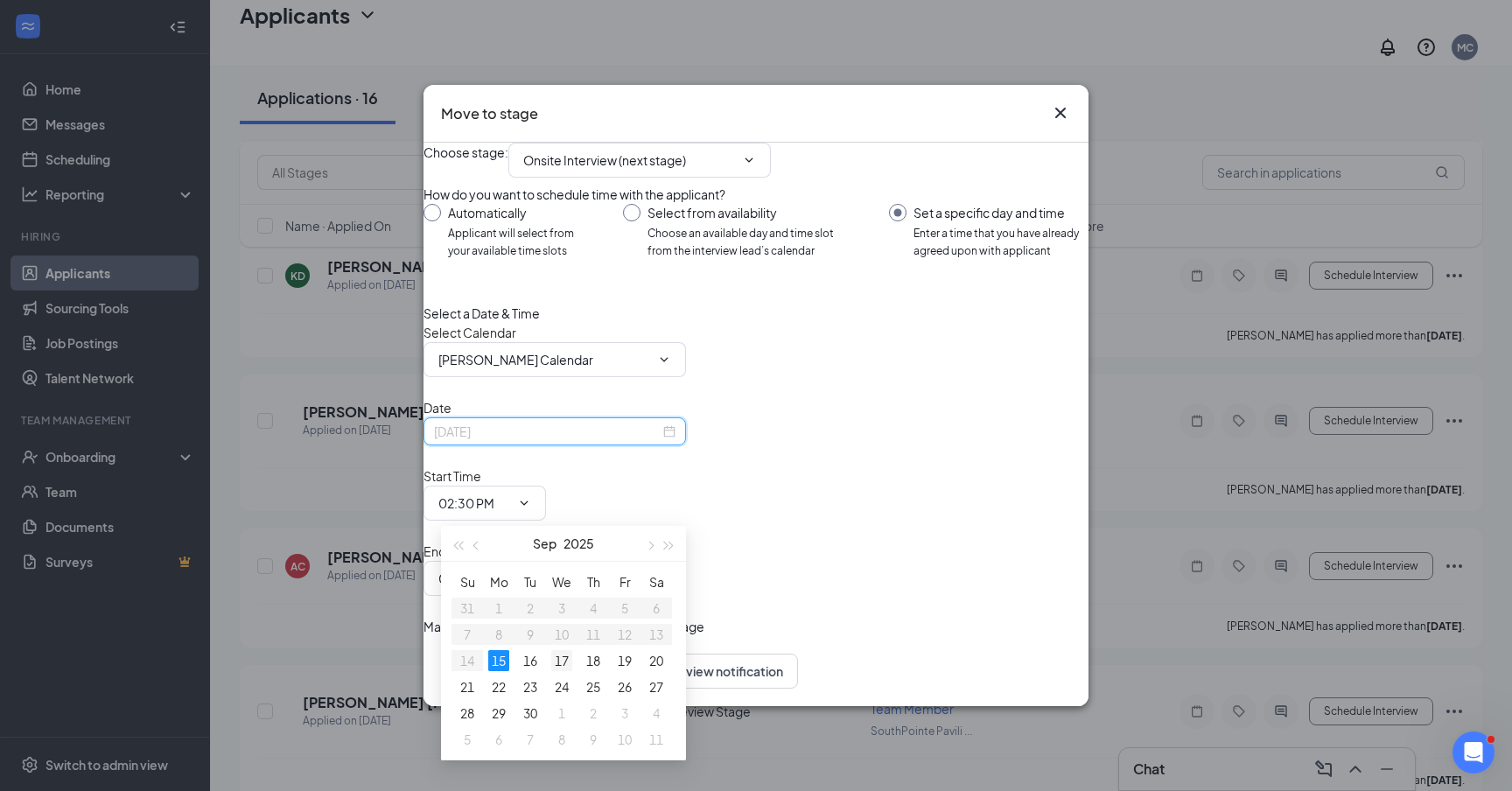
type input "[DATE]"
click at [558, 662] on div "17" at bounding box center [562, 660] width 21 height 21
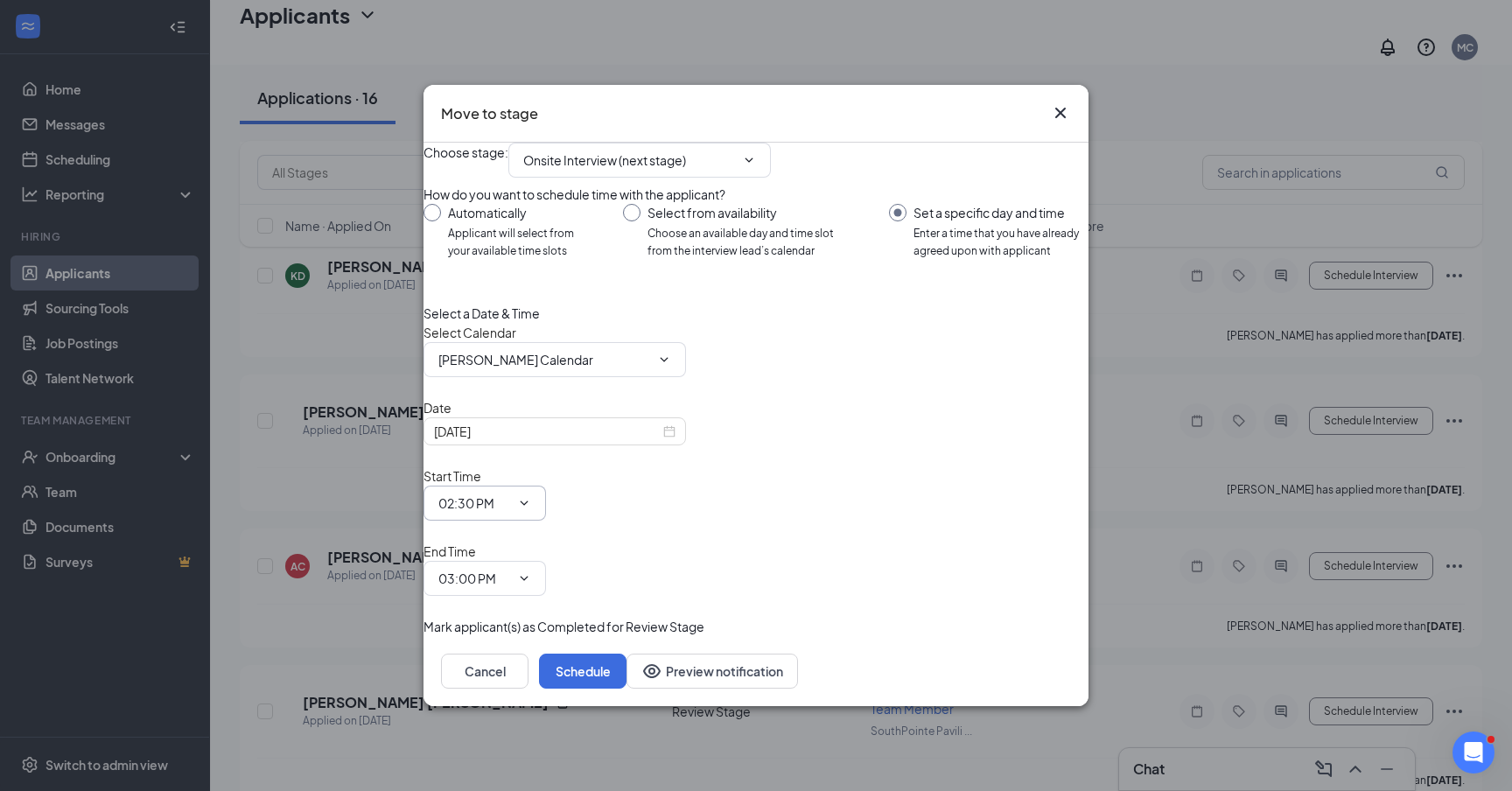
click at [531, 505] on icon "ChevronDown" at bounding box center [523, 502] width 14 height 14
click at [546, 511] on span "02:30 PM" at bounding box center [485, 503] width 123 height 35
click at [546, 505] on span "02:30 PM" at bounding box center [485, 503] width 123 height 35
click at [546, 504] on span "02:30 PM" at bounding box center [485, 503] width 123 height 35
click at [591, 369] on input "[PERSON_NAME] Calendar" at bounding box center [543, 359] width 211 height 19
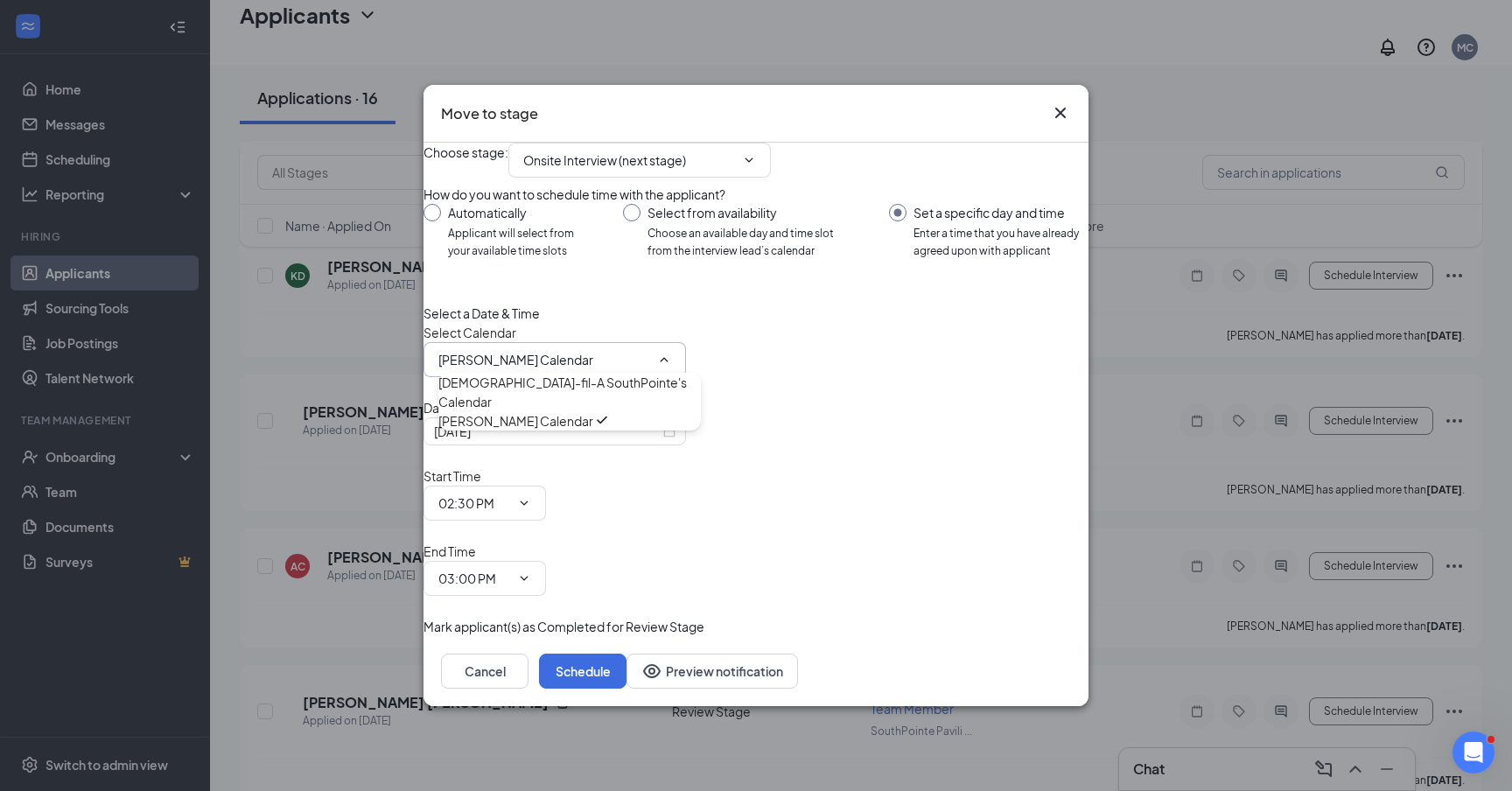
click at [662, 260] on input "Select from availability Choose an available day and time slot from the intervi…" at bounding box center [738, 231] width 231 height 56
radio input "true"
radio input "false"
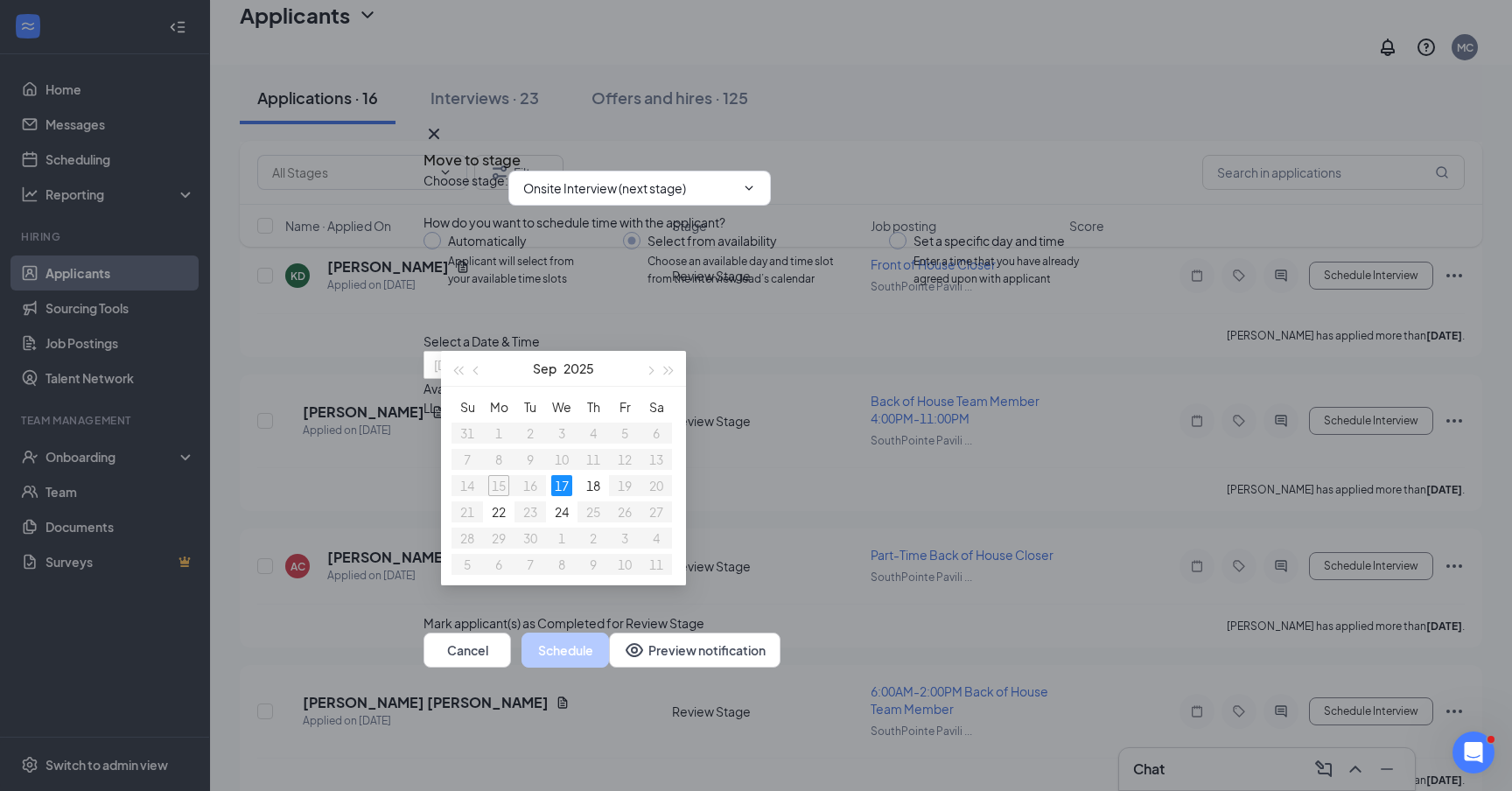
click at [564, 481] on div "17" at bounding box center [562, 485] width 21 height 21
type input "[DATE]"
click at [758, 417] on div "2:00PM - 2:15PM" at bounding box center [591, 426] width 335 height 19
click at [609, 668] on button "Schedule" at bounding box center [565, 649] width 88 height 35
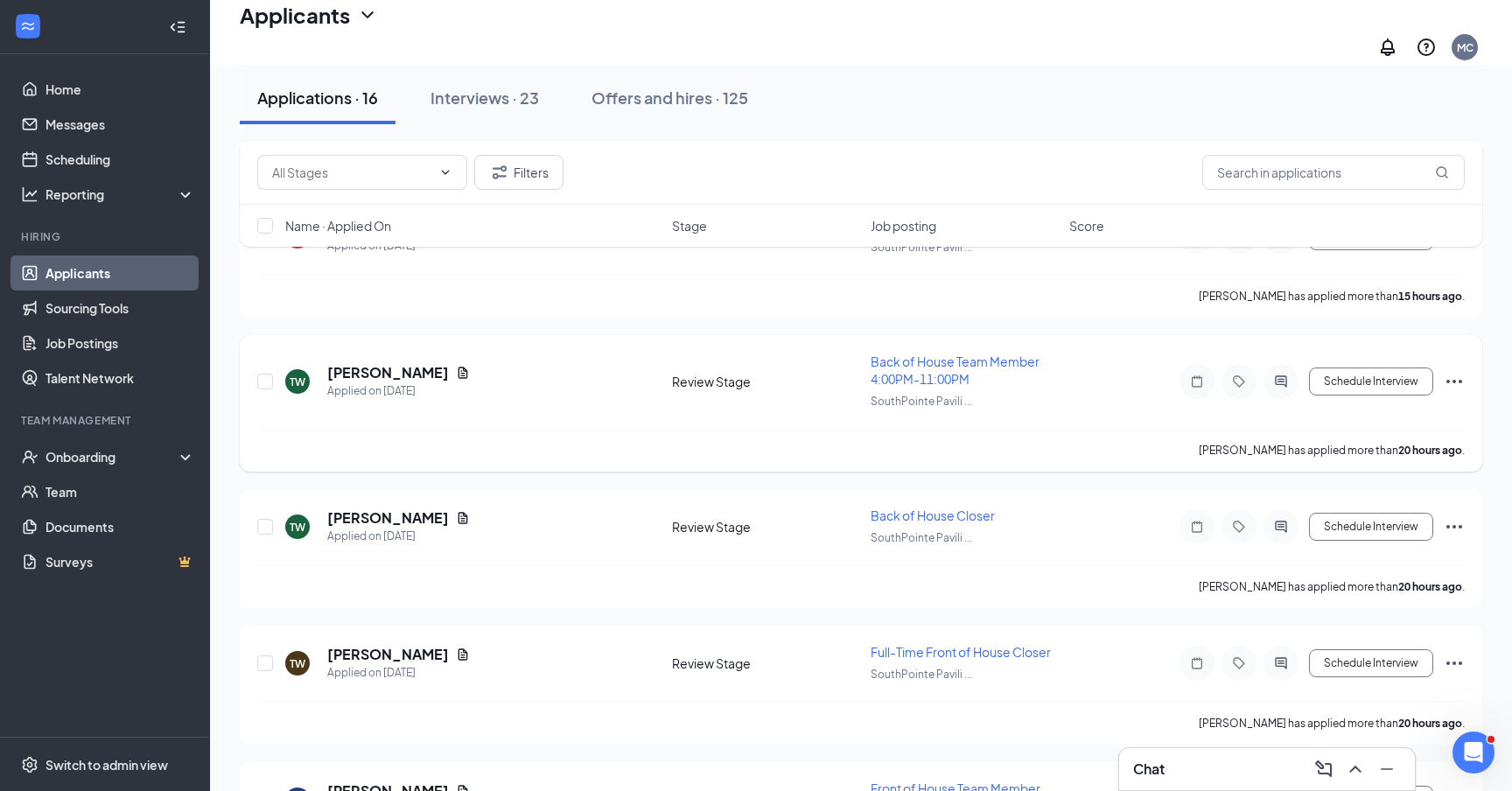
scroll to position [595, 0]
click at [349, 362] on h5 "[PERSON_NAME]" at bounding box center [388, 371] width 122 height 19
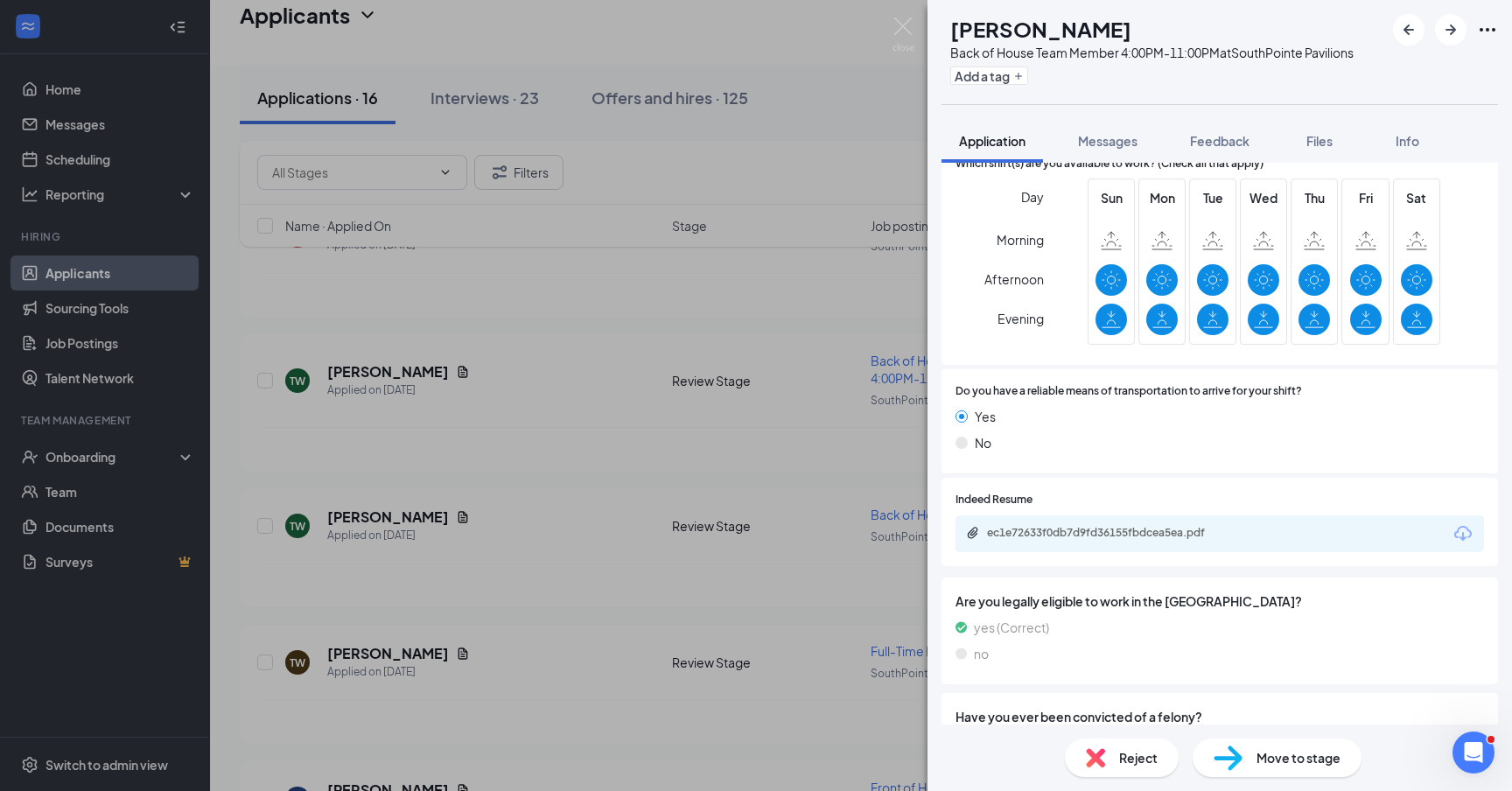
scroll to position [1382, 0]
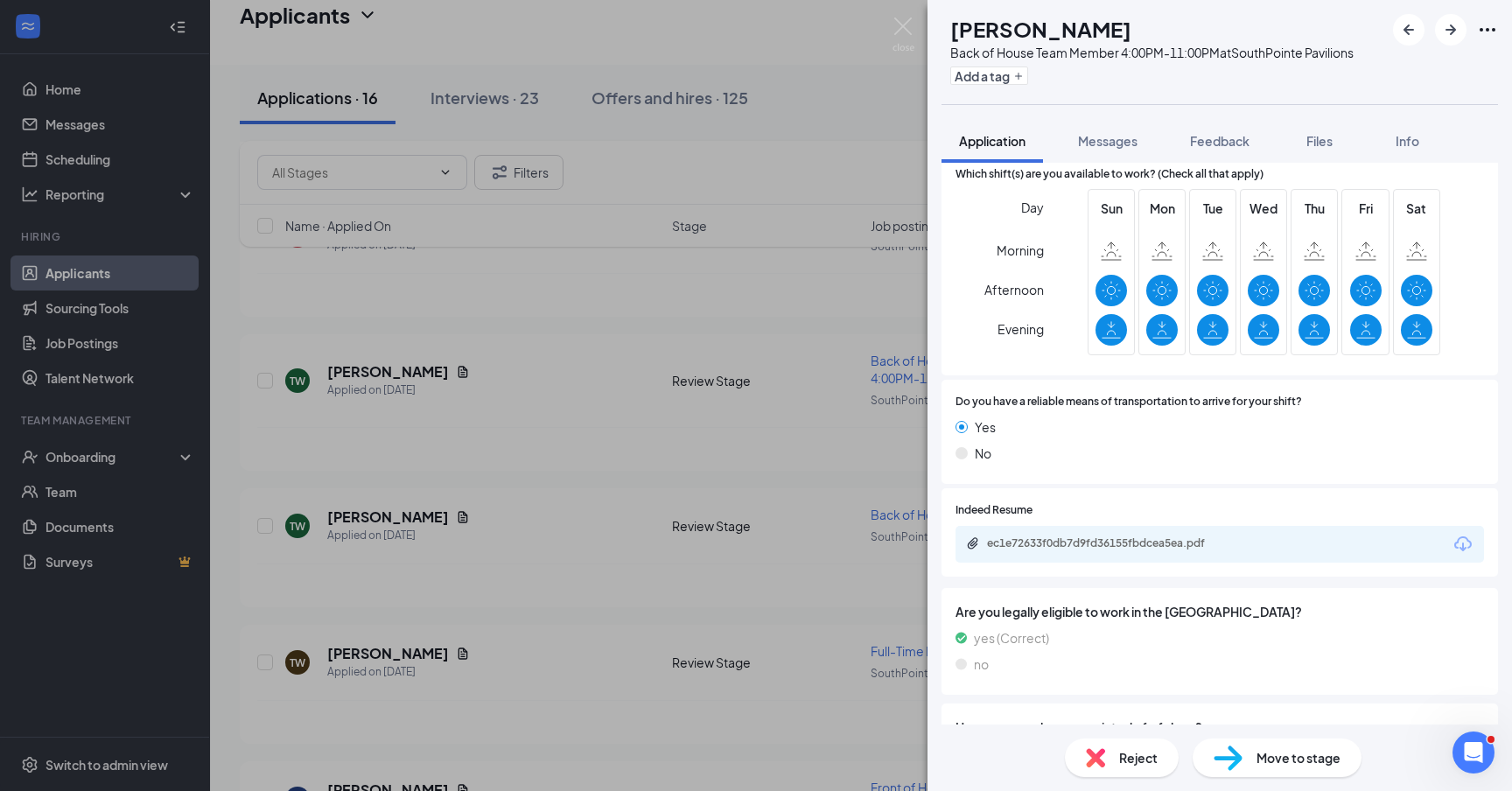
click at [1116, 763] on div "Reject" at bounding box center [1121, 757] width 113 height 38
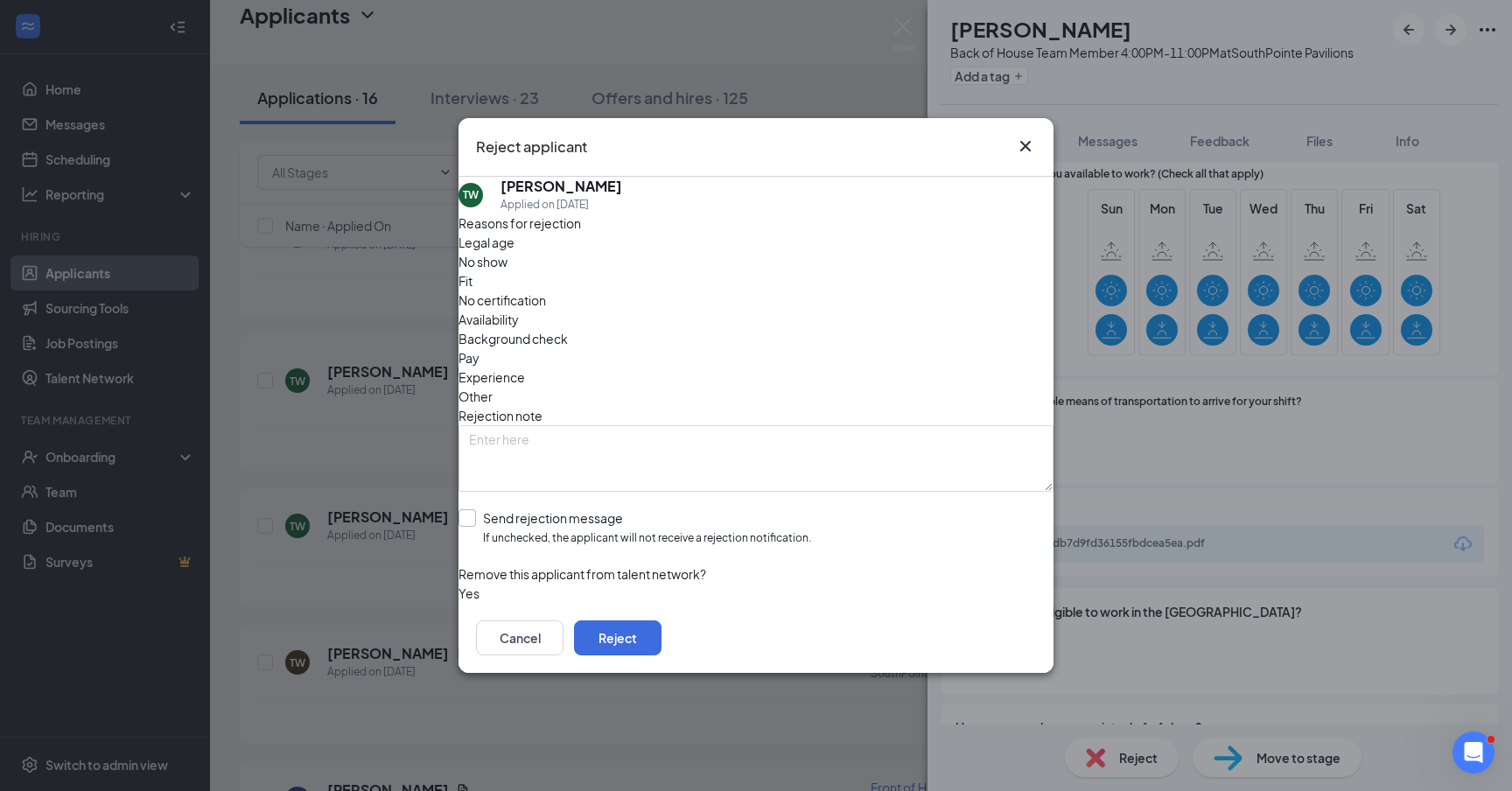
click at [486, 509] on input "Send rejection message If unchecked, the applicant will not receive a rejection…" at bounding box center [634, 528] width 352 height 37
checkbox input "true"
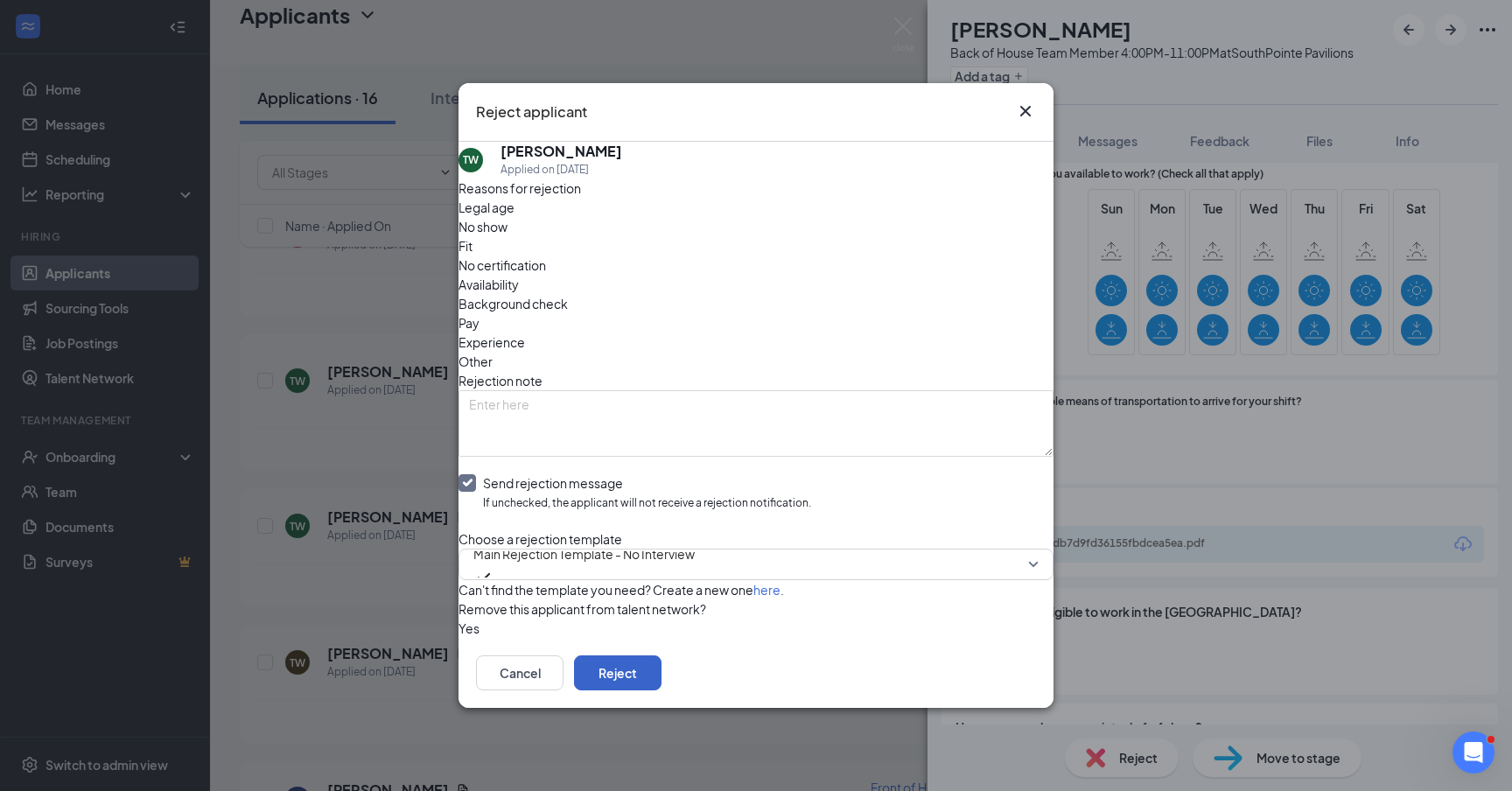
click at [661, 675] on button "Reject" at bounding box center [617, 672] width 88 height 35
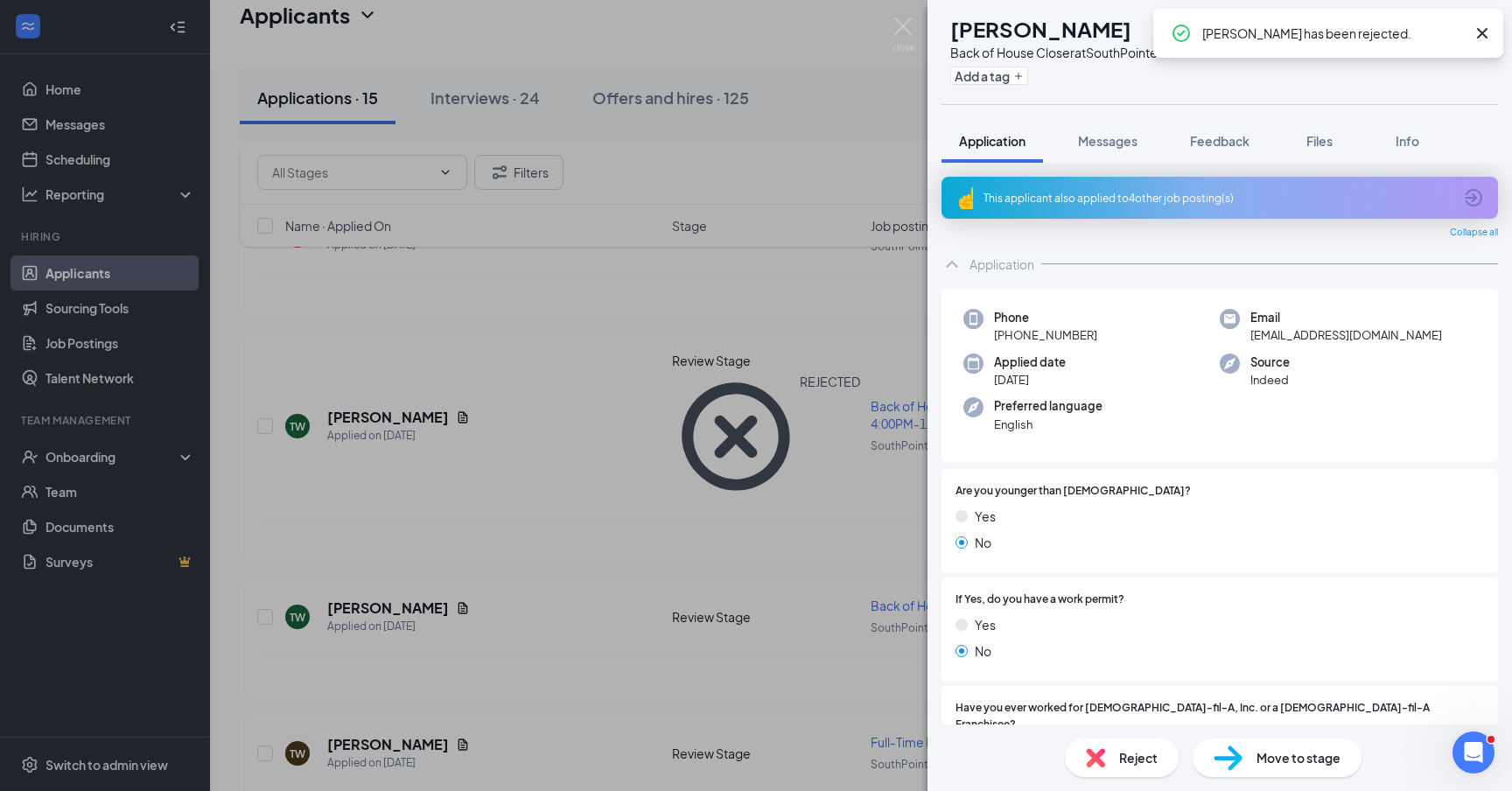
click at [1146, 760] on span "Reject" at bounding box center [1138, 757] width 38 height 19
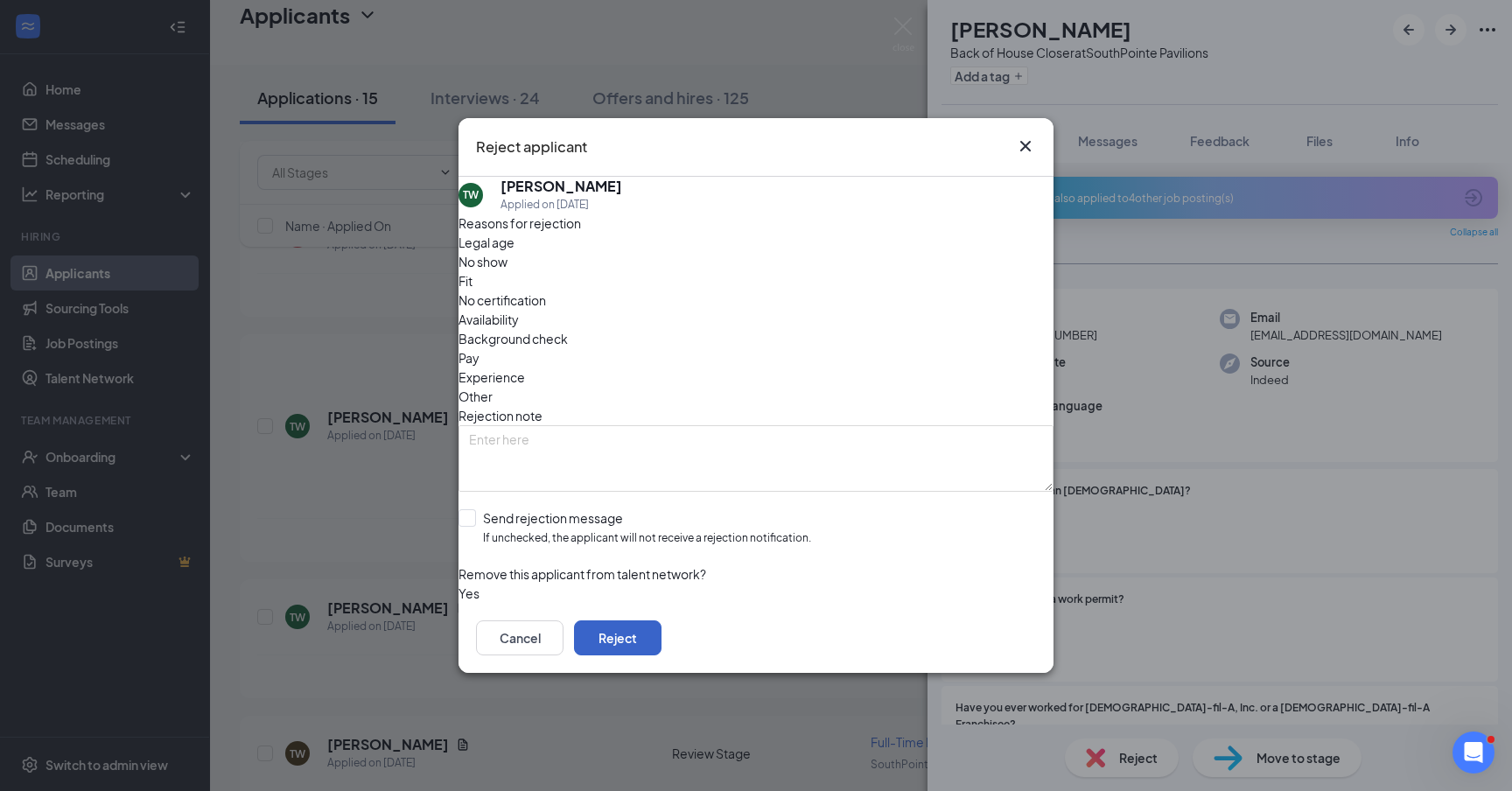
click at [661, 636] on button "Reject" at bounding box center [617, 637] width 88 height 35
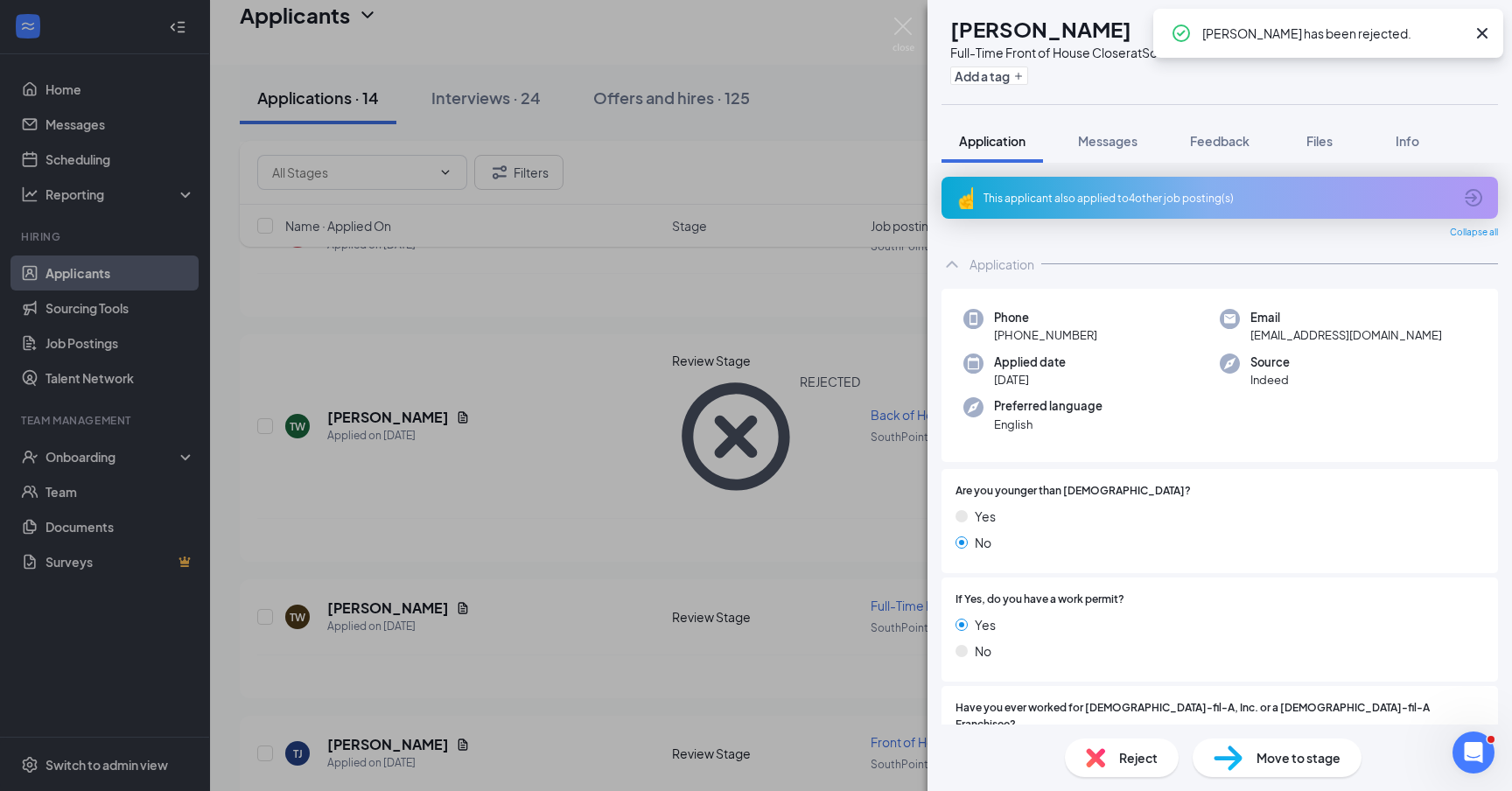
click at [1130, 755] on span "Reject" at bounding box center [1138, 757] width 38 height 19
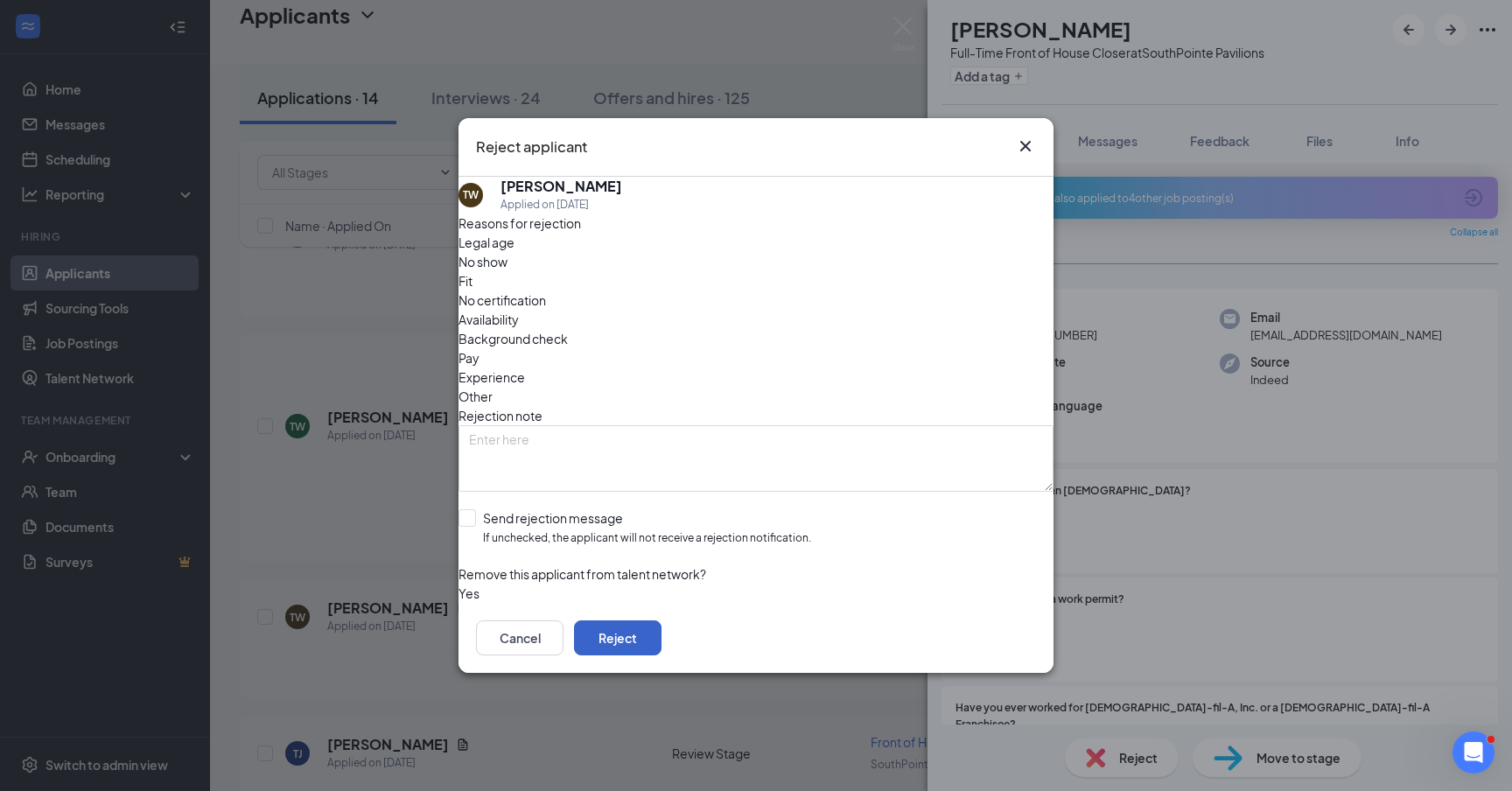
click at [661, 632] on button "Reject" at bounding box center [617, 637] width 88 height 35
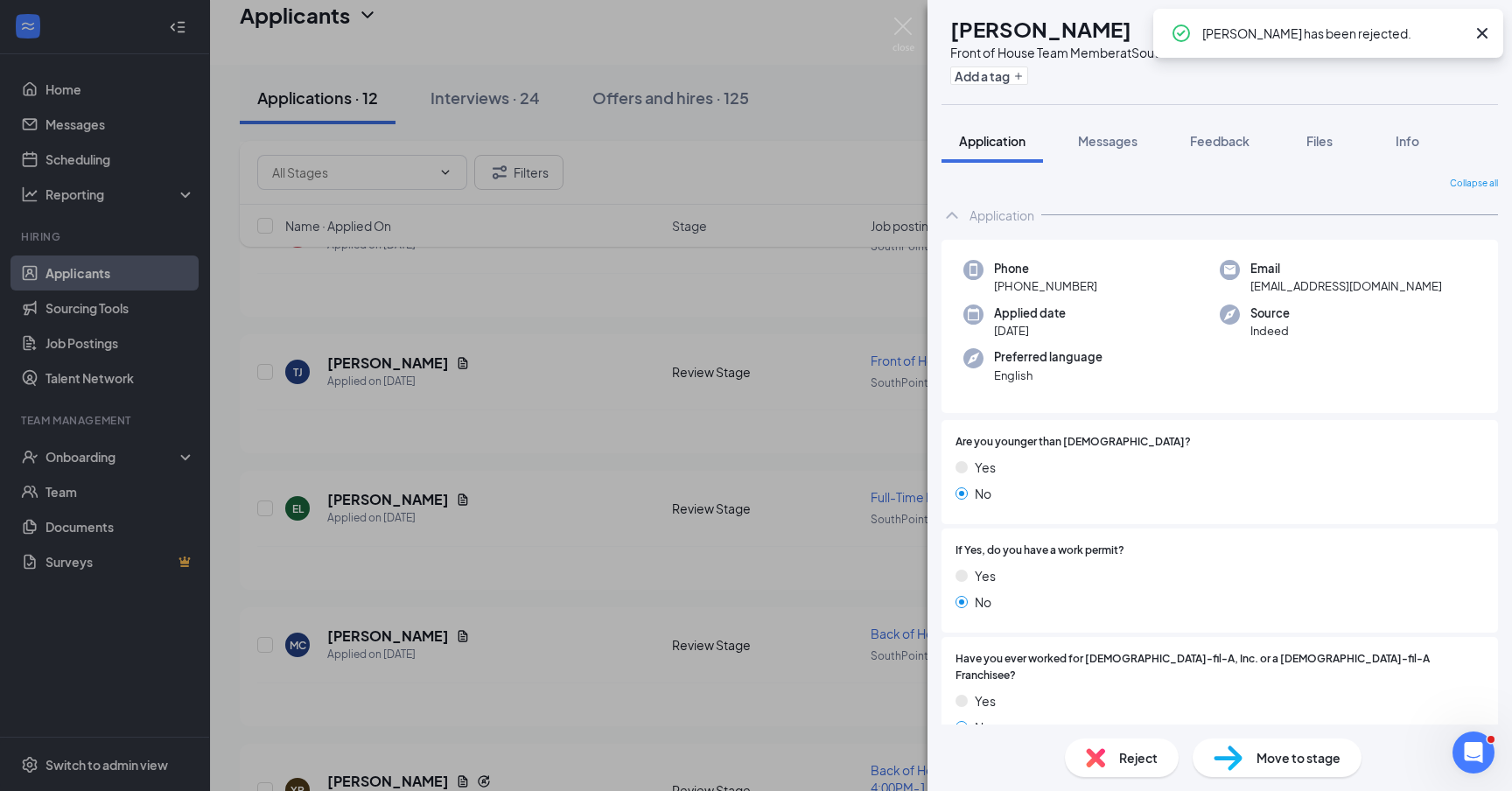
click at [499, 436] on div "[PERSON_NAME] [PERSON_NAME] Front of House Team Member at SouthPointe Pavilions…" at bounding box center [756, 395] width 1512 height 791
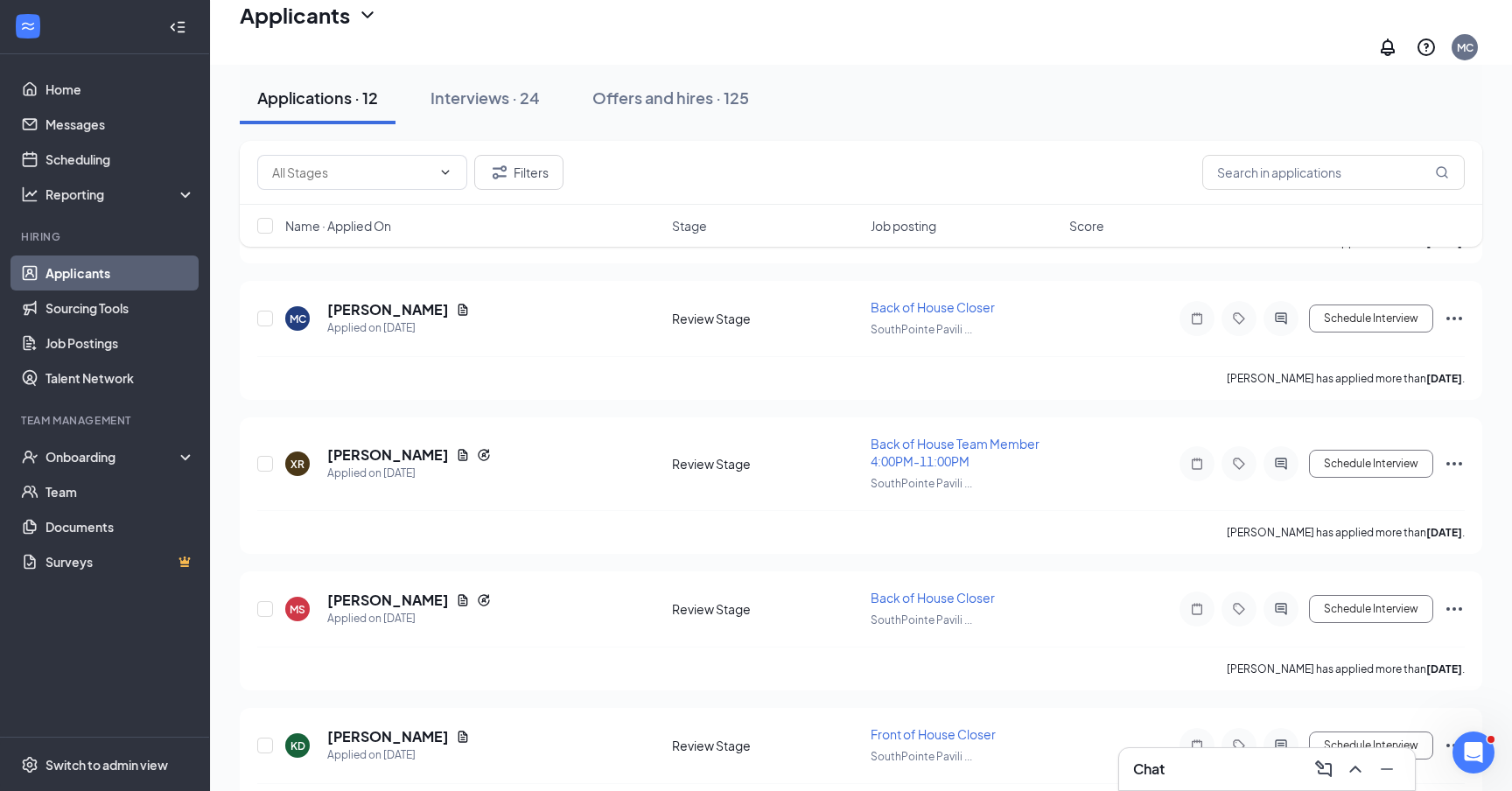
scroll to position [924, 0]
click at [388, 444] on h5 "[PERSON_NAME]" at bounding box center [388, 453] width 122 height 19
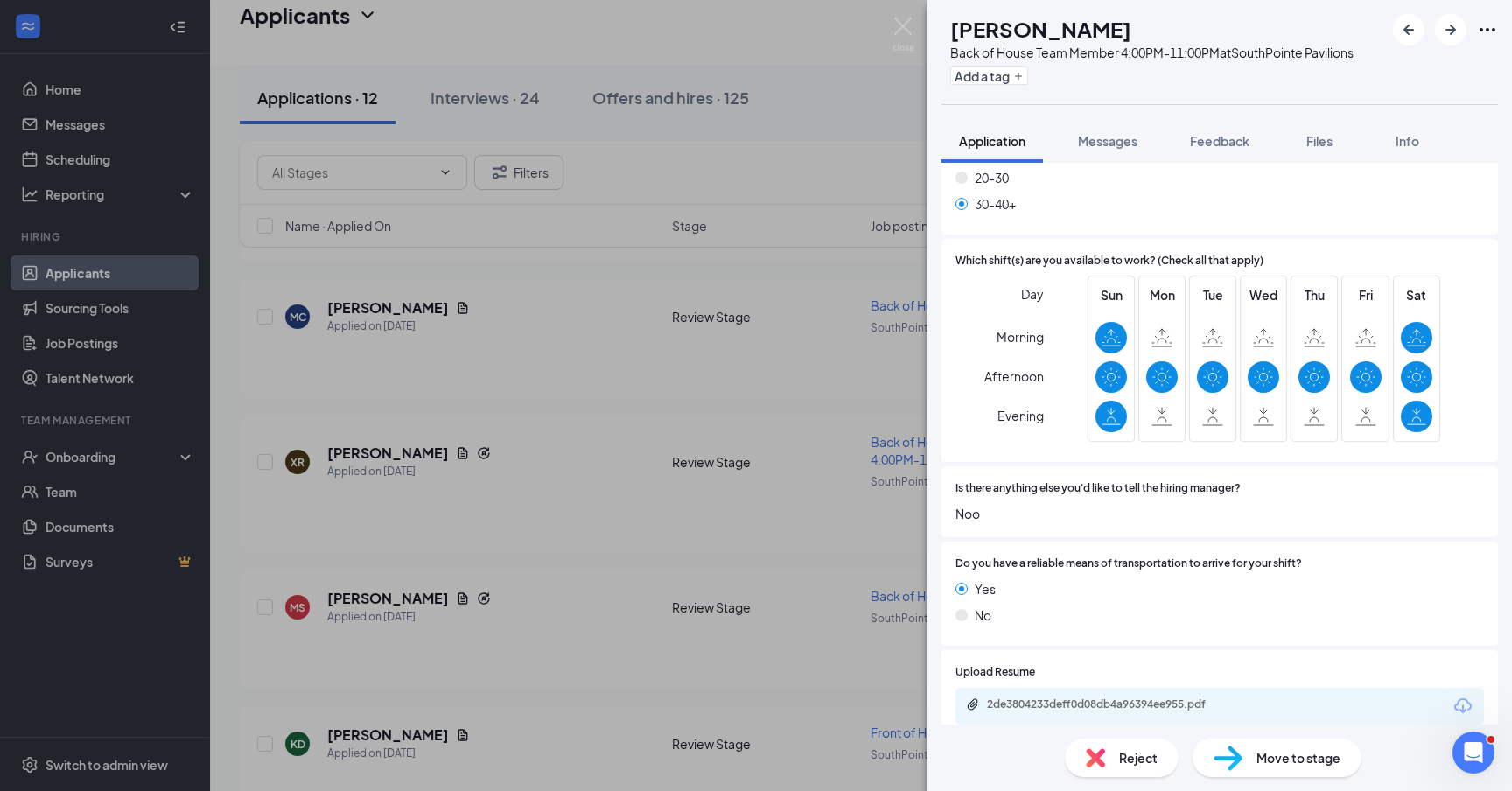
scroll to position [1277, 0]
click at [1241, 765] on div "Move to stage" at bounding box center [1277, 757] width 169 height 38
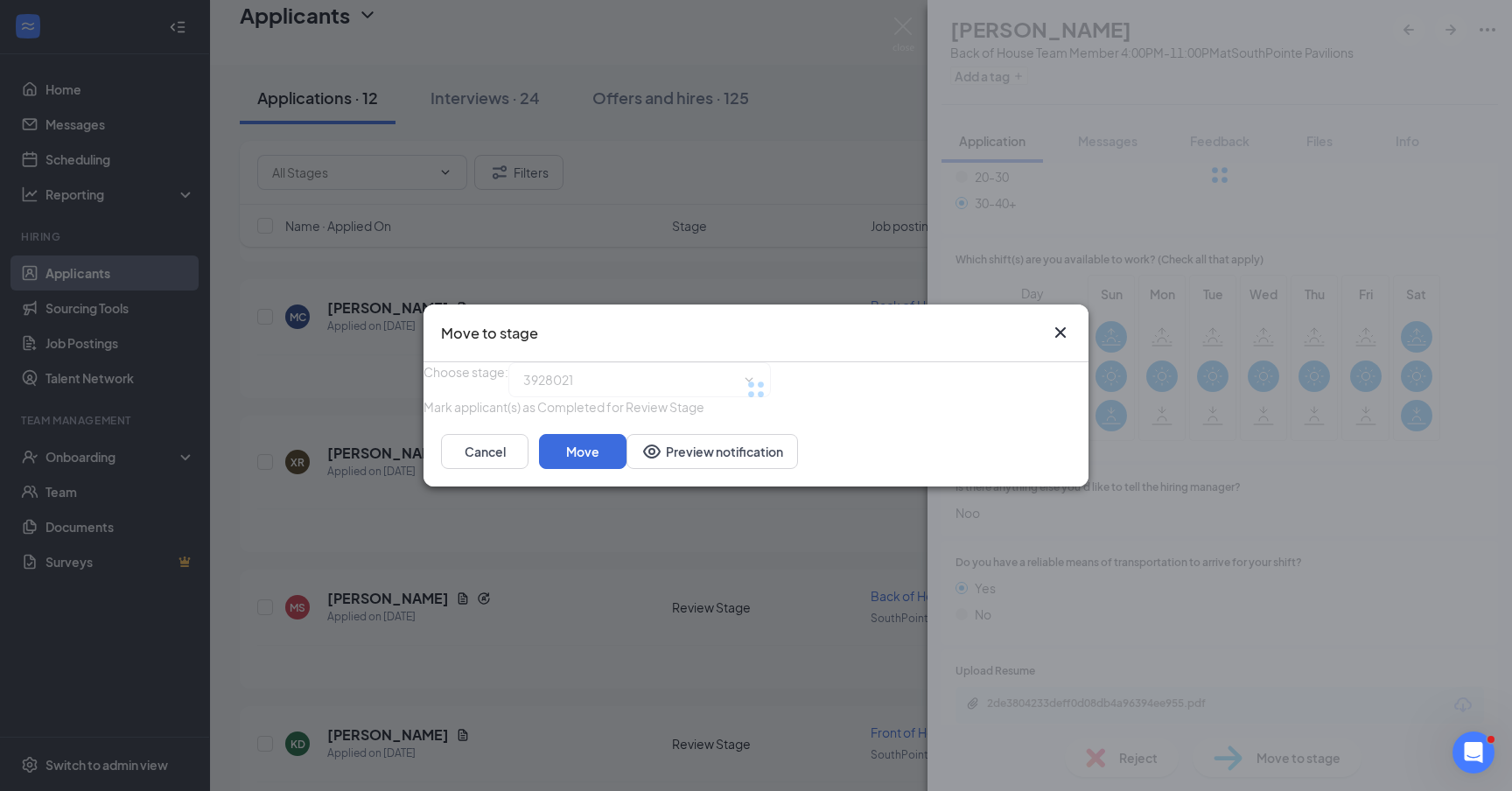
type input "Onsite Interview (next stage)"
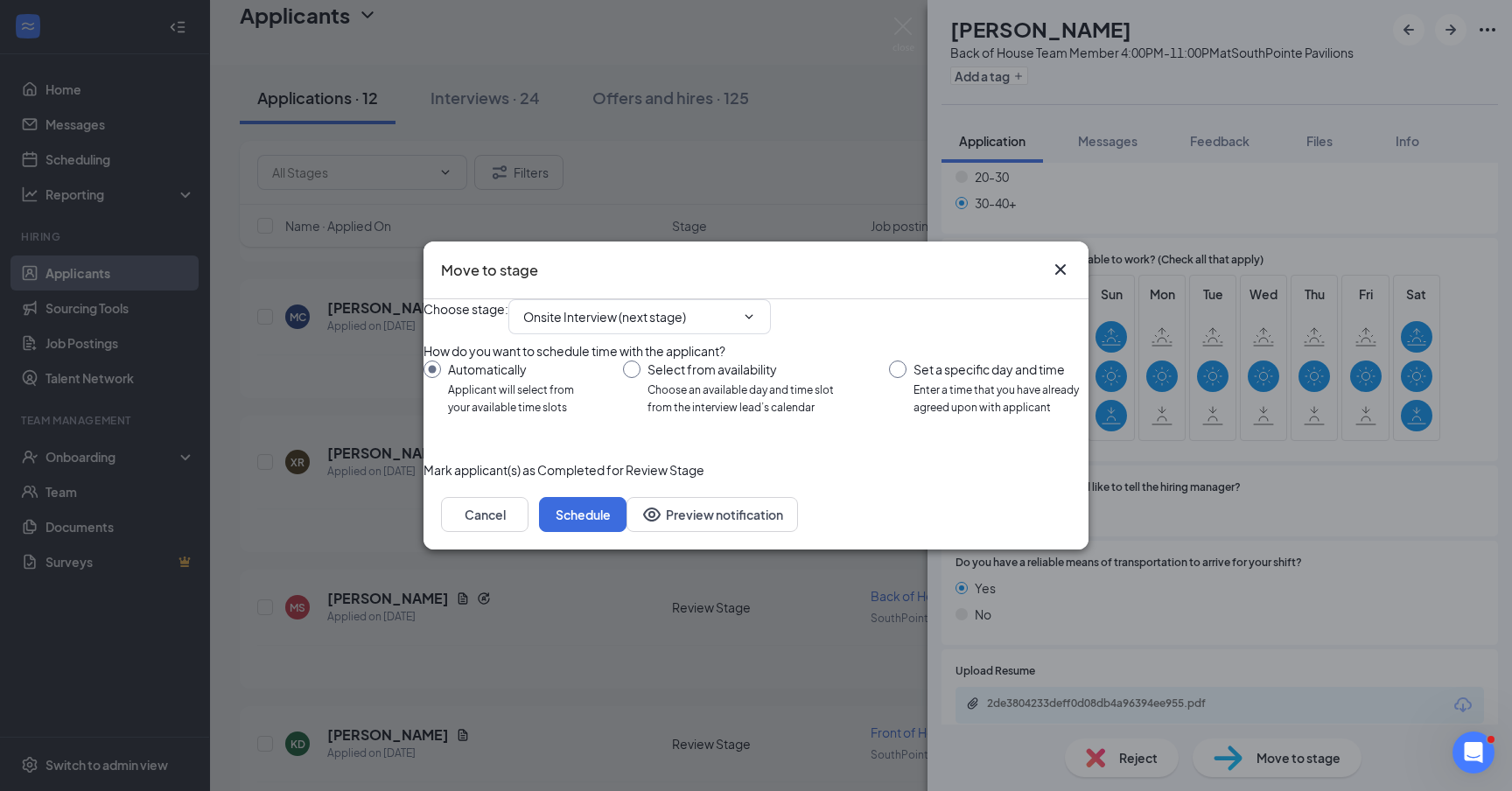
click at [895, 362] on input "Set a specific day and time Enter a time that you have already agreed upon with…" at bounding box center [989, 388] width 199 height 56
radio input "true"
radio input "false"
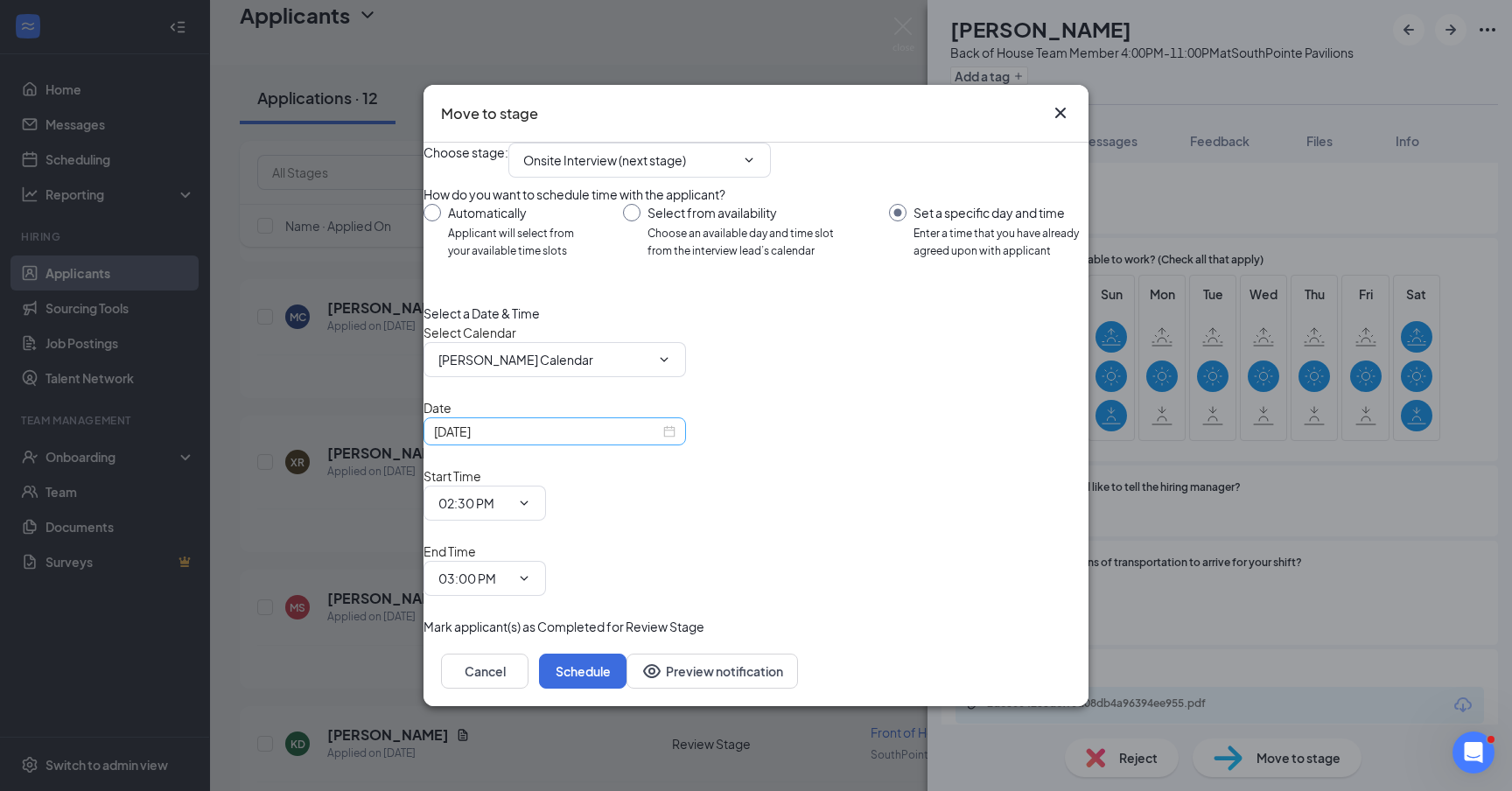
click at [573, 441] on input "[DATE]" at bounding box center [546, 431] width 226 height 19
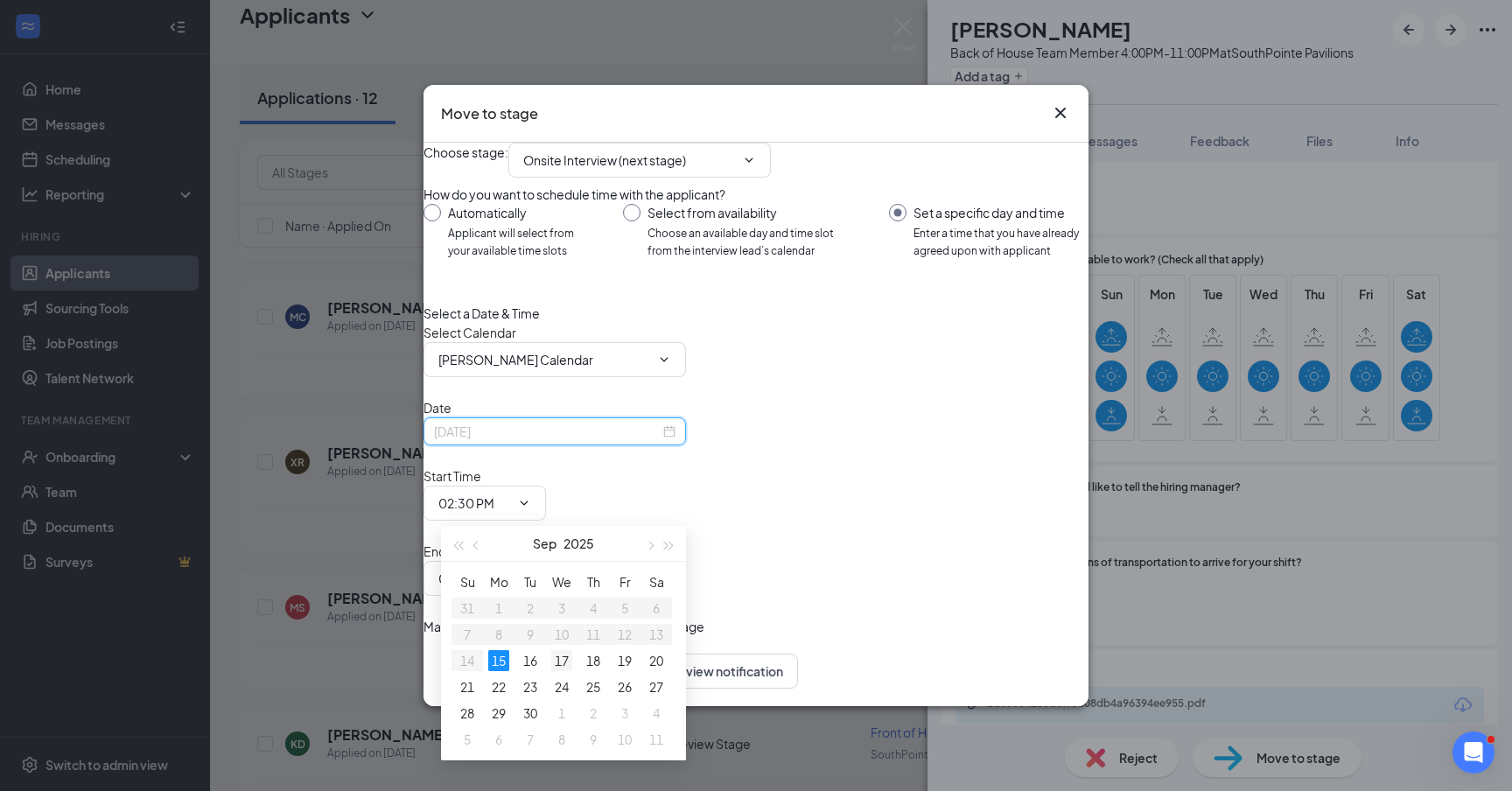
type input "[DATE]"
click at [556, 663] on div "17" at bounding box center [562, 660] width 21 height 21
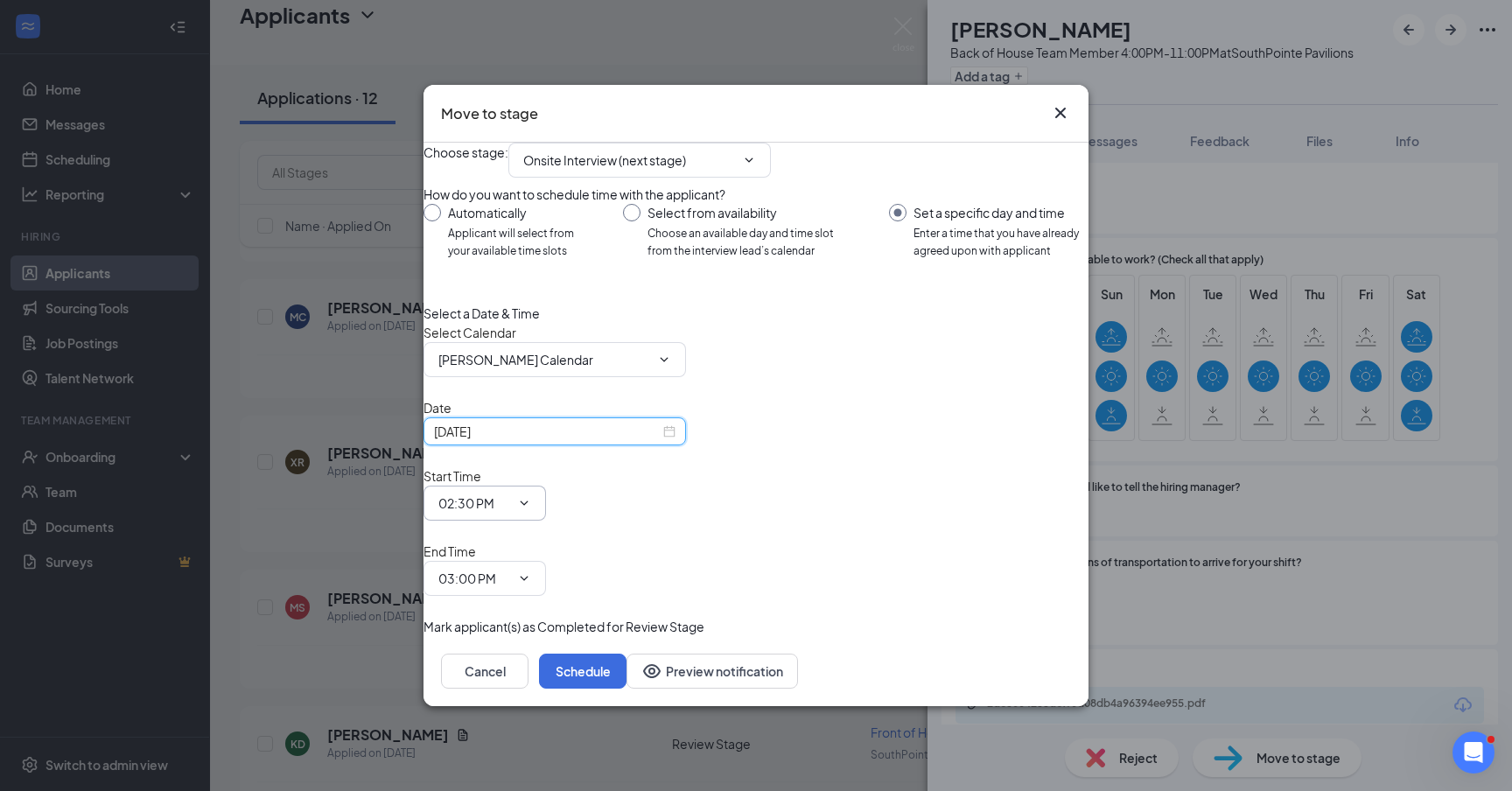
click at [531, 510] on icon "ChevronDown" at bounding box center [523, 502] width 14 height 14
click at [531, 499] on icon "ChevronDown" at bounding box center [523, 502] width 14 height 14
click at [1049, 144] on div "Move to stage Choose stage : Onsite Interview (next stage) How do you want to s…" at bounding box center [756, 396] width 665 height 622
click at [1060, 123] on icon "Cross" at bounding box center [1060, 112] width 21 height 21
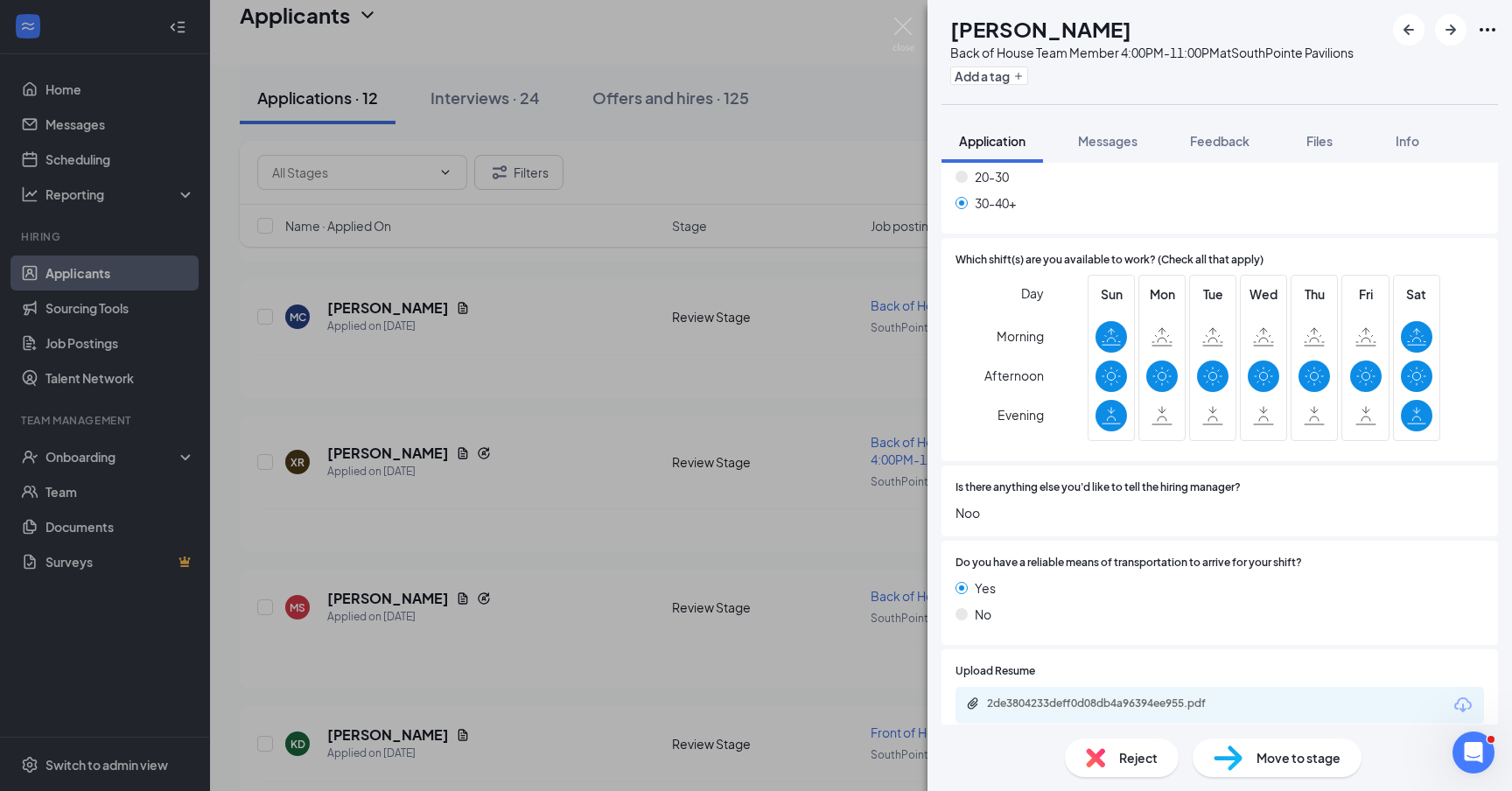
click at [905, 23] on img at bounding box center [903, 34] width 22 height 34
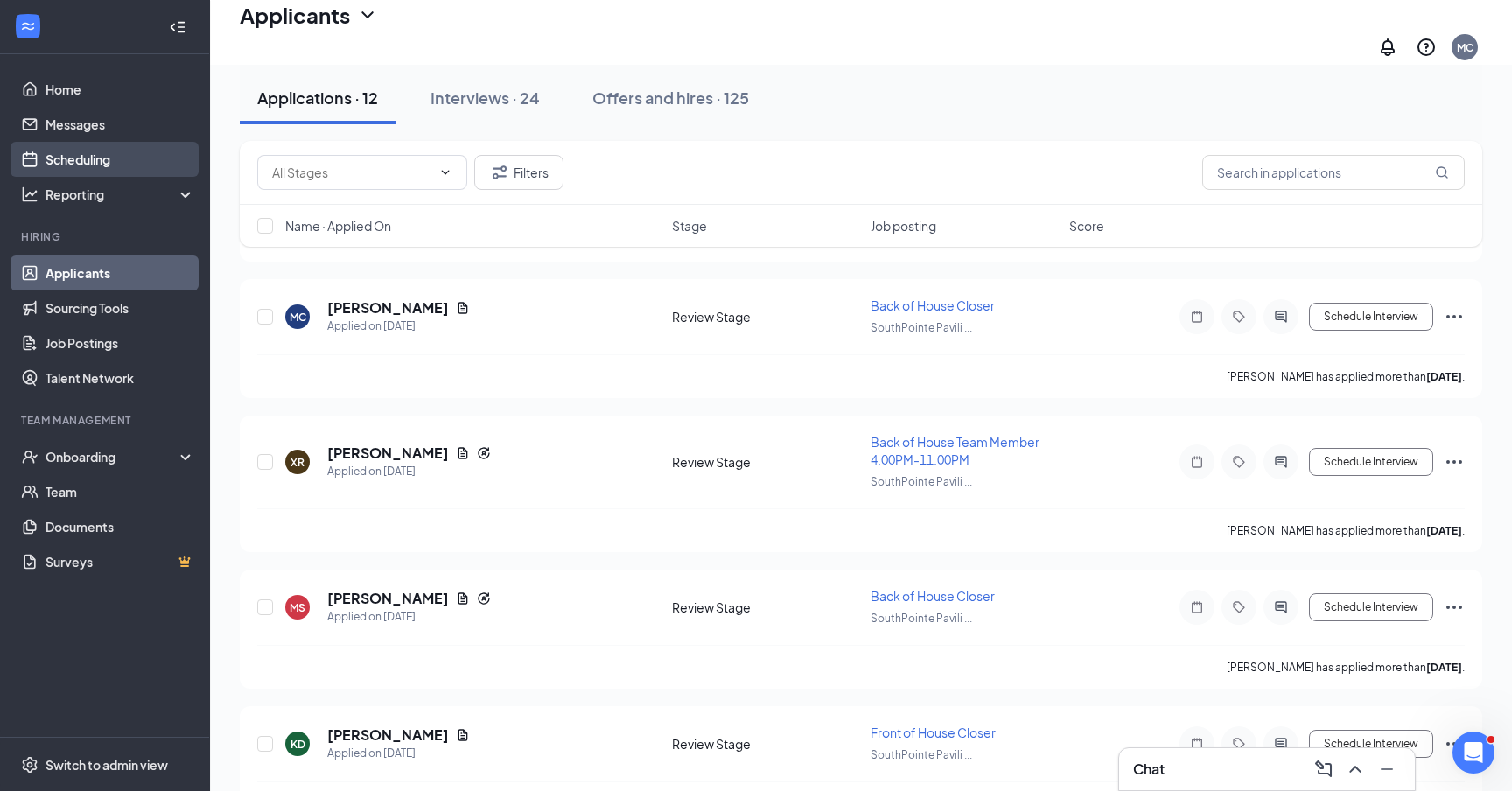
click at [80, 157] on link "Scheduling" at bounding box center [121, 159] width 150 height 35
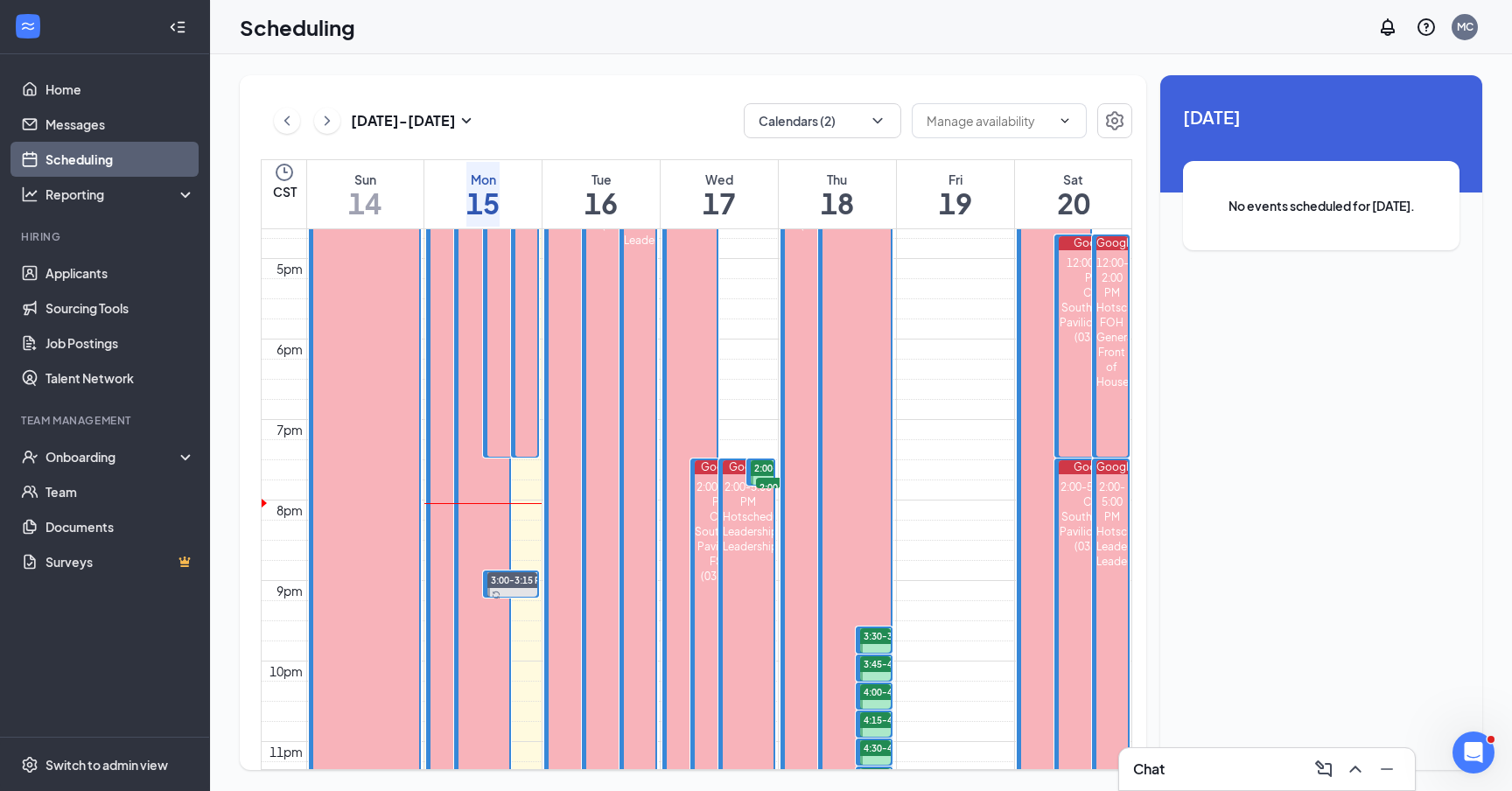
scroll to position [1364, 0]
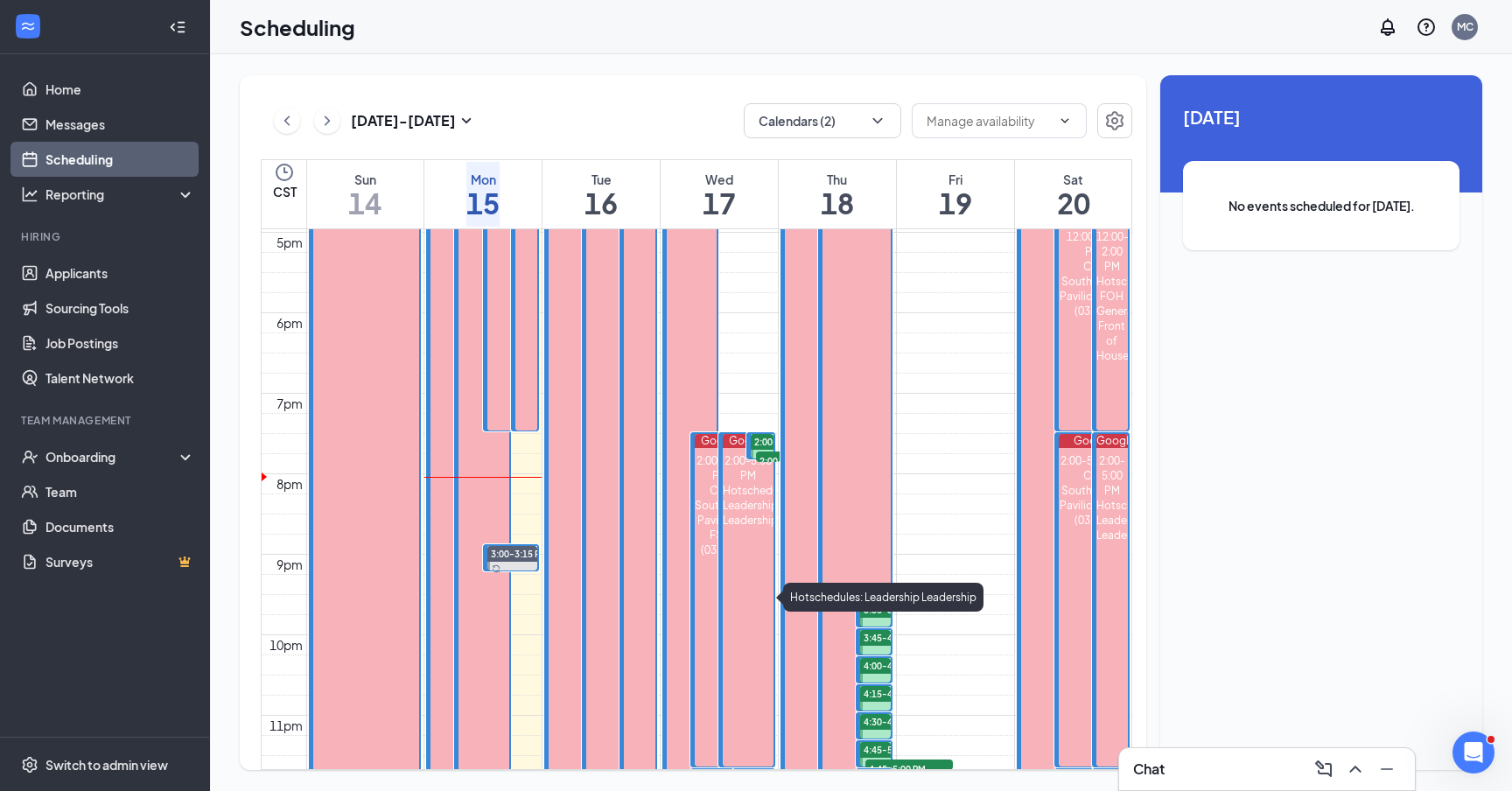
click at [761, 470] on div "2:00-5:00 PM" at bounding box center [747, 467] width 50 height 30
click at [758, 453] on span "2:00-2:15 PM" at bounding box center [799, 459] width 88 height 17
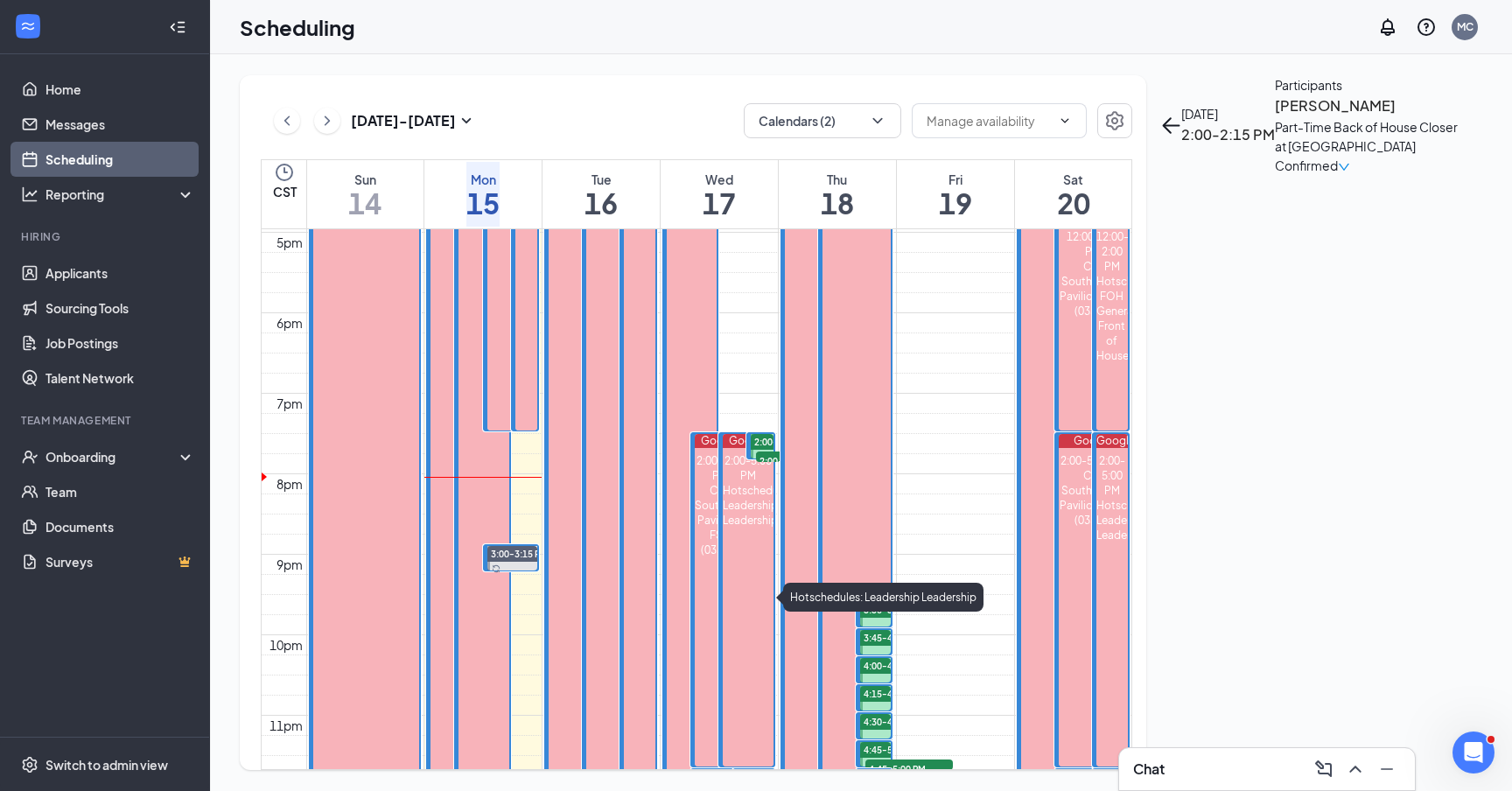
drag, startPoint x: 752, startPoint y: 462, endPoint x: 752, endPoint y: 474, distance: 12.0
click at [752, 474] on div "2:00-5:00 PM" at bounding box center [747, 467] width 50 height 30
click at [1173, 106] on div "[DATE] 2:00-2:15 PM Participants [PERSON_NAME] Part-Time Back of House Closer a…" at bounding box center [1321, 124] width 322 height 100
click at [1181, 114] on icon "ArrowLeft" at bounding box center [1170, 124] width 21 height 21
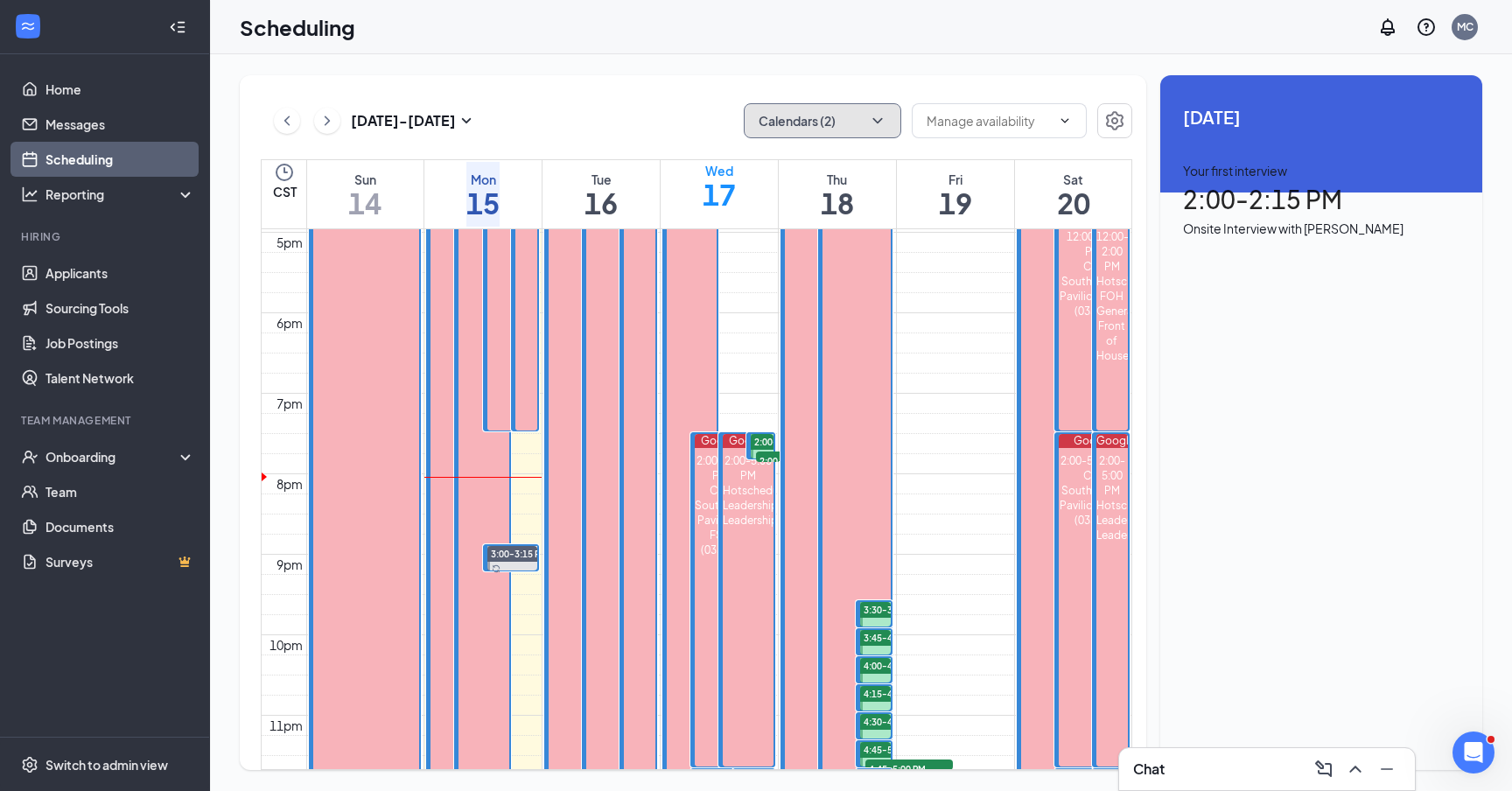
click at [843, 111] on button "Calendars (2)" at bounding box center [822, 121] width 157 height 35
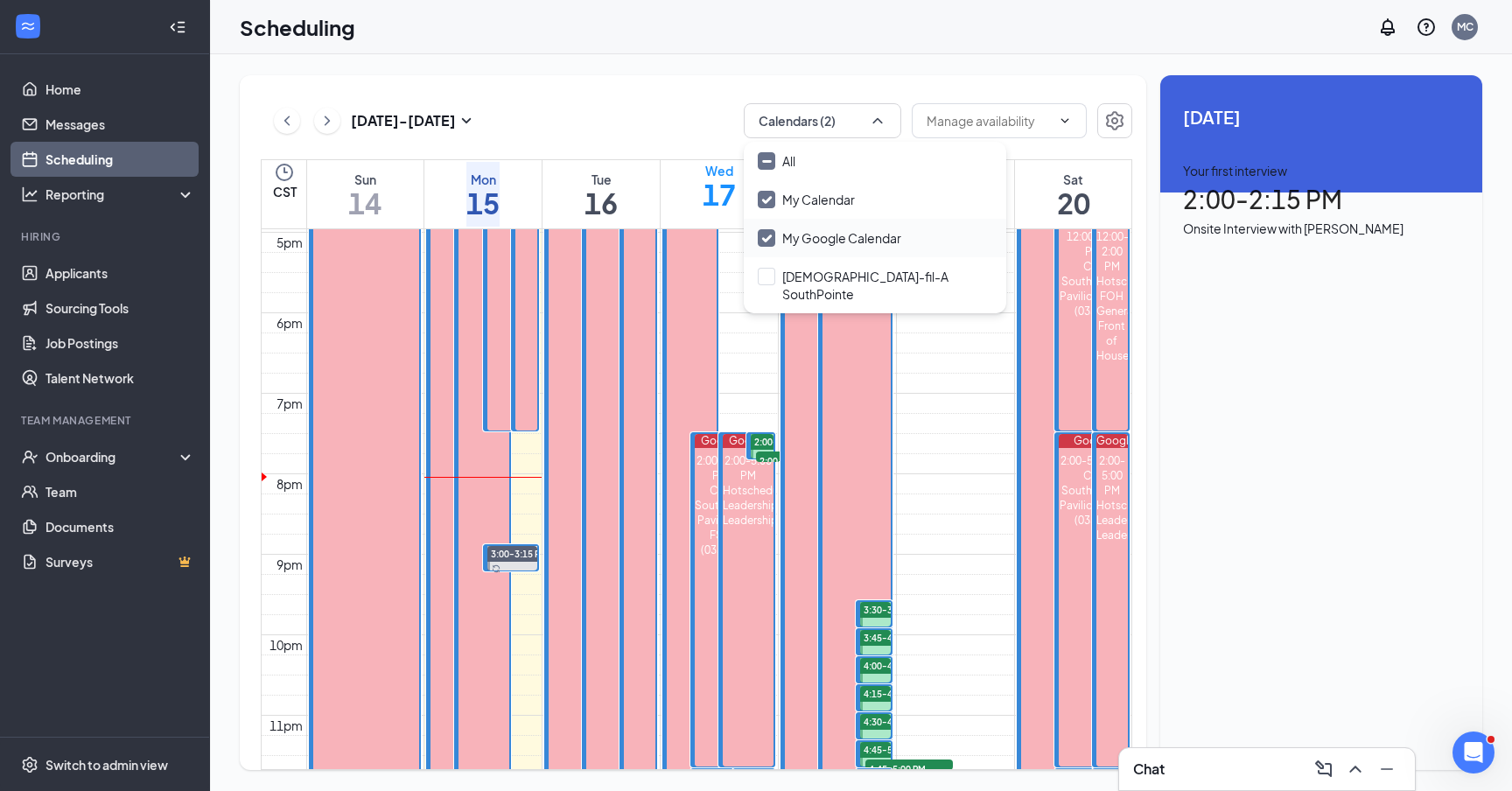
click at [760, 239] on input "My Google Calendar" at bounding box center [829, 238] width 144 height 17
checkbox input "false"
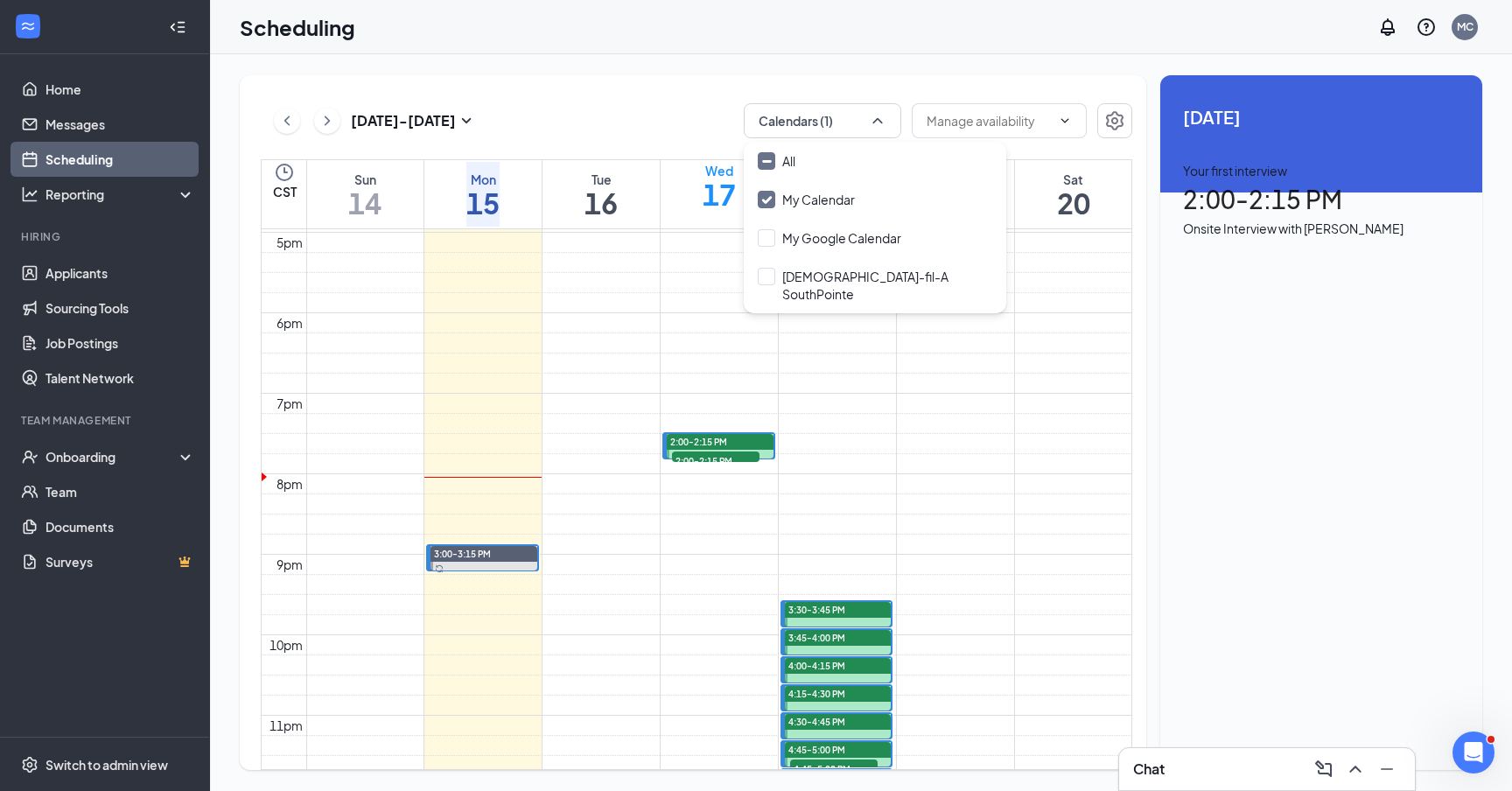
click at [665, 128] on div "[DATE] - [DATE] Calendars (1)" at bounding box center [696, 121] width 872 height 35
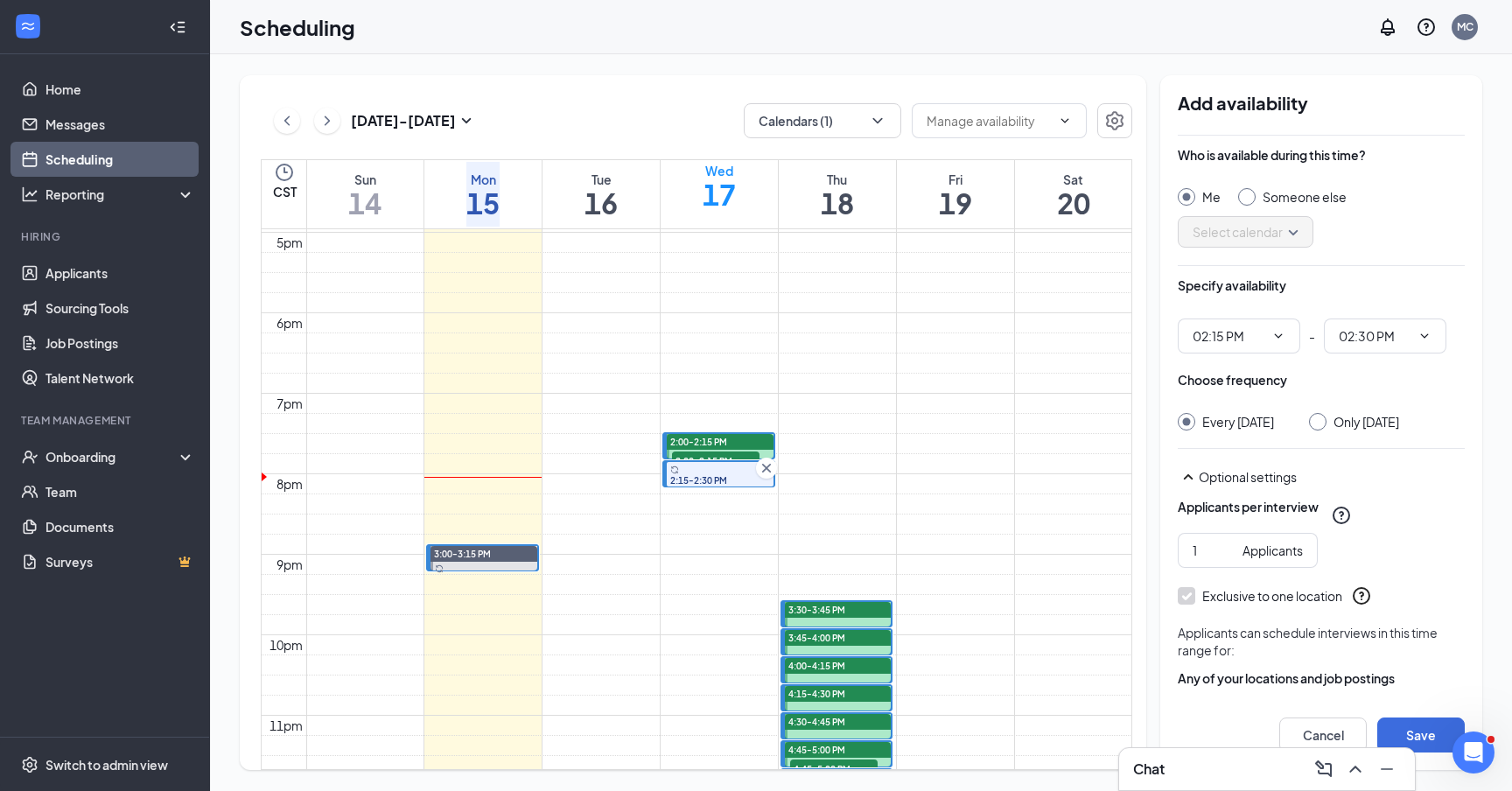
click at [1321, 419] on input "Only [DATE]" at bounding box center [1314, 418] width 12 height 12
radio input "true"
radio input "false"
click at [1428, 726] on button "Save" at bounding box center [1421, 734] width 88 height 35
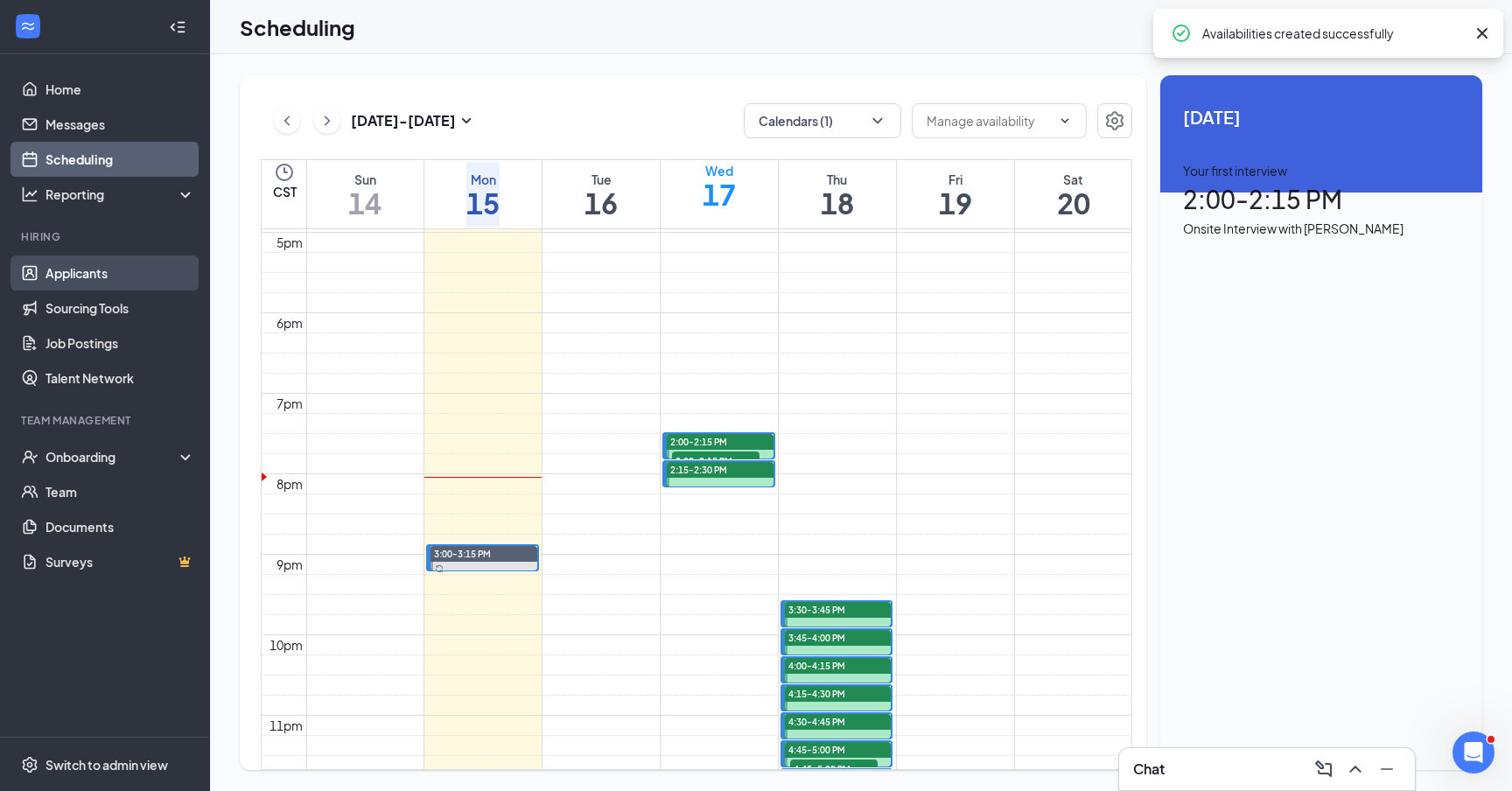
click at [83, 289] on link "Applicants" at bounding box center [121, 273] width 150 height 35
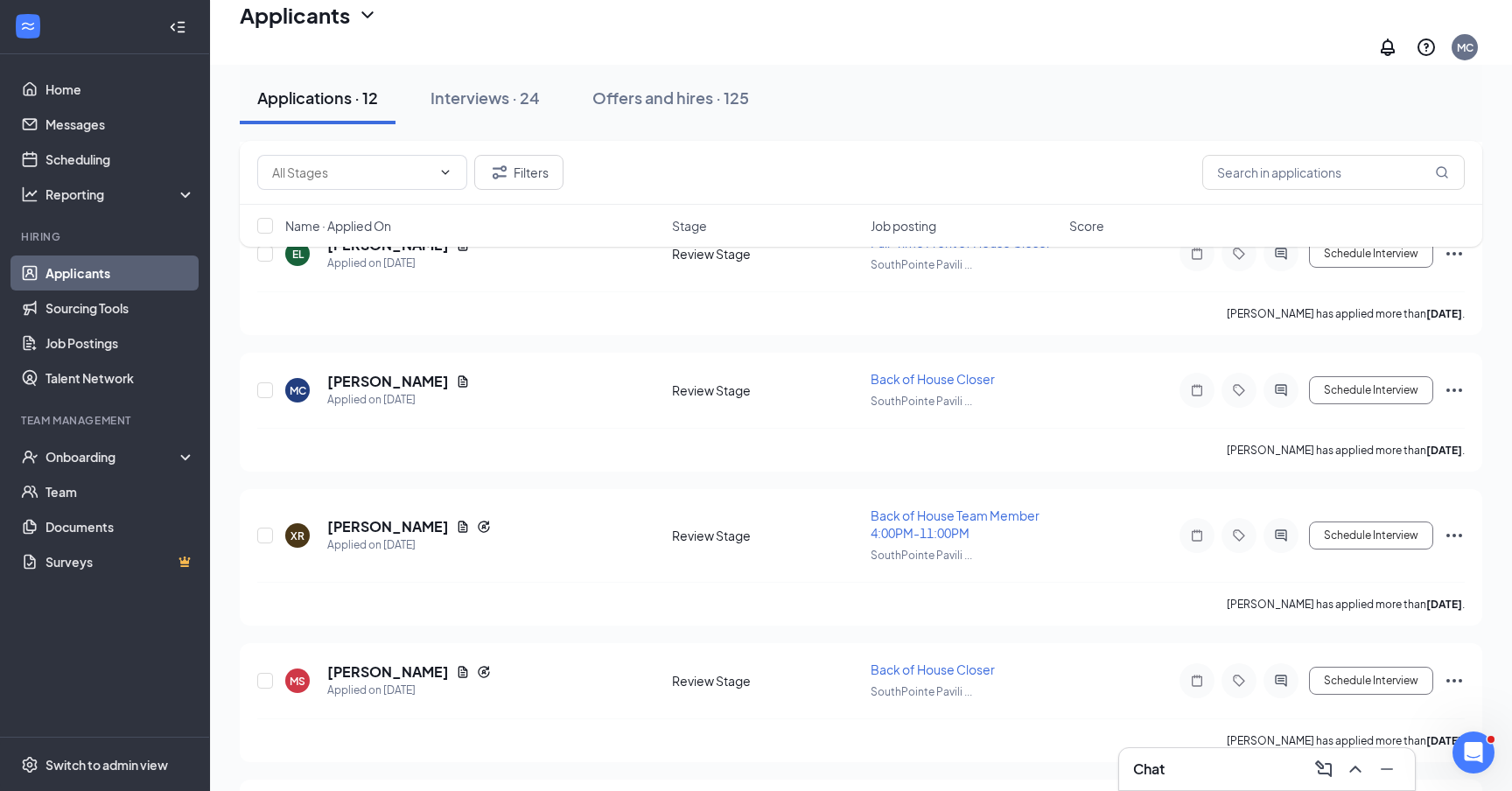
scroll to position [850, 0]
click at [1374, 522] on button "Schedule Interview" at bounding box center [1371, 536] width 124 height 28
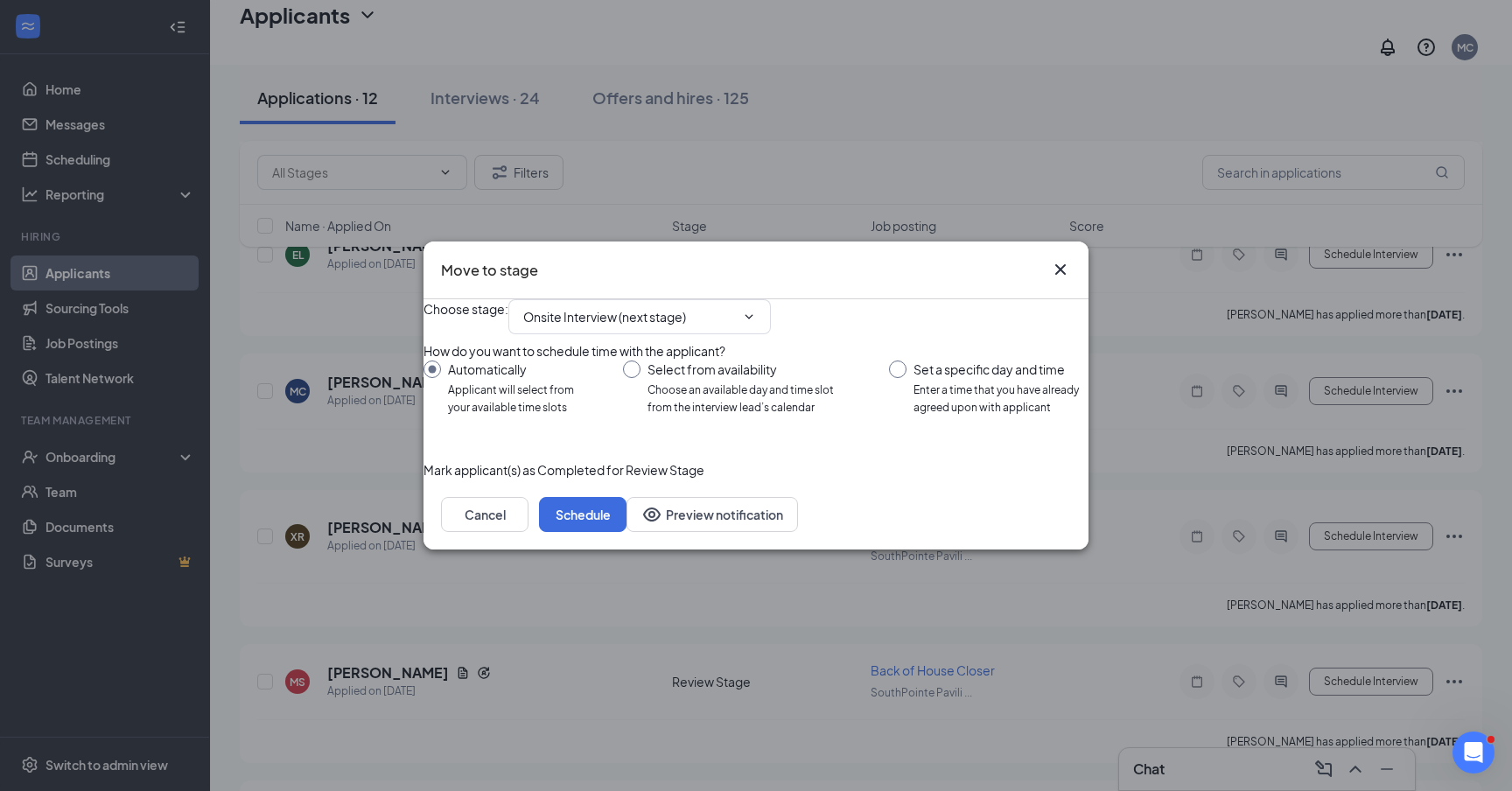
click at [642, 371] on input "Select from availability Choose an available day and time slot from the intervi…" at bounding box center [738, 388] width 231 height 56
radio input "true"
radio input "false"
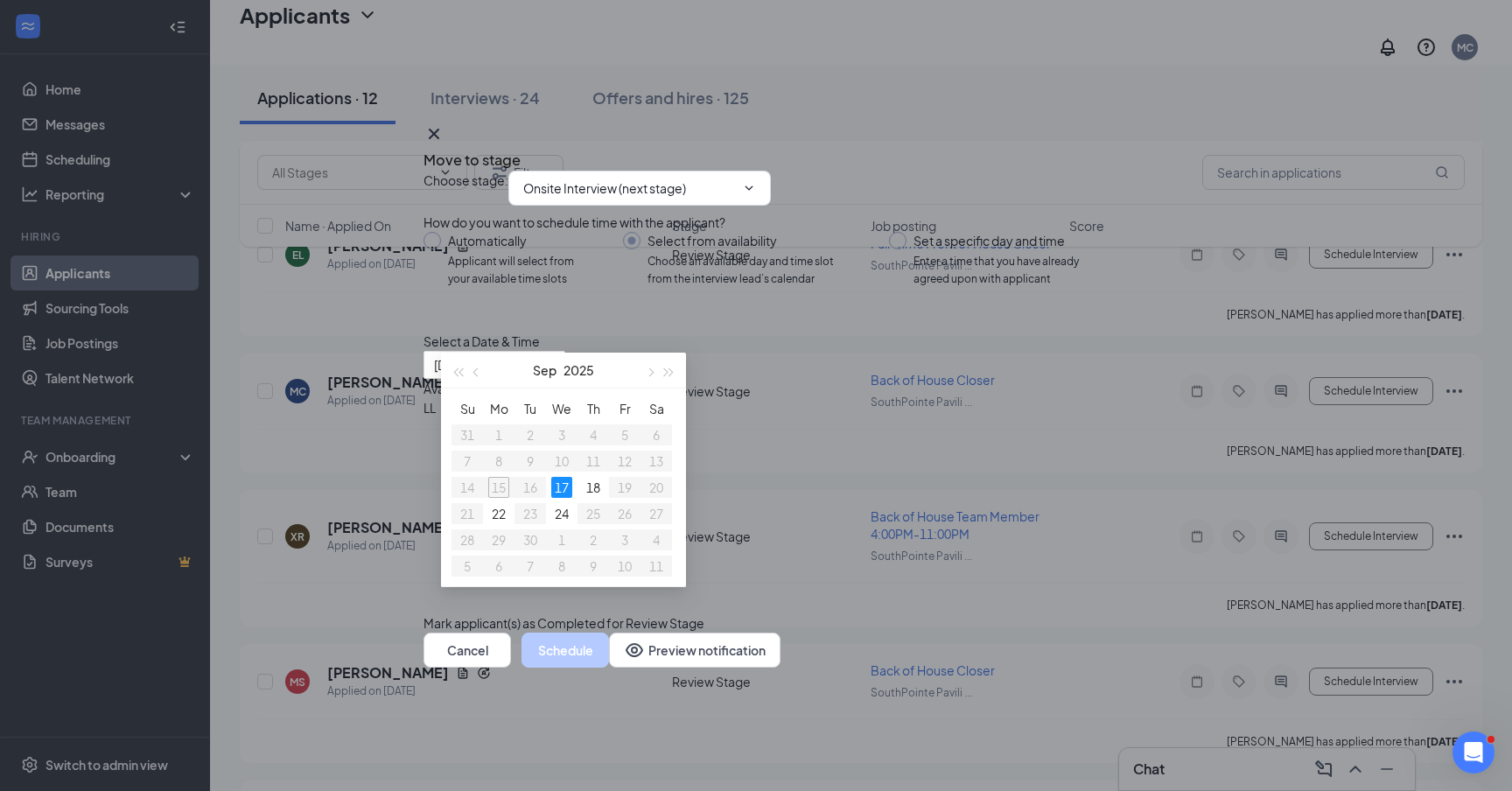
click at [758, 417] on div "2:15PM - 2:30PM" at bounding box center [591, 426] width 335 height 19
click at [609, 668] on button "Schedule" at bounding box center [565, 649] width 88 height 35
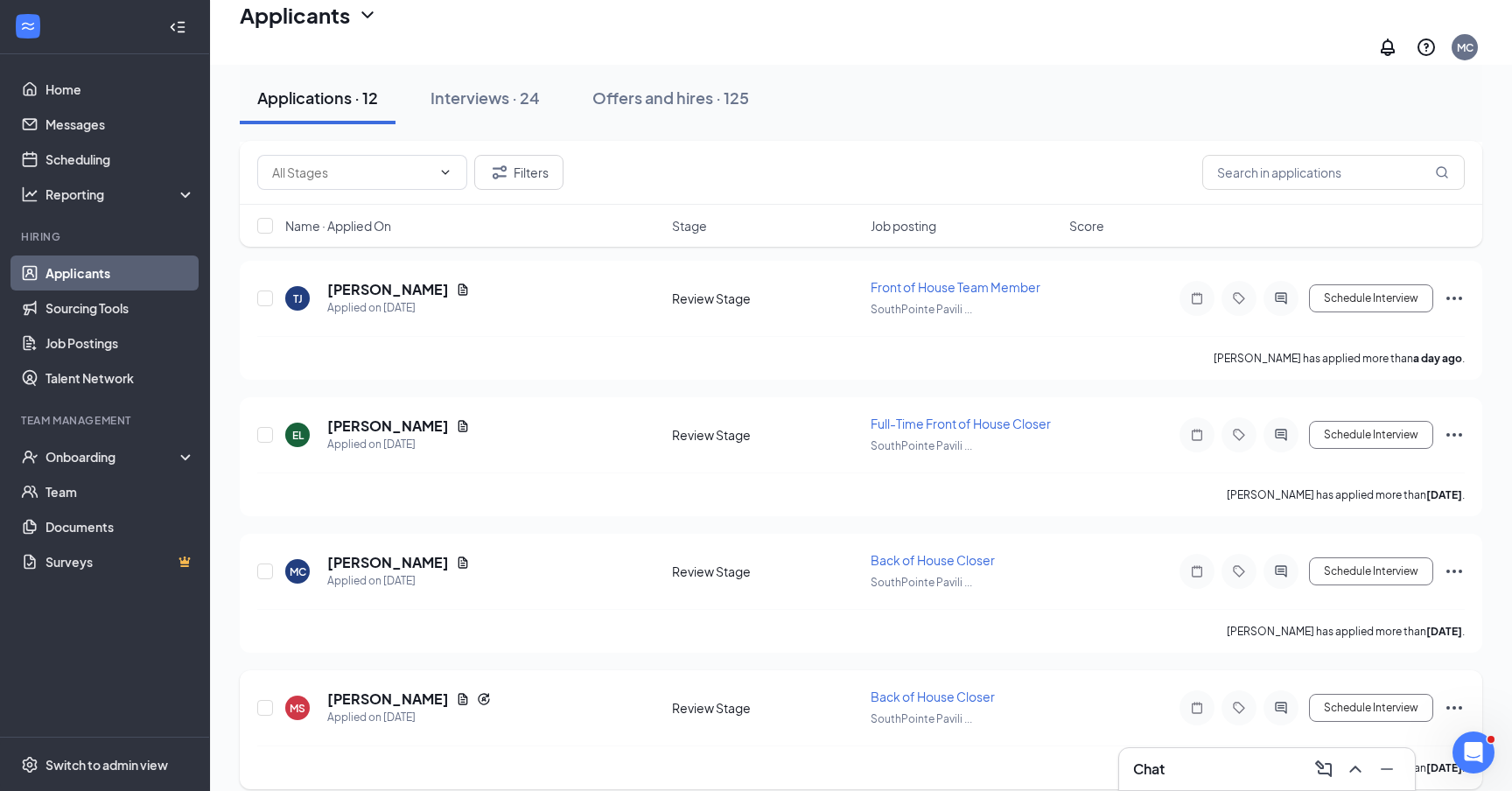
scroll to position [654, 0]
